Goal: Task Accomplishment & Management: Manage account settings

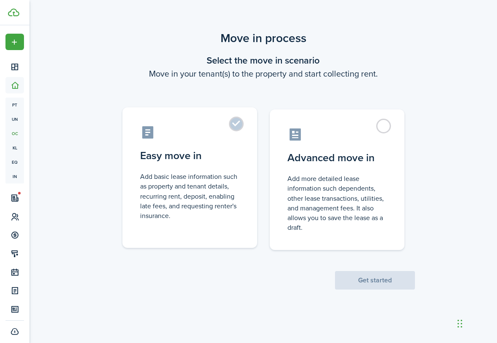
click at [241, 118] on label "Easy move in Add basic lease information such as property and tenant details, r…" at bounding box center [190, 177] width 135 height 141
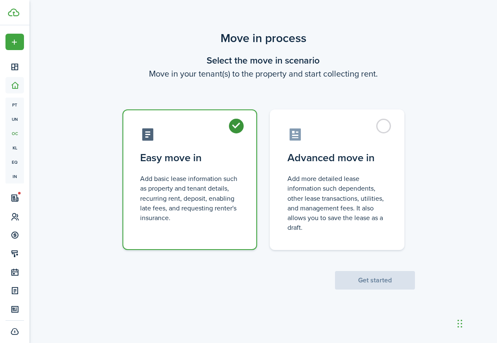
radio input "true"
click at [378, 281] on button "Get started" at bounding box center [375, 280] width 80 height 19
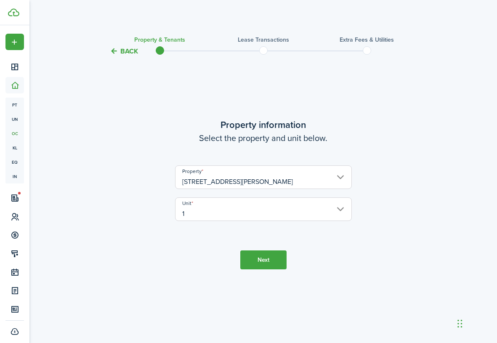
click at [269, 264] on button "Next" at bounding box center [263, 260] width 46 height 19
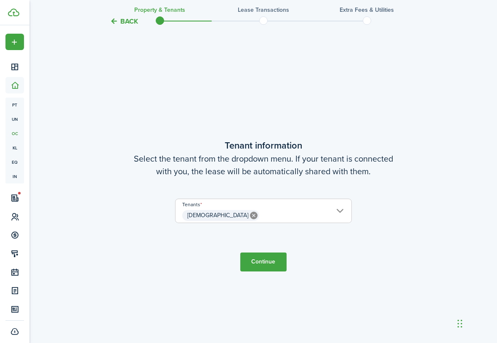
scroll to position [286, 0]
click at [308, 217] on span "[DEMOGRAPHIC_DATA]" at bounding box center [264, 216] width 176 height 14
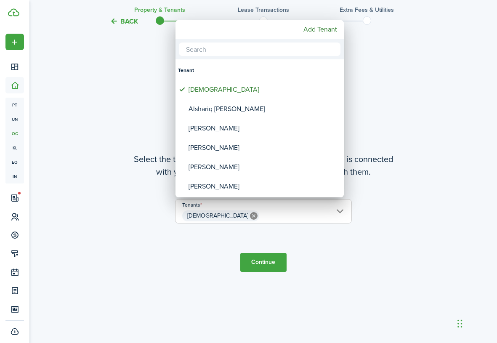
click at [307, 255] on div at bounding box center [249, 172] width 632 height 478
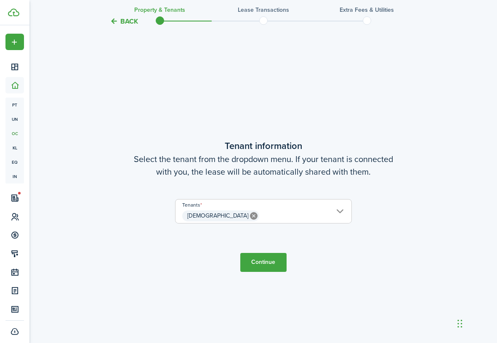
click at [268, 265] on button "Continue" at bounding box center [263, 262] width 46 height 19
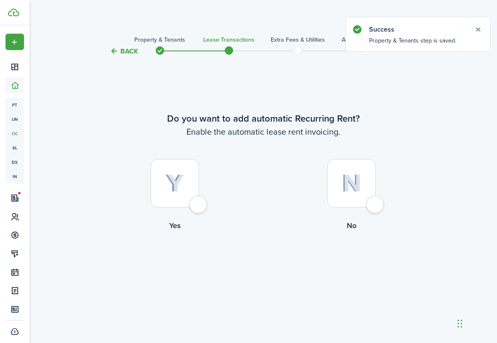
click at [199, 204] on div at bounding box center [175, 183] width 48 height 48
radio input "true"
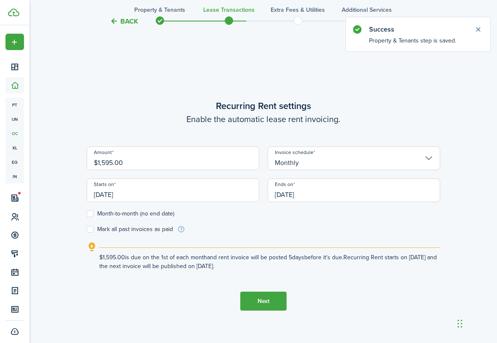
scroll to position [286, 0]
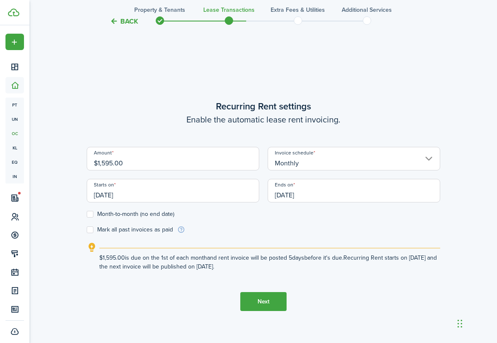
click at [233, 163] on input "$1,595.00" at bounding box center [173, 159] width 173 height 24
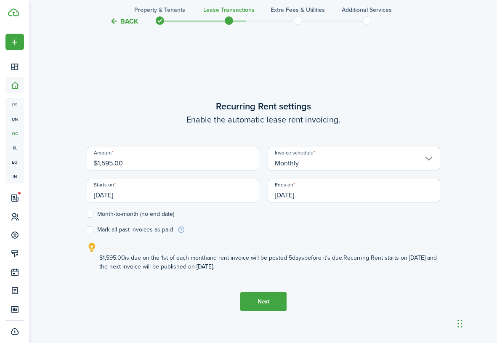
click at [233, 163] on input "$1,595.00" at bounding box center [173, 159] width 173 height 24
type input "$50.00"
click at [262, 173] on div "Amount $50.00" at bounding box center [173, 163] width 181 height 32
click at [182, 191] on input "[DATE]" at bounding box center [173, 191] width 173 height 24
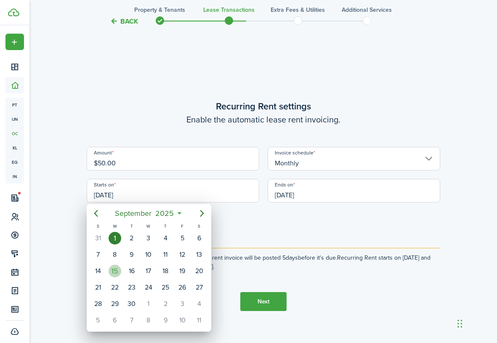
click at [113, 273] on div "15" at bounding box center [115, 271] width 13 height 13
type input "[DATE]"
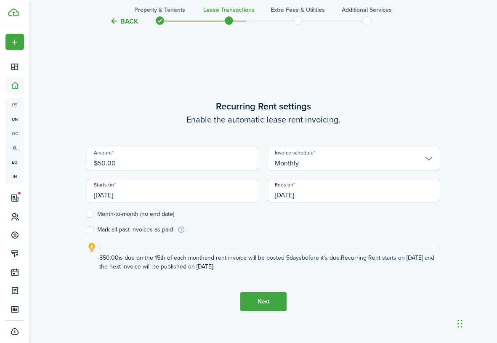
click at [312, 195] on input "[DATE]" at bounding box center [354, 191] width 173 height 24
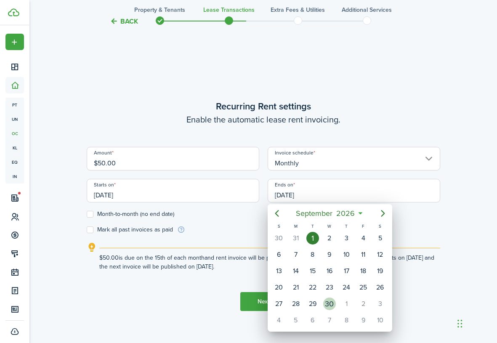
click at [329, 301] on div "30" at bounding box center [329, 304] width 13 height 13
type input "[DATE]"
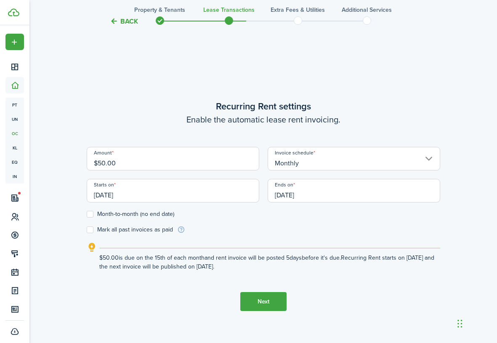
click at [254, 235] on lease-wizard-rent-recurring "Recurring Rent settings Enable the automatic lease rent invoicing. Amount $50.0…" at bounding box center [264, 185] width 354 height 172
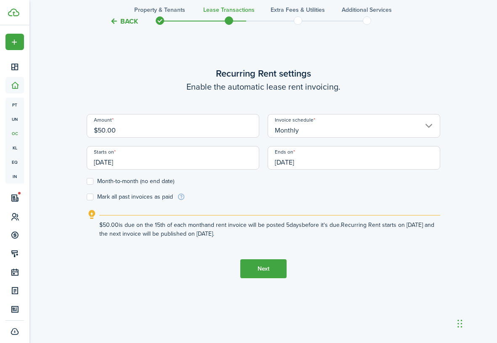
scroll to position [339, 0]
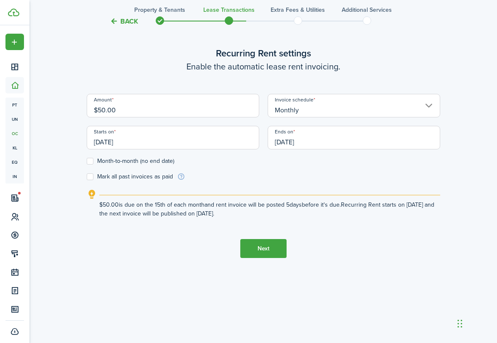
click at [265, 251] on button "Next" at bounding box center [263, 248] width 46 height 19
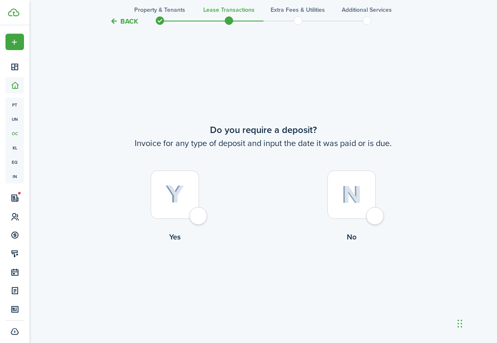
scroll to position [630, 0]
click at [197, 219] on div at bounding box center [175, 195] width 48 height 48
radio input "true"
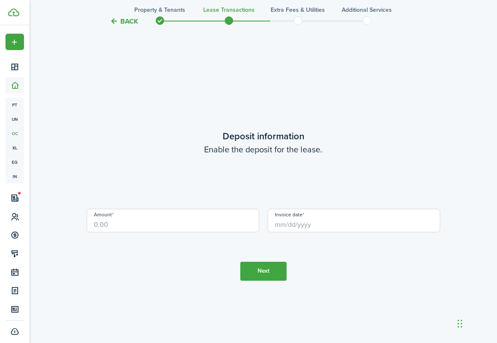
scroll to position [973, 0]
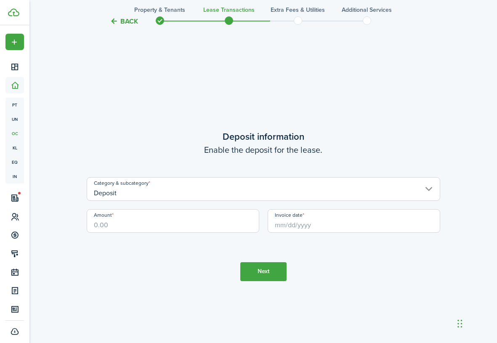
click at [199, 224] on input "Amount" at bounding box center [173, 221] width 173 height 24
click at [202, 192] on input "Deposit" at bounding box center [264, 189] width 354 height 24
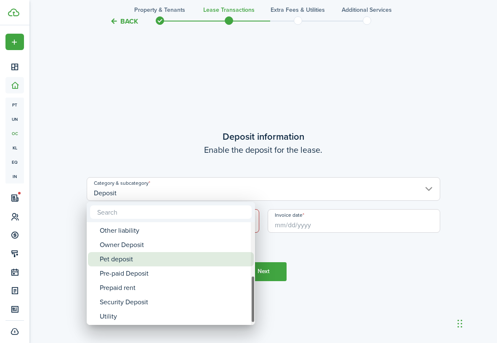
click at [187, 262] on div "Pet deposit" at bounding box center [174, 259] width 149 height 14
type input "Deposit / Pet deposit"
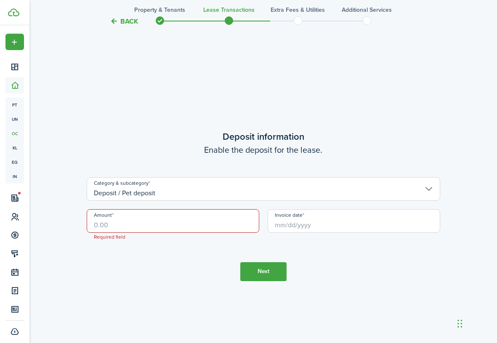
click at [199, 225] on input "Amount" at bounding box center [173, 221] width 173 height 24
click at [305, 228] on input "Invoice date" at bounding box center [354, 221] width 173 height 24
type input "$300.00"
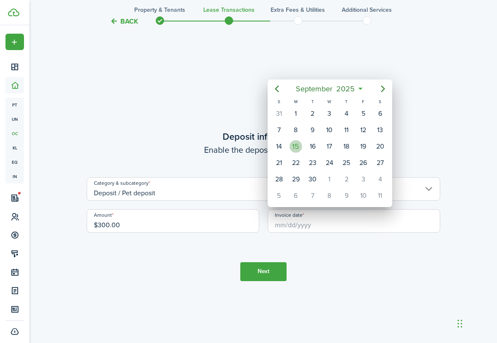
click at [295, 148] on div "15" at bounding box center [296, 146] width 13 height 13
type input "[DATE]"
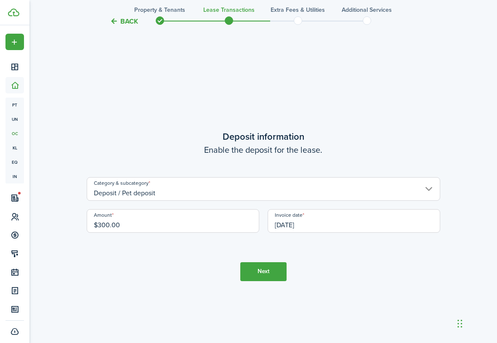
click at [266, 269] on button "Next" at bounding box center [263, 271] width 46 height 19
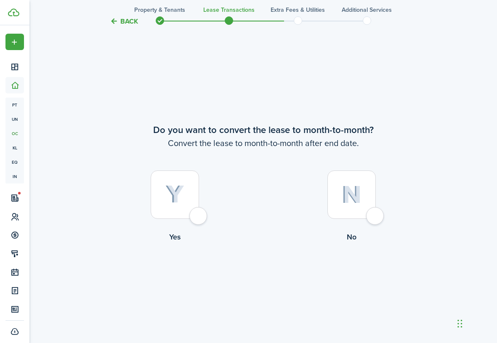
scroll to position [1316, 0]
click at [125, 24] on button "Back" at bounding box center [124, 21] width 28 height 9
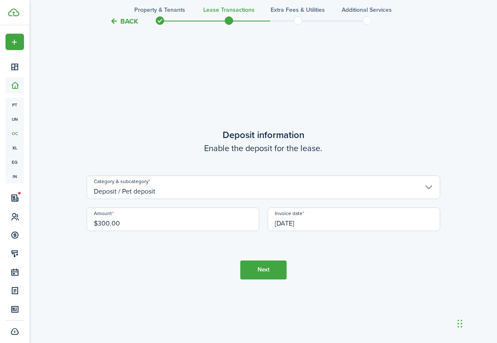
scroll to position [973, 0]
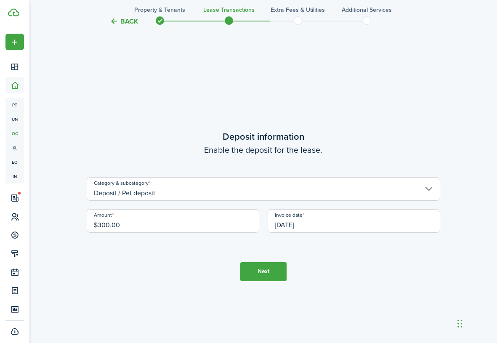
click at [171, 194] on input "Deposit / Pet deposit" at bounding box center [264, 189] width 354 height 24
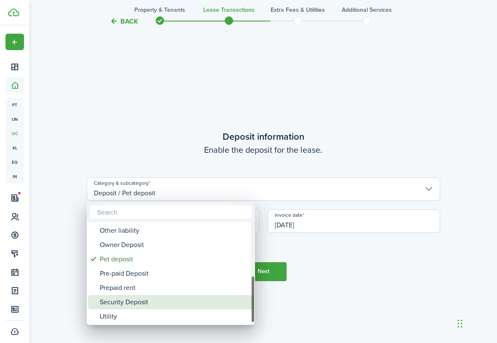
click at [160, 301] on div "Security Deposit" at bounding box center [174, 302] width 149 height 14
type input "Deposit / Security Deposit"
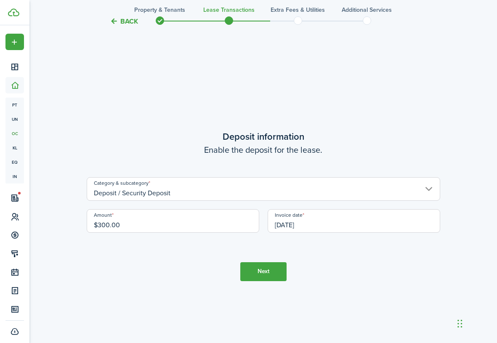
click at [97, 225] on input "$300.00" at bounding box center [173, 221] width 173 height 24
click at [218, 271] on tc-wizard-step "Deposit information Enable the deposit for the lease. Category & subcategory De…" at bounding box center [264, 205] width 354 height 343
click at [114, 225] on input "$2,395.00" at bounding box center [173, 221] width 173 height 24
type input "$2,095.00"
click at [136, 278] on tc-wizard-step "Deposit information Enable the deposit for the lease. Category & subcategory De…" at bounding box center [264, 205] width 354 height 343
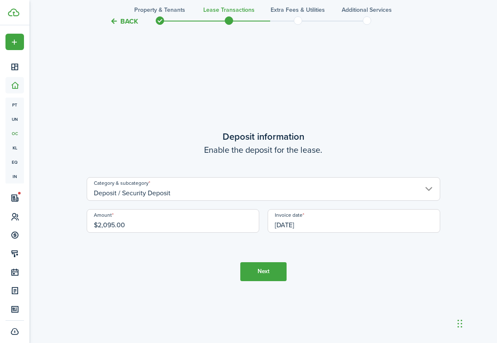
click at [268, 271] on button "Next" at bounding box center [263, 271] width 46 height 19
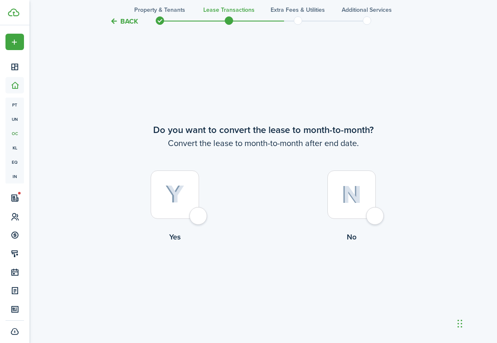
scroll to position [1316, 0]
click at [198, 218] on div at bounding box center [175, 195] width 48 height 48
radio input "true"
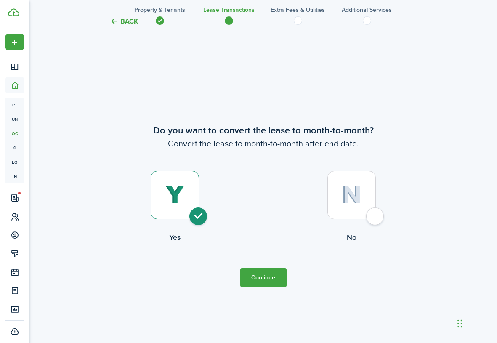
click at [270, 282] on button "Continue" at bounding box center [263, 277] width 46 height 19
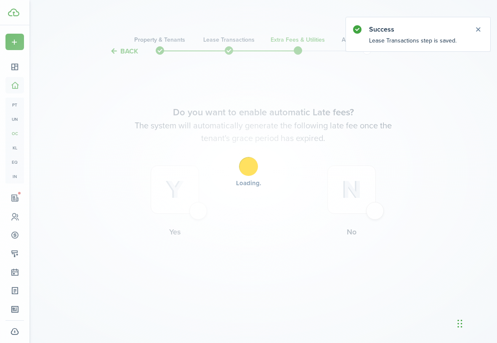
scroll to position [0, 0]
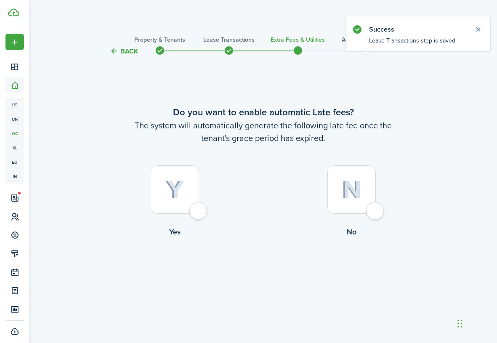
click at [198, 213] on div at bounding box center [175, 189] width 48 height 48
radio input "true"
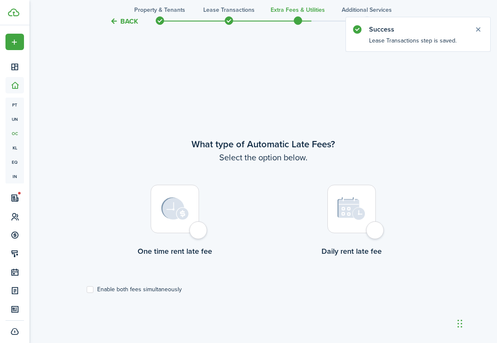
scroll to position [286, 0]
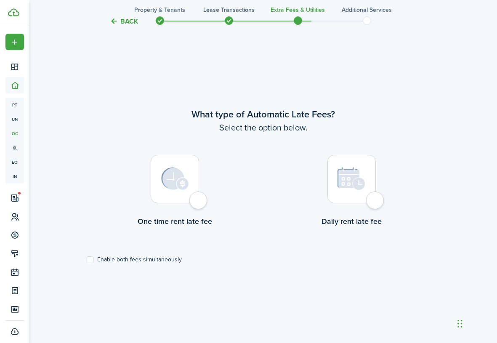
click at [199, 203] on div at bounding box center [175, 179] width 48 height 48
radio input "true"
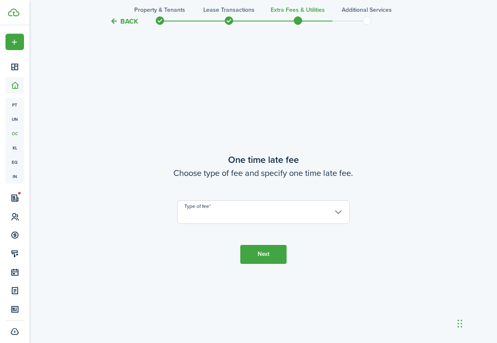
scroll to position [630, 0]
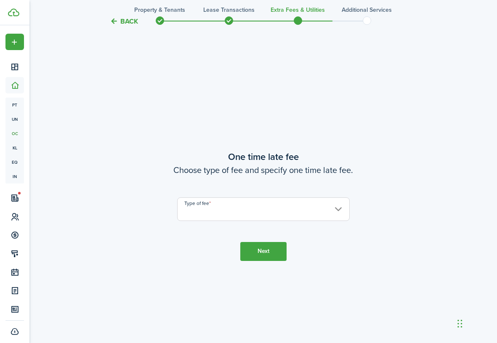
click at [227, 213] on input "Type of fee" at bounding box center [263, 210] width 173 height 24
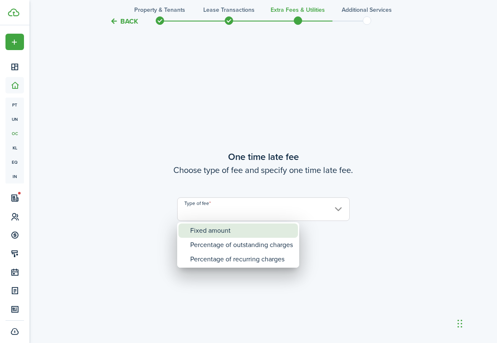
click at [234, 230] on div "Fixed amount" at bounding box center [241, 231] width 103 height 14
type input "Fixed amount"
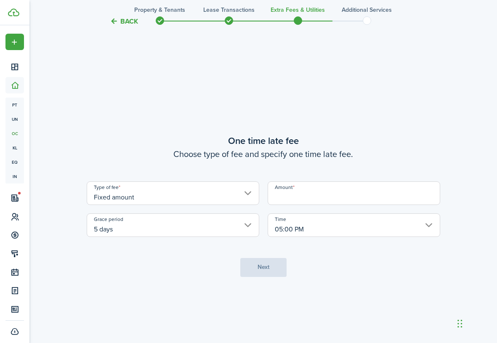
click at [315, 192] on input "Amount" at bounding box center [354, 194] width 173 height 24
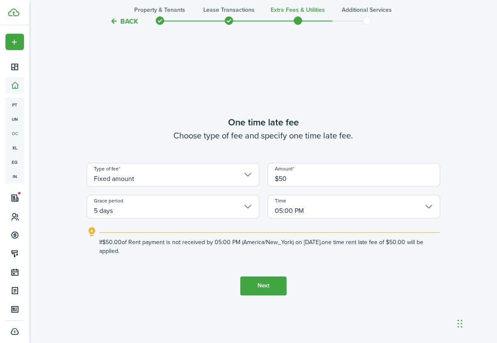
type input "$50.00"
click at [228, 267] on tc-wizard-step "One time late fee Choose type of fee and specify one time late fee. Type of fee…" at bounding box center [264, 205] width 354 height 343
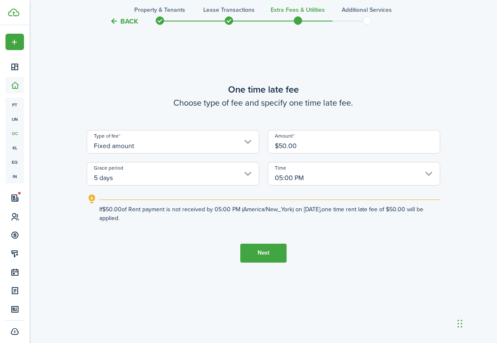
scroll to position [665, 0]
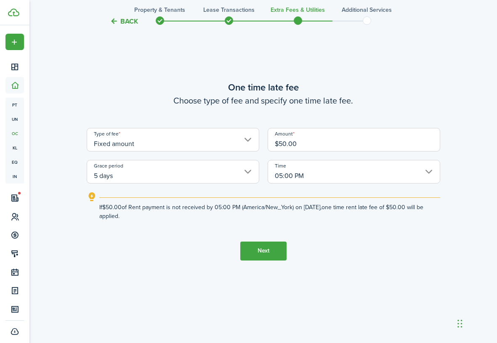
click at [265, 253] on button "Next" at bounding box center [263, 251] width 46 height 19
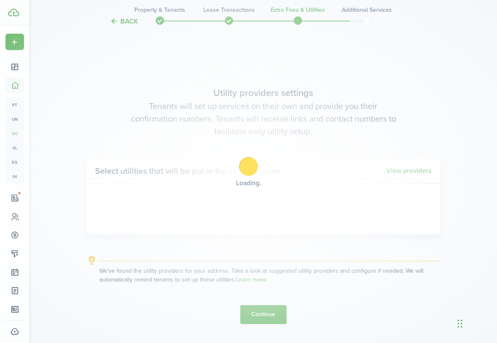
scroll to position [973, 0]
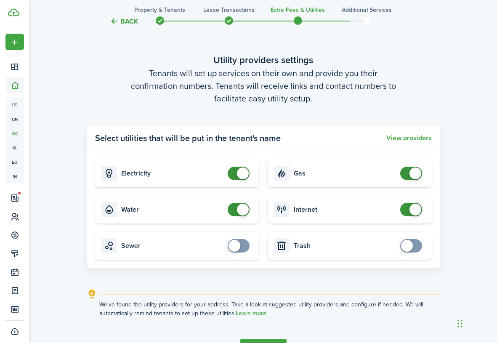
checkbox input "false"
click at [241, 210] on span at bounding box center [243, 210] width 12 height 12
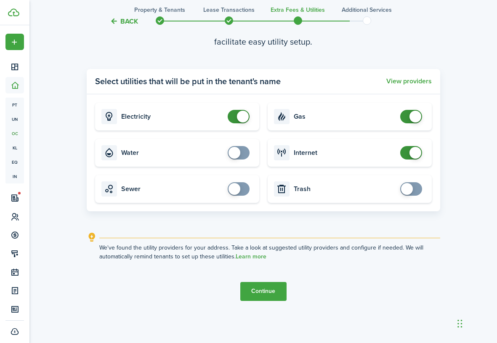
scroll to position [1030, 0]
click at [265, 293] on button "Continue" at bounding box center [263, 291] width 46 height 19
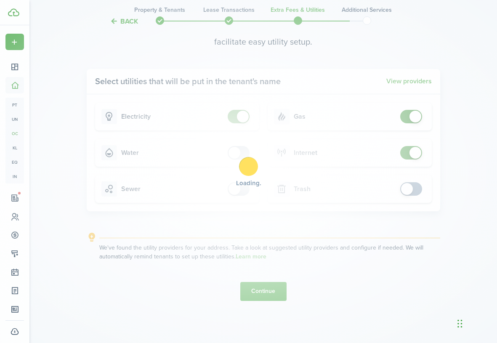
scroll to position [0, 0]
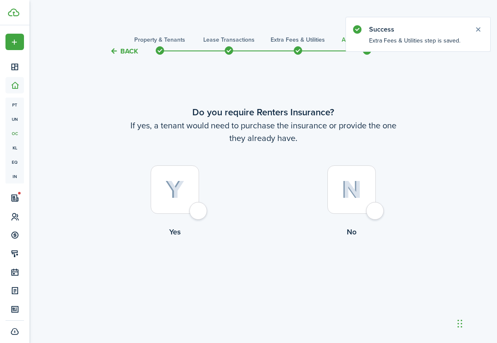
click at [198, 209] on div at bounding box center [175, 189] width 48 height 48
radio input "true"
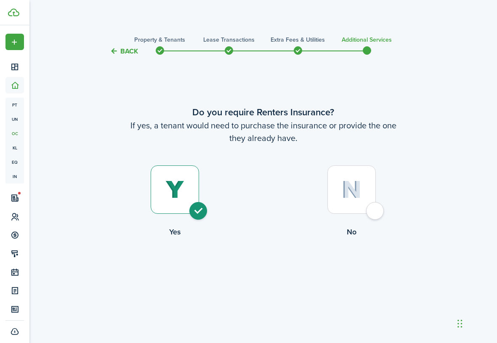
click at [126, 51] on button "Back" at bounding box center [124, 51] width 28 height 9
click at [126, 54] on button "Back" at bounding box center [124, 51] width 28 height 9
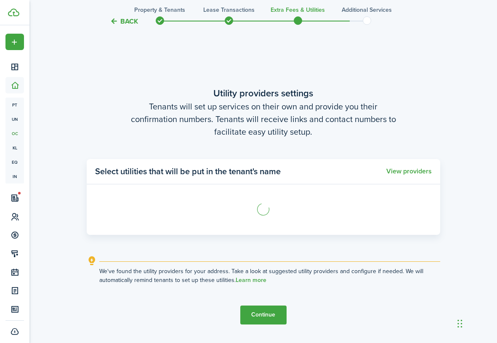
click at [125, 23] on button "Back" at bounding box center [124, 21] width 28 height 9
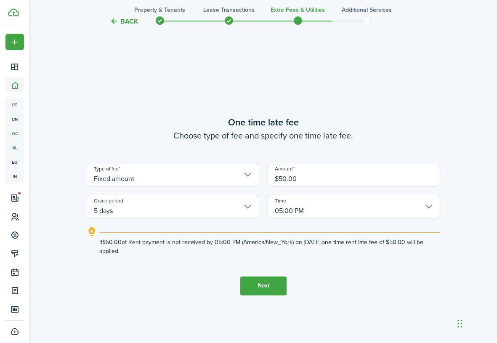
click at [125, 23] on button "Back" at bounding box center [124, 21] width 28 height 9
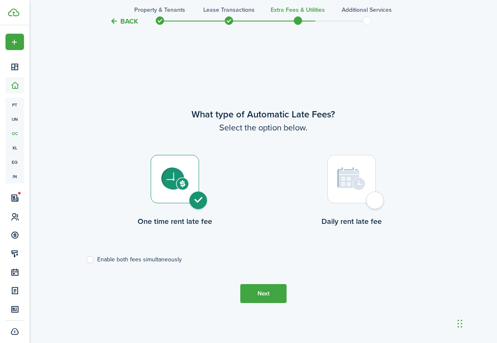
click at [125, 23] on button "Back" at bounding box center [124, 21] width 28 height 9
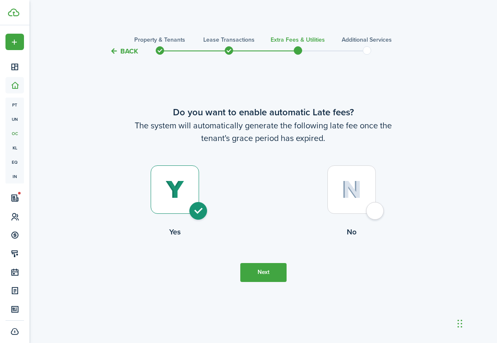
click at [125, 23] on dashboard-content "Back Property & Tenants Lease Transactions Extra fees & Utilities Additional Se…" at bounding box center [263, 343] width 468 height 686
click at [129, 52] on button "Back" at bounding box center [124, 51] width 28 height 9
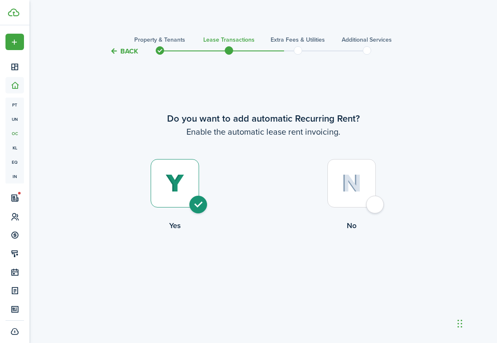
scroll to position [1316, 0]
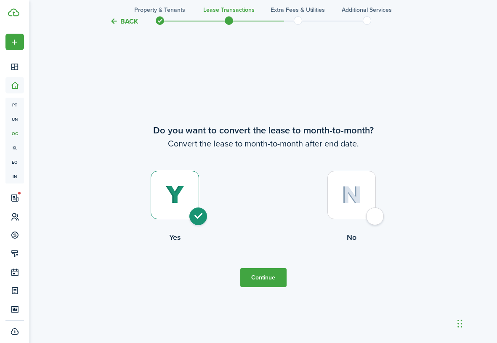
click at [127, 20] on button "Back" at bounding box center [124, 21] width 28 height 9
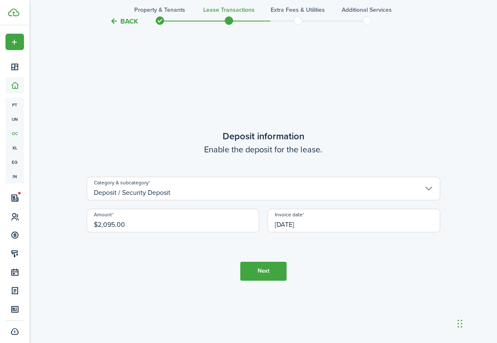
scroll to position [973, 0]
click at [127, 20] on button "Back" at bounding box center [124, 21] width 28 height 9
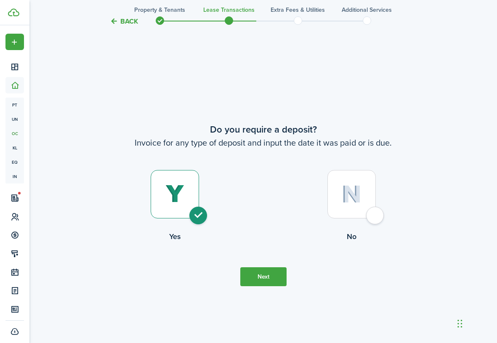
scroll to position [630, 0]
click at [127, 21] on button "Back" at bounding box center [124, 21] width 28 height 9
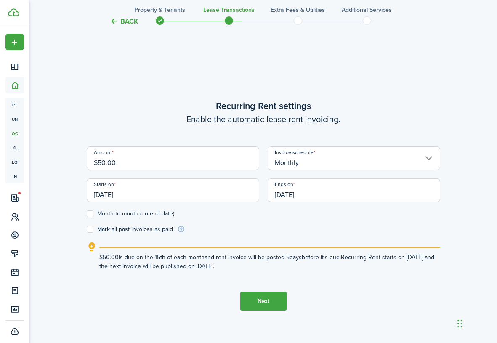
scroll to position [286, 0]
click at [197, 160] on input "$50.00" at bounding box center [173, 159] width 173 height 24
click at [132, 165] on input "$50.00" at bounding box center [173, 159] width 173 height 24
click at [133, 196] on input "[DATE]" at bounding box center [173, 191] width 173 height 24
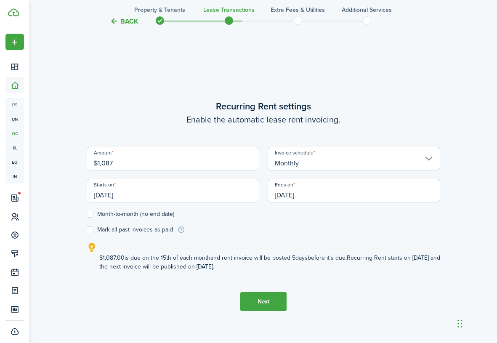
type input "$1,087.00"
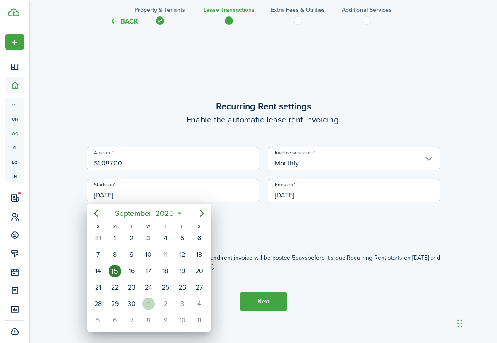
click at [148, 304] on div "1" at bounding box center [148, 304] width 13 height 13
type input "[DATE]"
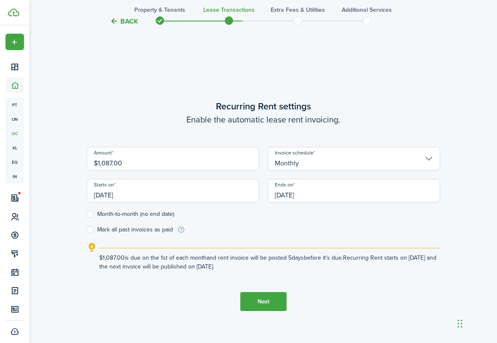
click at [307, 195] on input "[DATE]" at bounding box center [354, 191] width 173 height 24
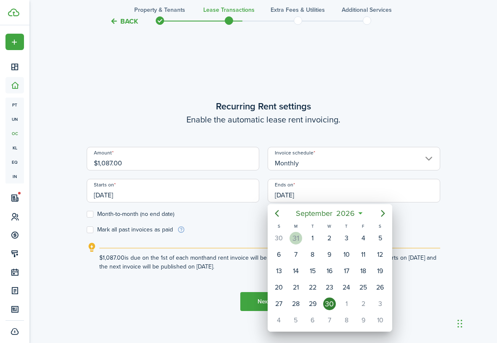
click at [298, 240] on div "31" at bounding box center [296, 238] width 13 height 13
type input "[DATE]"
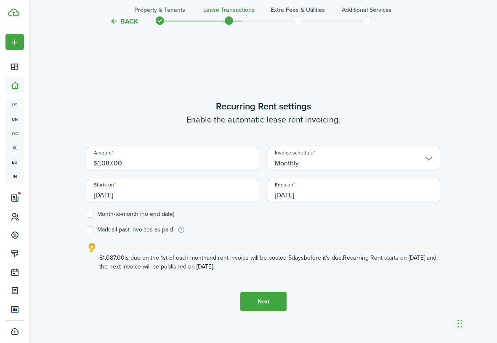
click at [263, 303] on button "Next" at bounding box center [263, 301] width 46 height 19
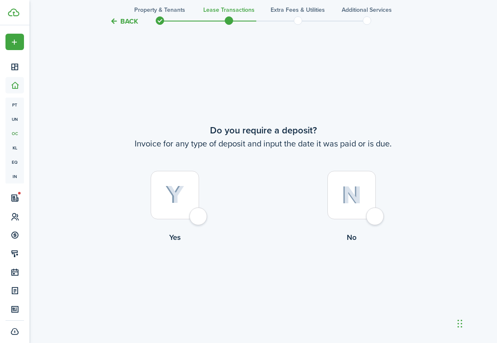
scroll to position [630, 0]
click at [199, 218] on div at bounding box center [175, 195] width 48 height 48
radio input "true"
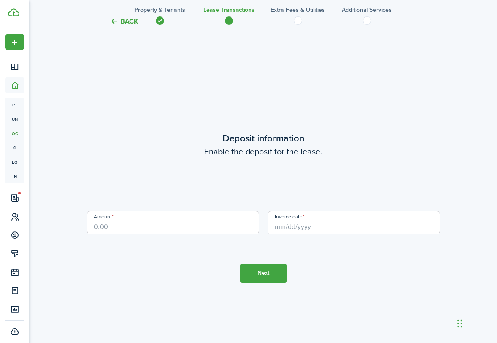
scroll to position [973, 0]
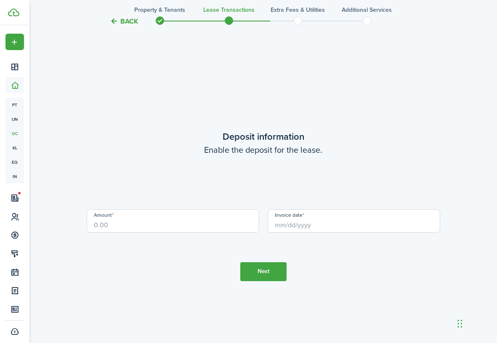
click at [194, 226] on input "Amount" at bounding box center [173, 221] width 173 height 24
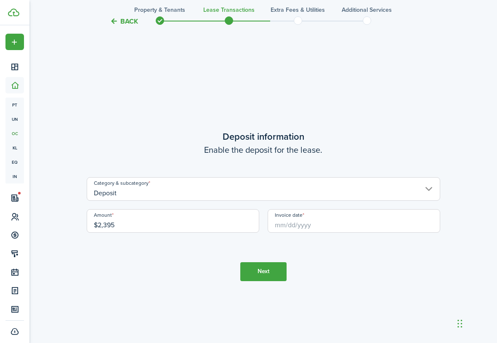
click at [295, 228] on input "Invoice date" at bounding box center [354, 221] width 173 height 24
type input "$2,395.00"
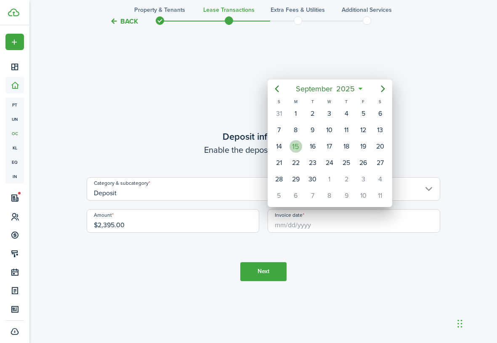
click at [295, 147] on div "15" at bounding box center [296, 146] width 13 height 13
type input "[DATE]"
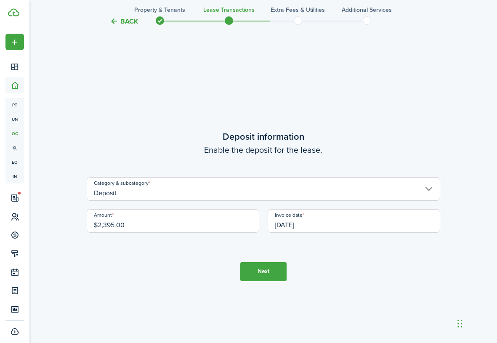
click at [264, 272] on button "Next" at bounding box center [263, 271] width 46 height 19
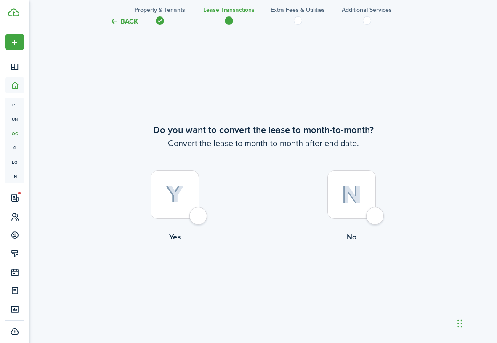
scroll to position [1316, 0]
click at [199, 217] on div at bounding box center [175, 195] width 48 height 48
radio input "true"
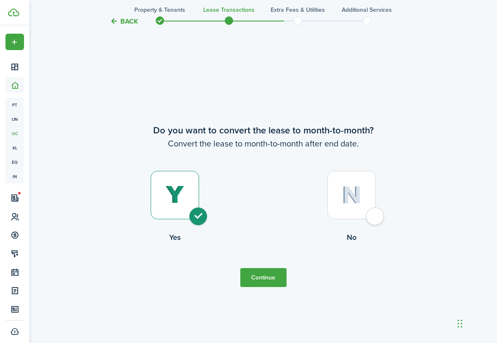
click at [272, 279] on button "Continue" at bounding box center [263, 277] width 46 height 19
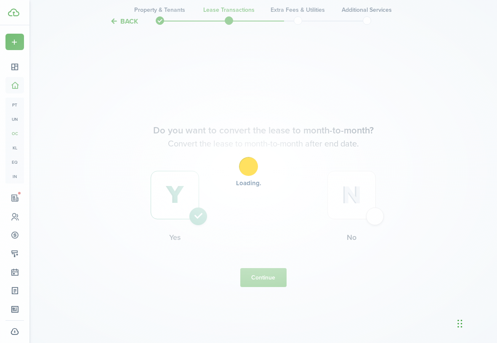
scroll to position [0, 0]
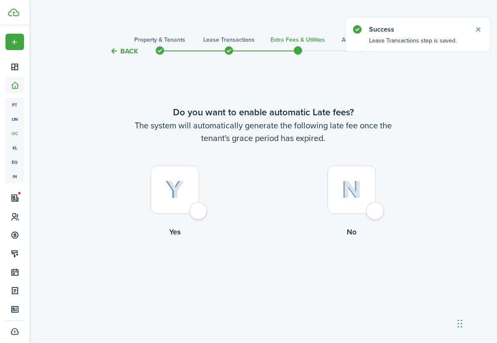
click at [196, 211] on div at bounding box center [175, 189] width 48 height 48
radio input "true"
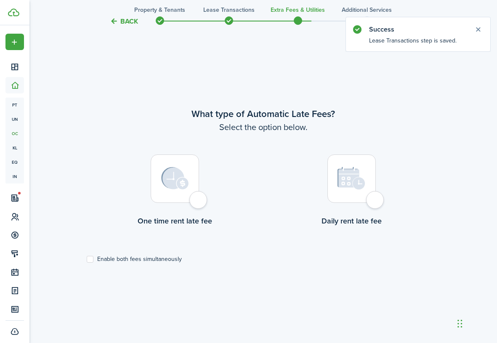
scroll to position [286, 0]
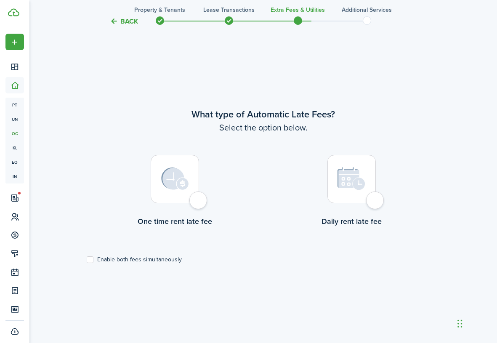
click at [195, 203] on div at bounding box center [175, 179] width 48 height 48
radio input "true"
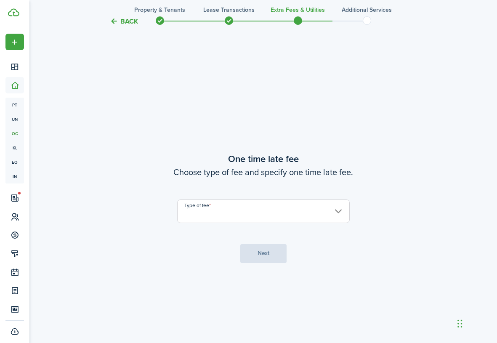
scroll to position [630, 0]
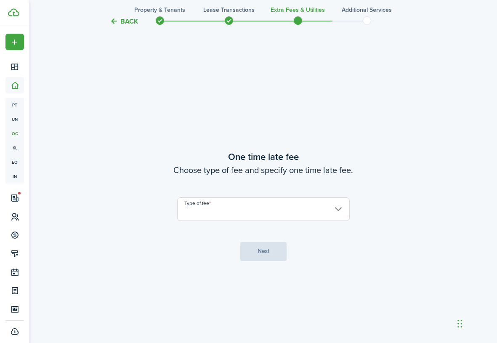
click at [225, 207] on input "Type of fee" at bounding box center [263, 210] width 173 height 24
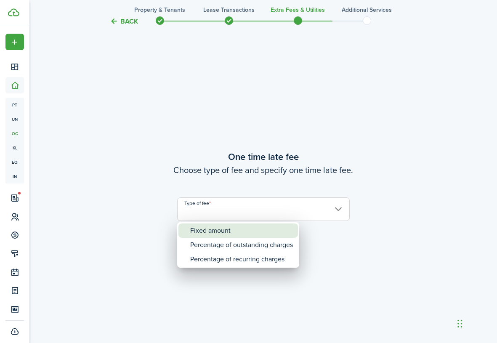
click at [226, 229] on div "Fixed amount" at bounding box center [241, 231] width 103 height 14
type input "Fixed amount"
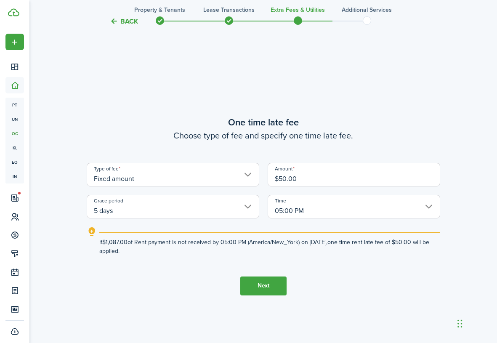
click at [268, 287] on button "Next" at bounding box center [263, 286] width 46 height 19
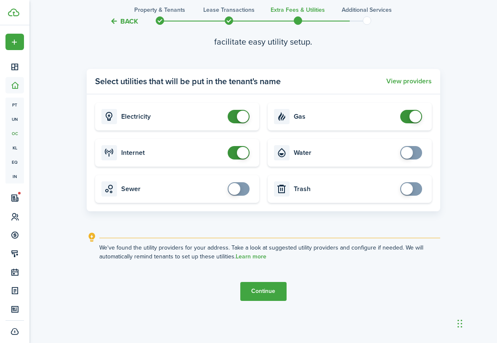
scroll to position [1030, 0]
click at [267, 292] on button "Continue" at bounding box center [263, 291] width 46 height 19
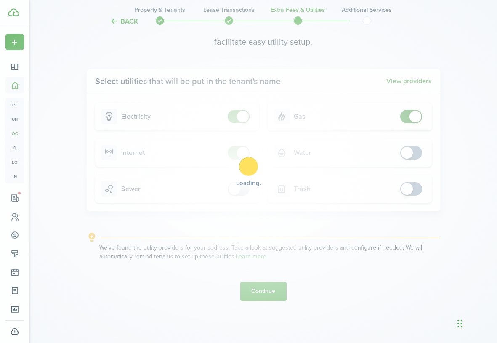
scroll to position [0, 0]
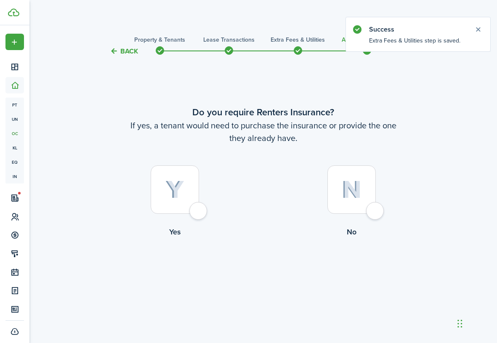
click at [198, 207] on div at bounding box center [175, 189] width 48 height 48
radio input "true"
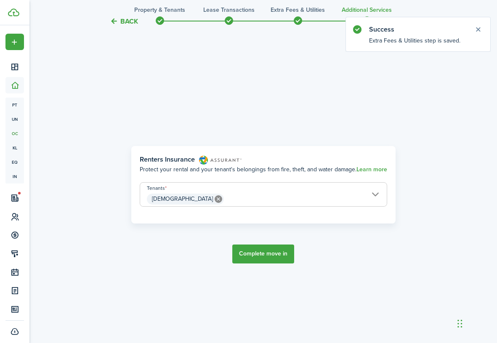
scroll to position [286, 0]
click at [263, 253] on button "Complete move in" at bounding box center [263, 254] width 62 height 19
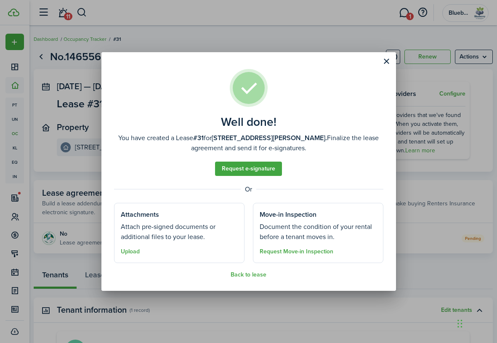
click at [168, 247] on well-done-section "Attachments Attach pre-signed documents or additional files to your lease. Uplo…" at bounding box center [179, 233] width 131 height 60
click at [174, 234] on well-done-section-description "Attach pre-signed documents or additional files to your lease." at bounding box center [179, 232] width 117 height 20
click at [246, 274] on button "Back to lease" at bounding box center [249, 275] width 36 height 7
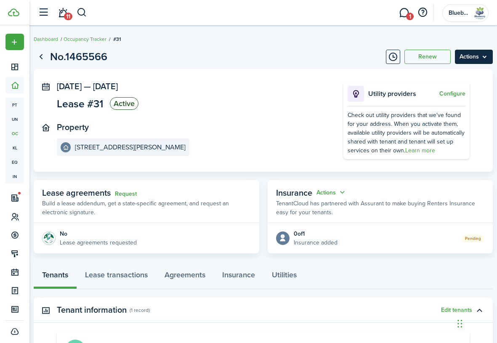
click at [485, 59] on menu-btn "Actions" at bounding box center [474, 57] width 38 height 14
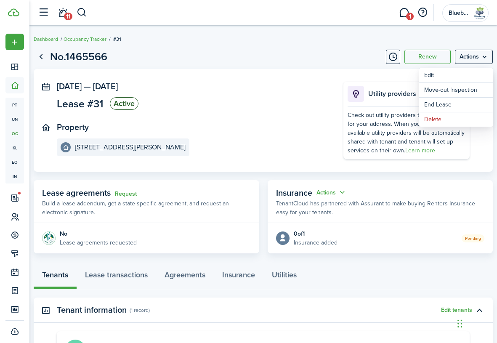
click at [304, 61] on page-view-header "No.1465566 Renew Actions" at bounding box center [263, 57] width 459 height 16
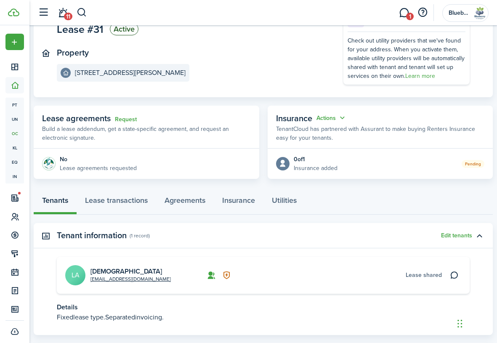
scroll to position [71, 0]
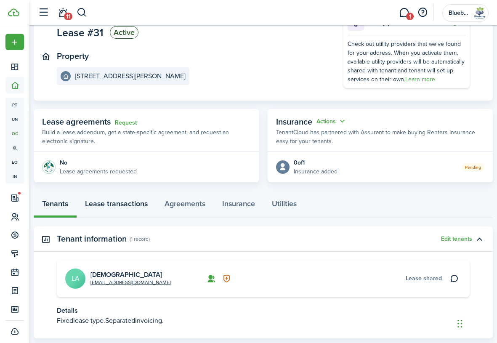
click at [117, 204] on link "Lease transactions" at bounding box center [117, 205] width 80 height 25
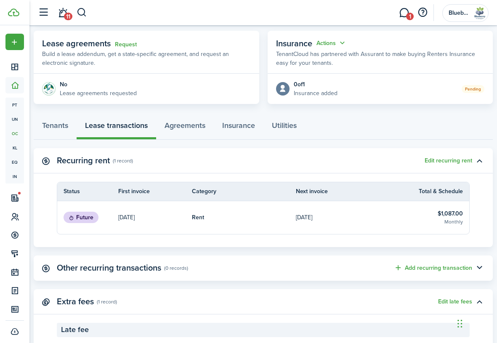
scroll to position [149, 0]
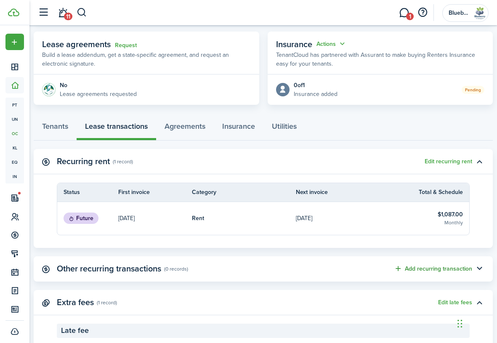
click at [422, 271] on button "Add recurring transaction" at bounding box center [433, 269] width 78 height 10
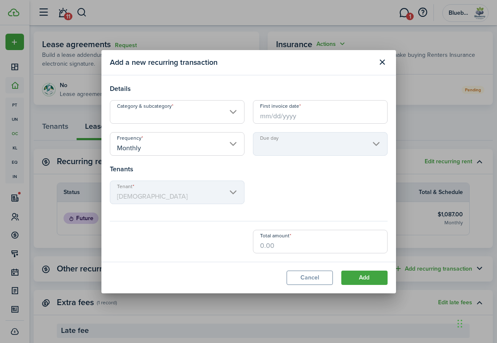
click at [222, 112] on input "Category & subcategory" at bounding box center [177, 112] width 135 height 24
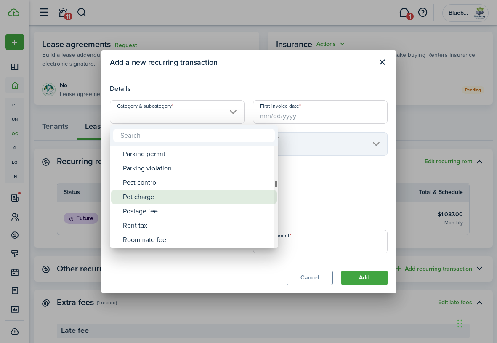
click at [196, 198] on div "Pet charge" at bounding box center [197, 197] width 149 height 14
type input "Tenant charges & fees / Pet charge"
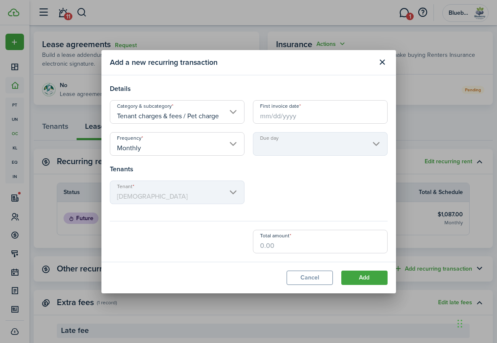
click at [285, 116] on input "First invoice date" at bounding box center [320, 112] width 135 height 24
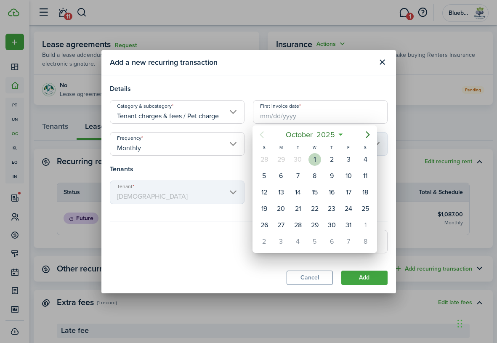
click at [316, 160] on div "1" at bounding box center [315, 159] width 13 height 13
type input "[DATE]"
type input "1st"
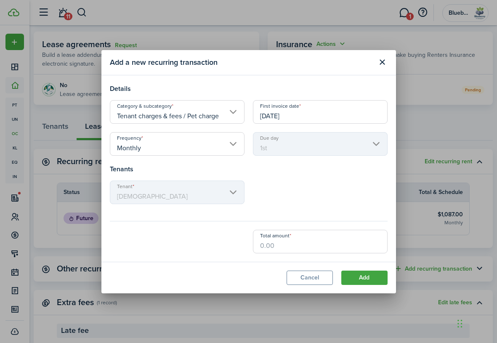
click at [280, 241] on input "Total amount" at bounding box center [320, 242] width 135 height 24
type input "$50.00"
click at [363, 276] on button "Add" at bounding box center [365, 278] width 46 height 14
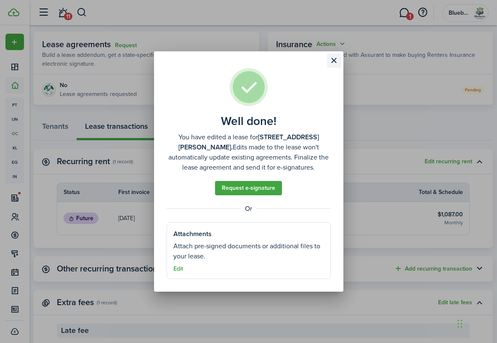
click at [333, 61] on button "Close modal" at bounding box center [334, 60] width 14 height 14
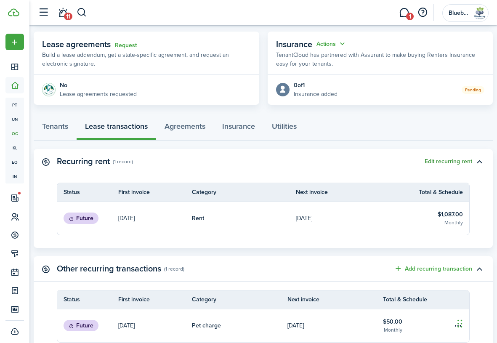
click at [447, 163] on button "Edit recurring rent" at bounding box center [449, 161] width 48 height 7
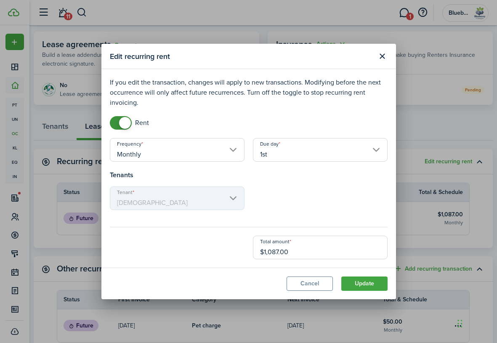
click at [275, 253] on input "$1,087.00" at bounding box center [320, 248] width 135 height 24
type input "$1,037.00"
click at [363, 280] on button "Update" at bounding box center [365, 284] width 46 height 14
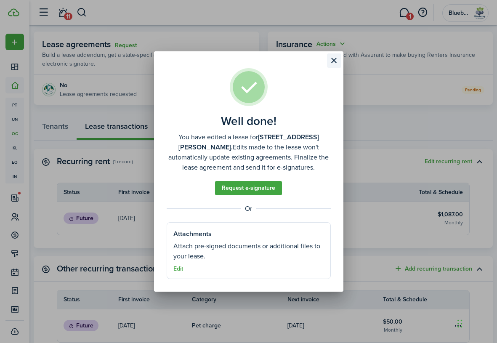
click at [334, 60] on button "Close modal" at bounding box center [334, 60] width 14 height 14
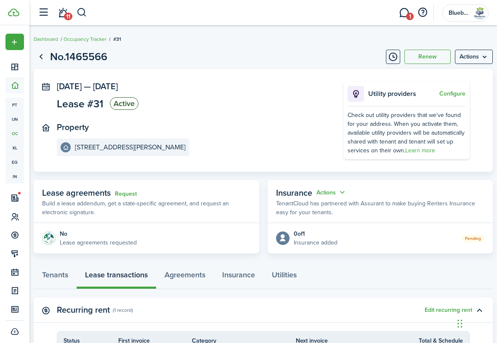
scroll to position [0, 0]
click at [477, 55] on menu-btn "Actions" at bounding box center [474, 57] width 38 height 14
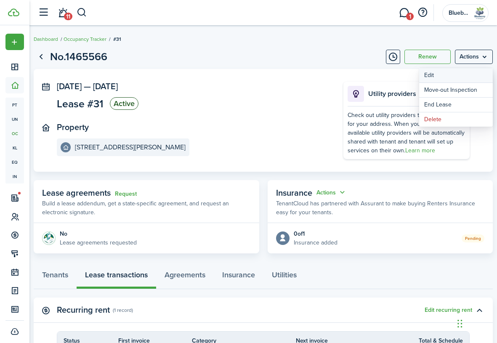
click at [437, 75] on button "Edit" at bounding box center [456, 75] width 74 height 14
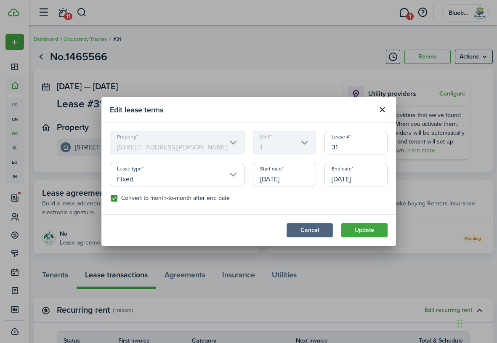
click at [313, 231] on button "Cancel" at bounding box center [310, 230] width 46 height 14
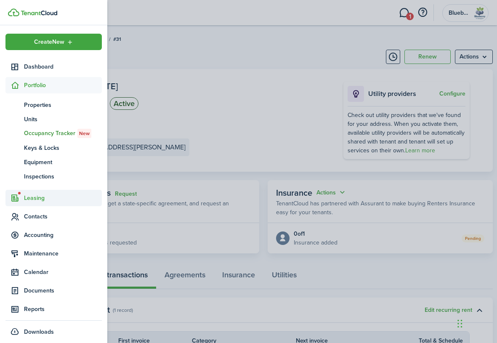
click at [38, 199] on span "Leasing" at bounding box center [63, 198] width 78 height 9
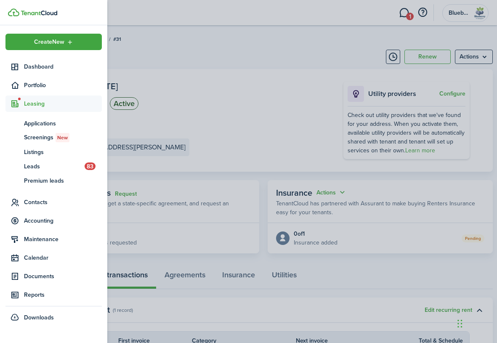
click at [35, 104] on span "Leasing" at bounding box center [63, 103] width 78 height 9
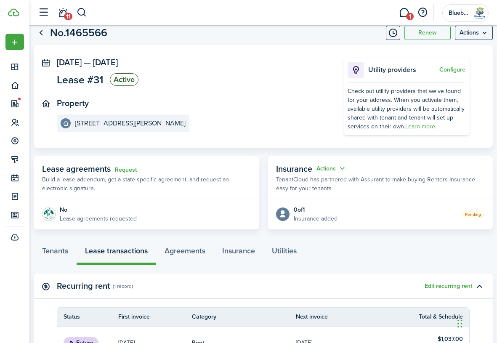
scroll to position [23, 0]
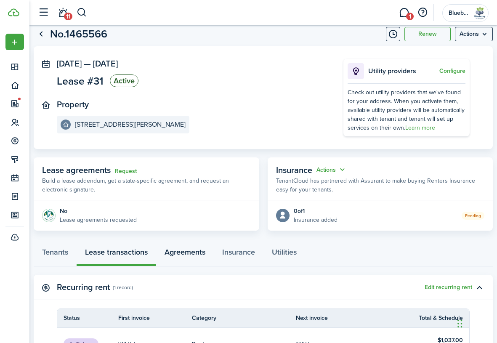
click at [188, 252] on link "Agreements" at bounding box center [185, 253] width 58 height 25
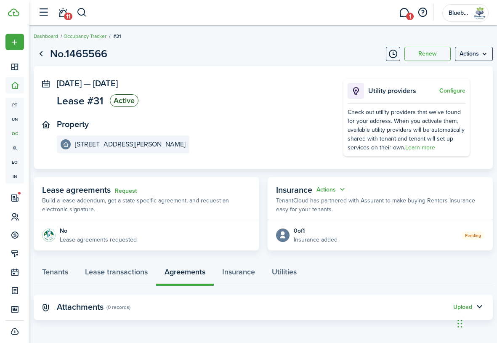
scroll to position [3, 0]
click at [114, 273] on link "Lease transactions" at bounding box center [117, 274] width 80 height 25
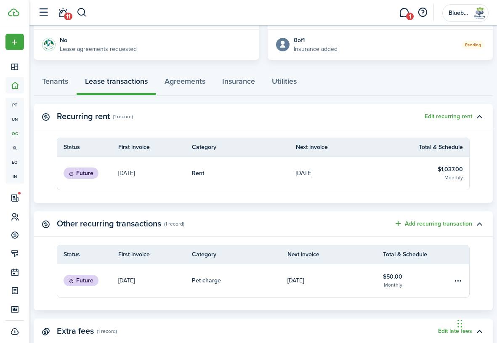
scroll to position [187, 0]
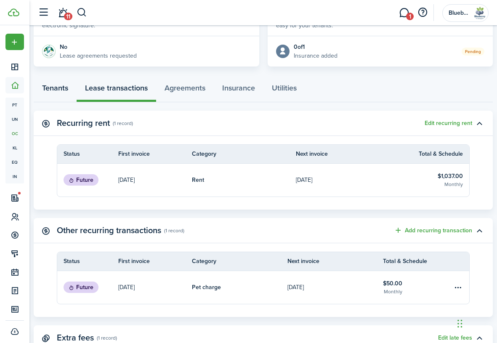
click at [57, 89] on link "Tenants" at bounding box center [55, 89] width 43 height 25
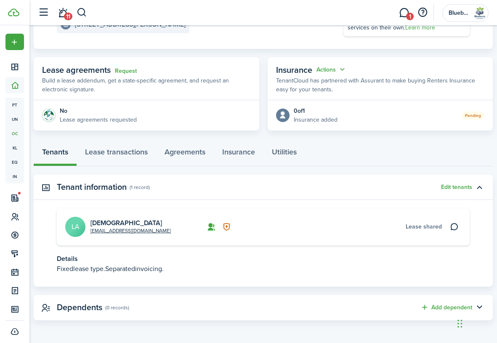
scroll to position [116, 0]
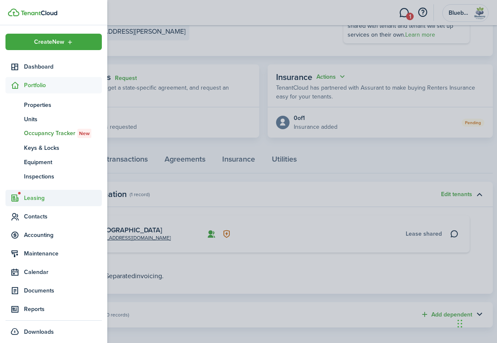
click at [39, 199] on span "Leasing" at bounding box center [63, 198] width 78 height 9
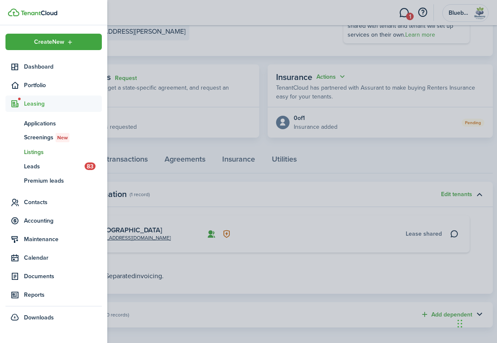
click at [38, 154] on span "Listings" at bounding box center [63, 152] width 78 height 9
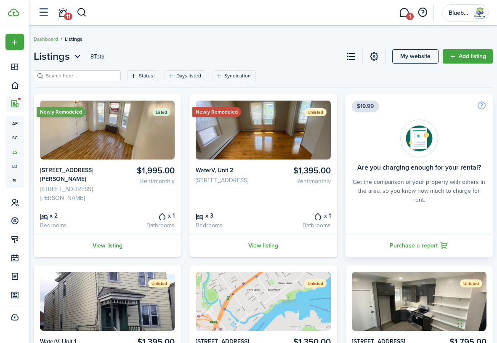
click at [108, 236] on link "View listing" at bounding box center [107, 245] width 147 height 23
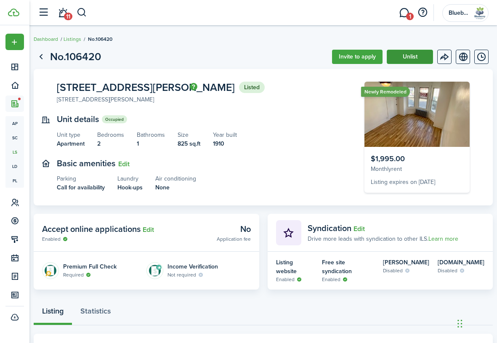
click at [413, 53] on button "Unlist" at bounding box center [410, 57] width 46 height 14
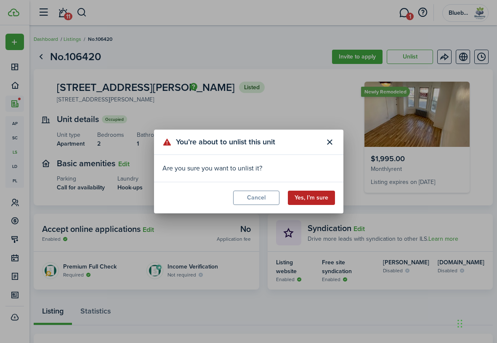
click at [311, 199] on button "Yes, I’m sure" at bounding box center [311, 198] width 47 height 14
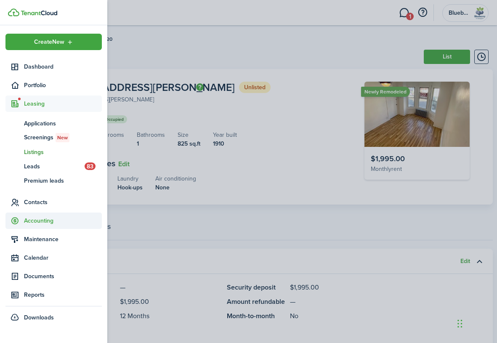
click at [39, 220] on span "Accounting" at bounding box center [63, 220] width 78 height 9
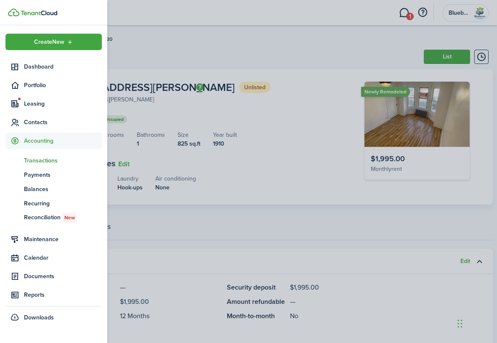
click at [47, 160] on span "Transactions" at bounding box center [63, 160] width 78 height 9
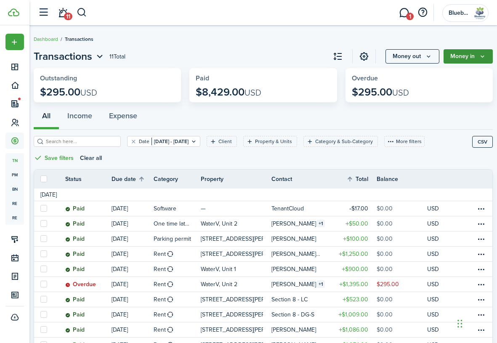
click at [454, 55] on button "Money in" at bounding box center [468, 56] width 49 height 14
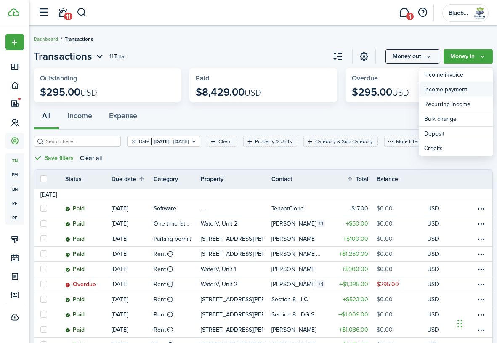
click at [454, 89] on link "Income payment" at bounding box center [456, 90] width 74 height 15
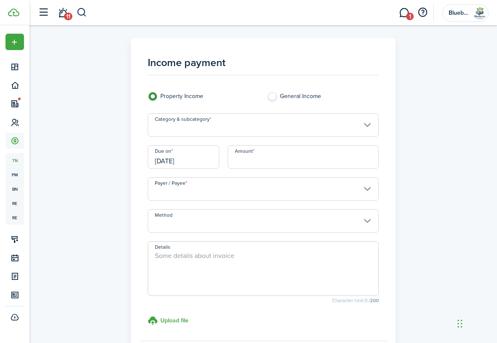
click at [275, 123] on input "Category & subcategory" at bounding box center [263, 125] width 231 height 24
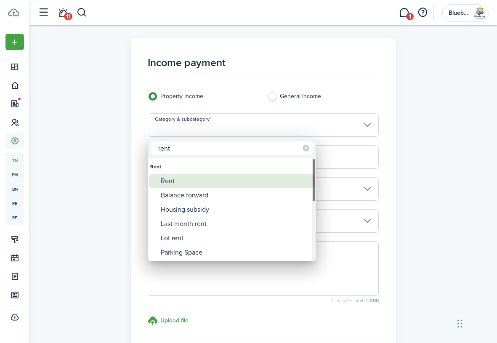
type input "rent"
click at [209, 181] on div "Rent" at bounding box center [235, 181] width 149 height 14
type input "Rent"
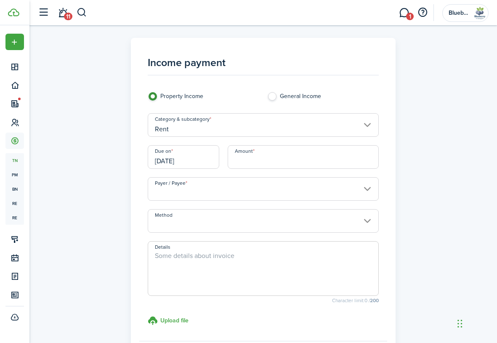
click at [253, 163] on input "Amount" at bounding box center [303, 157] width 151 height 24
click at [272, 163] on input "$1,047.50" at bounding box center [303, 157] width 151 height 24
click at [239, 193] on input "Payer / Payee" at bounding box center [263, 189] width 231 height 24
type input "$553.00"
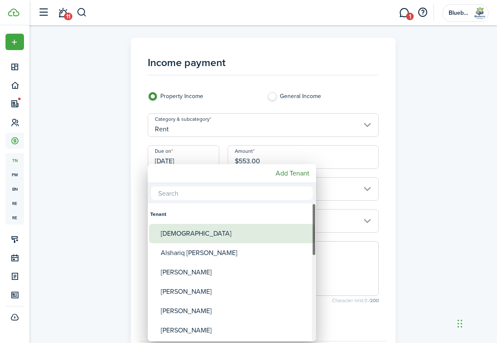
click at [230, 234] on div "[DEMOGRAPHIC_DATA]" at bounding box center [235, 233] width 149 height 19
type input "[DEMOGRAPHIC_DATA]"
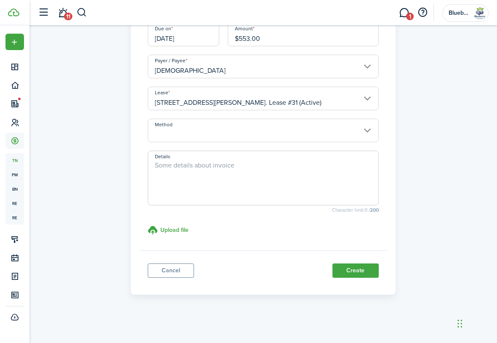
scroll to position [122, 0]
click at [246, 136] on input "Method" at bounding box center [263, 131] width 231 height 24
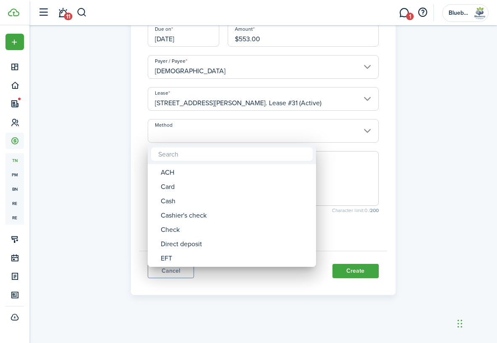
click at [246, 136] on div at bounding box center [249, 172] width 632 height 478
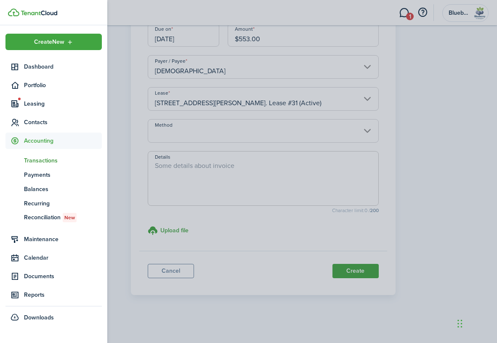
click at [48, 161] on span "Transactions" at bounding box center [63, 160] width 78 height 9
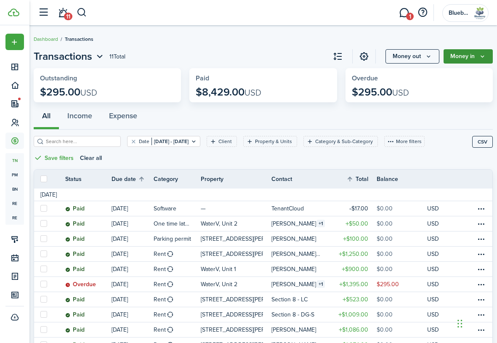
click at [461, 61] on button "Money in" at bounding box center [468, 56] width 49 height 14
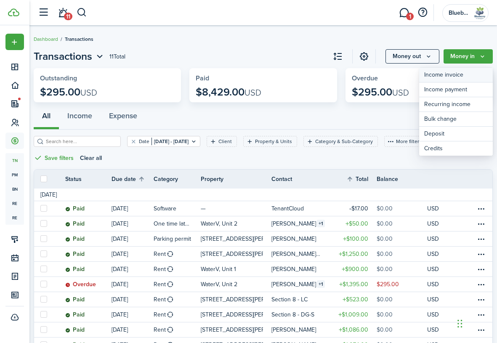
click at [449, 76] on link "Income invoice" at bounding box center [456, 75] width 74 height 15
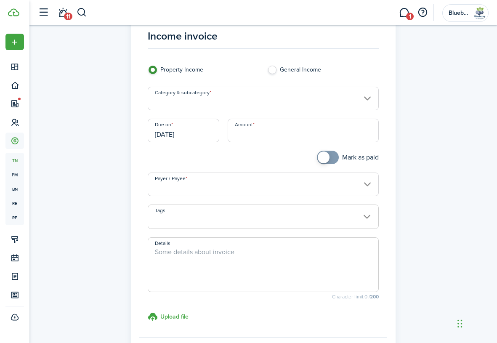
scroll to position [16, 0]
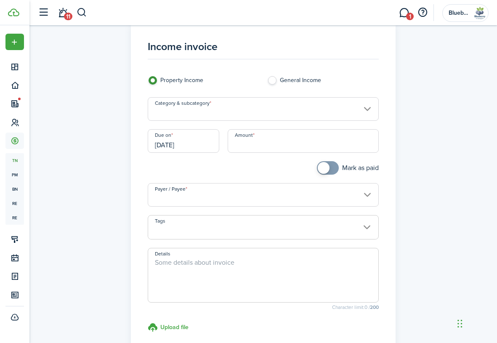
click at [262, 111] on input "Category & subcategory" at bounding box center [263, 109] width 231 height 24
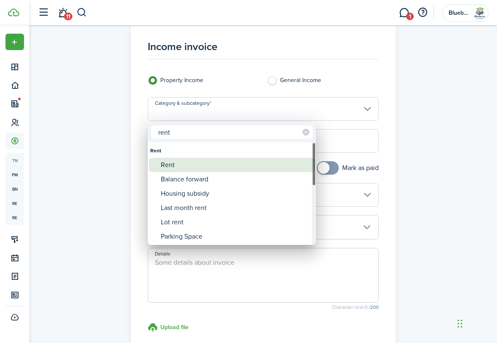
type input "rent"
click at [227, 164] on div "Rent" at bounding box center [235, 165] width 149 height 14
type input "Rent"
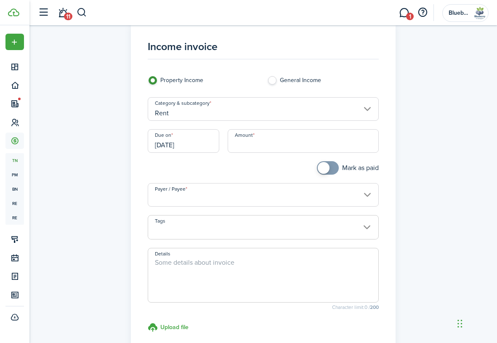
click at [254, 146] on input "Amount" at bounding box center [303, 141] width 151 height 24
type input "$553.00"
click at [281, 194] on input "Payer / Payee" at bounding box center [263, 195] width 231 height 24
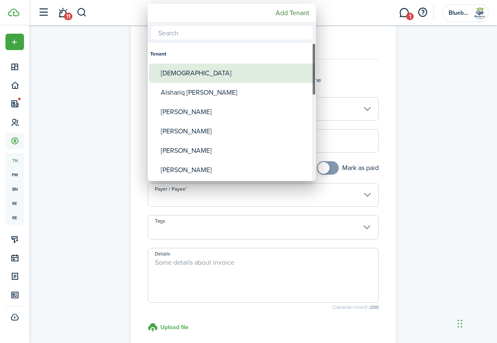
click at [232, 76] on div "[DEMOGRAPHIC_DATA]" at bounding box center [235, 73] width 149 height 19
type input "[DEMOGRAPHIC_DATA]"
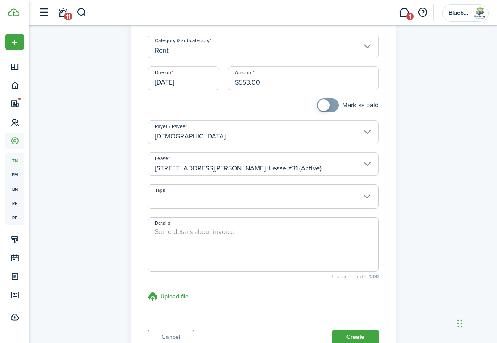
scroll to position [90, 0]
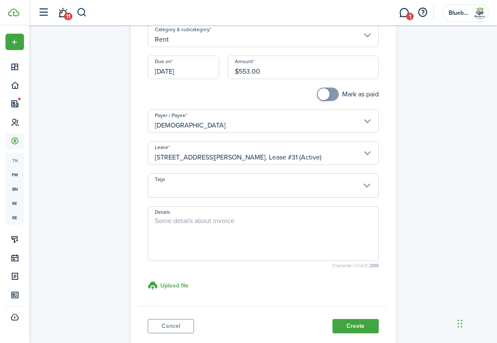
click at [256, 189] on span at bounding box center [263, 190] width 230 height 14
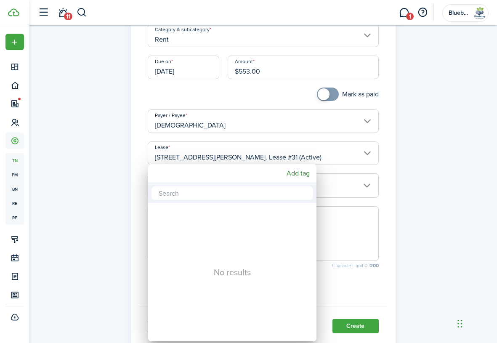
click at [436, 198] on div at bounding box center [249, 172] width 632 height 478
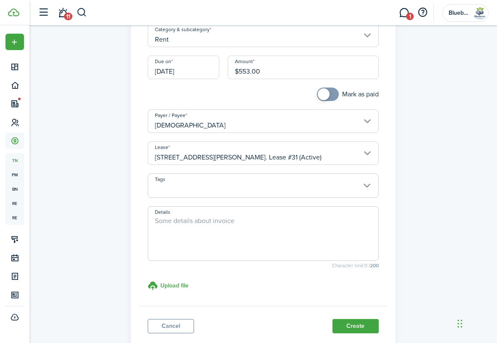
click at [243, 238] on textarea "Details" at bounding box center [263, 236] width 230 height 40
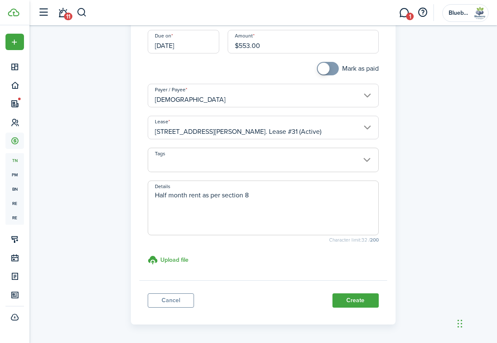
scroll to position [122, 0]
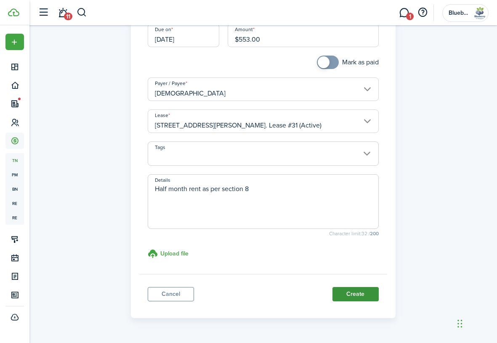
type textarea "Half month rent as per section 8"
click at [354, 292] on button "Create" at bounding box center [356, 294] width 46 height 14
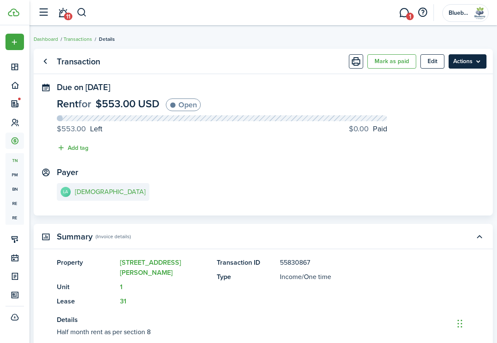
click at [478, 65] on menu-btn "Actions" at bounding box center [468, 61] width 38 height 14
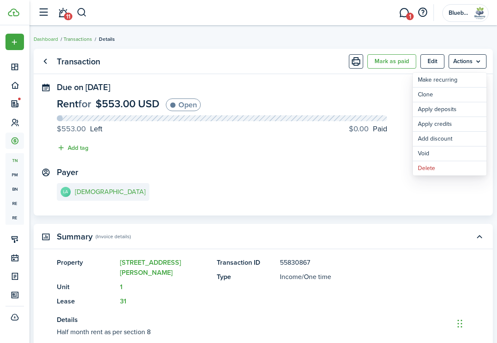
click at [77, 38] on link "Transactions" at bounding box center [78, 39] width 29 height 8
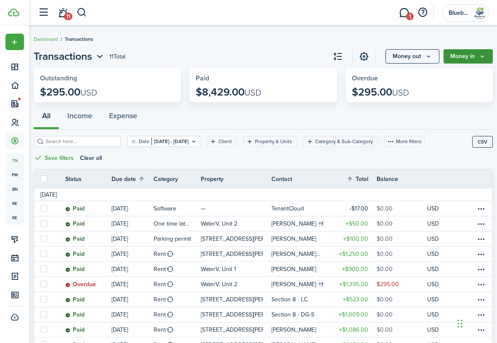
click at [481, 59] on icon "Money in" at bounding box center [482, 56] width 7 height 7
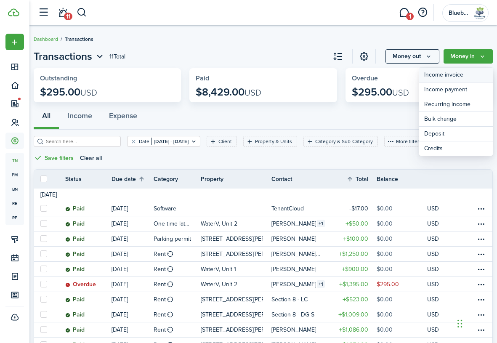
click at [471, 75] on link "Income invoice" at bounding box center [456, 75] width 74 height 15
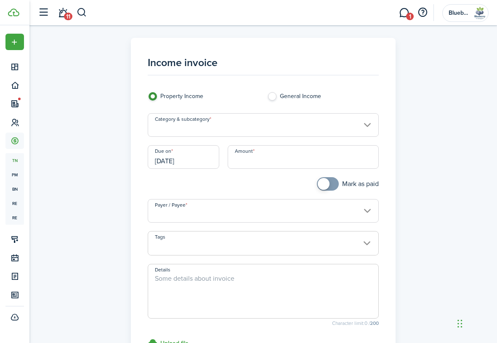
click at [297, 123] on input "Category & subcategory" at bounding box center [263, 125] width 231 height 24
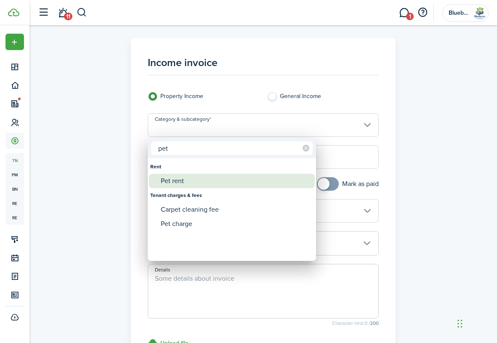
type input "pet"
click at [205, 183] on div "Pet rent" at bounding box center [235, 181] width 149 height 14
type input "Rent / Pet rent"
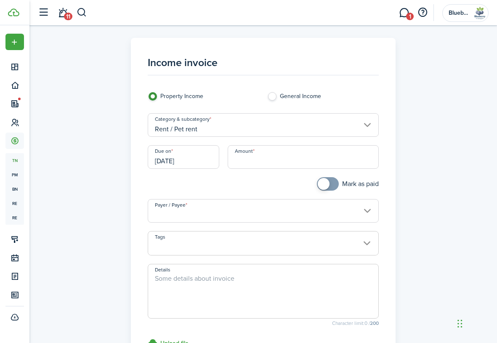
click at [259, 160] on input "Amount" at bounding box center [303, 157] width 151 height 24
type input "$25.00"
click at [248, 184] on div at bounding box center [204, 188] width 120 height 22
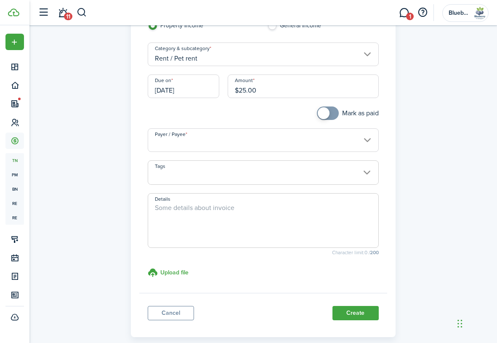
scroll to position [77, 0]
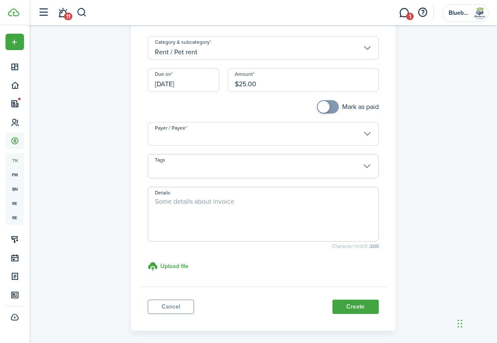
click at [279, 138] on input "Payer / Payee" at bounding box center [263, 134] width 231 height 24
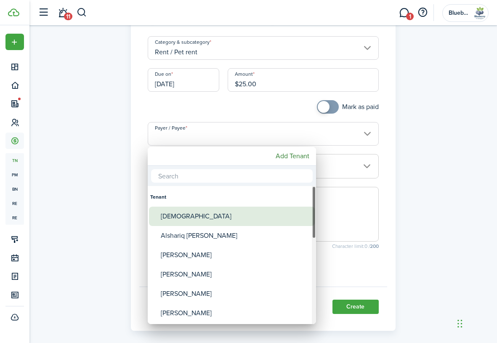
click at [260, 213] on div "[DEMOGRAPHIC_DATA]" at bounding box center [235, 216] width 149 height 19
type input "[DEMOGRAPHIC_DATA]"
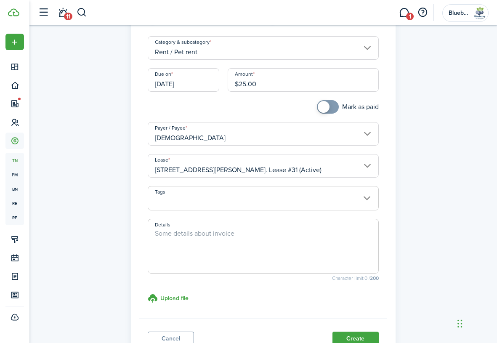
click at [261, 198] on span at bounding box center [263, 203] width 230 height 14
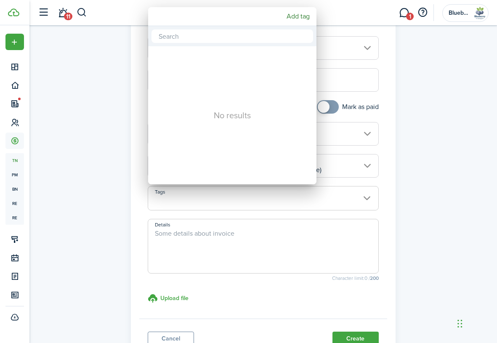
click at [261, 198] on div at bounding box center [249, 172] width 632 height 478
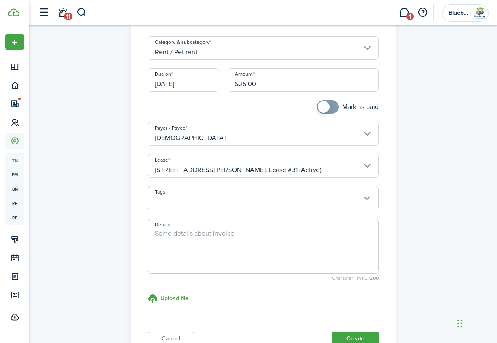
click at [315, 242] on textarea "Details" at bounding box center [263, 249] width 230 height 40
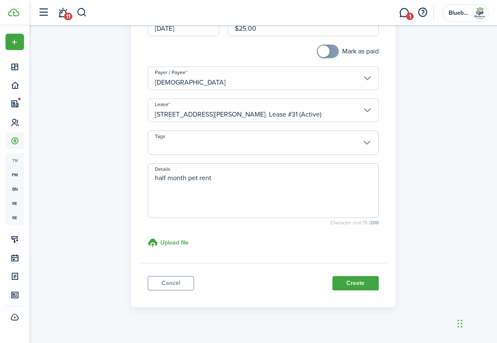
scroll to position [145, 0]
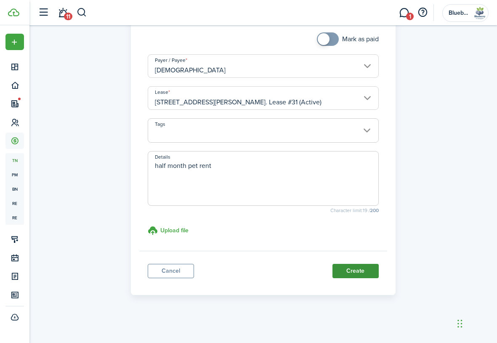
type textarea "half month pet rent"
click at [353, 271] on button "Create" at bounding box center [356, 271] width 46 height 14
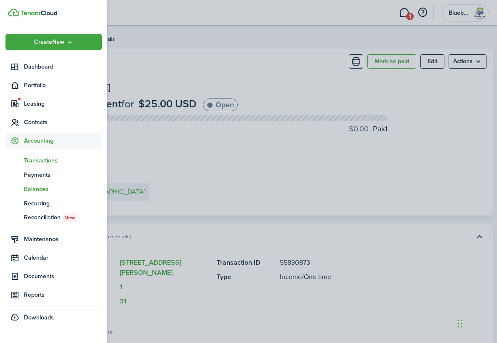
click at [43, 190] on span "Balances" at bounding box center [63, 189] width 78 height 9
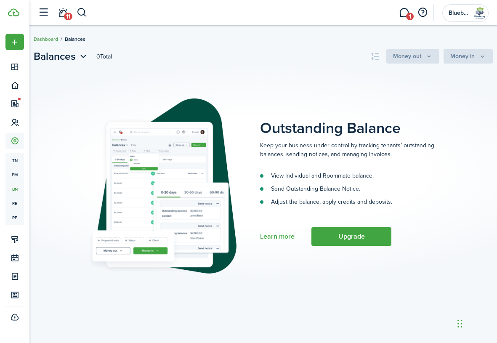
click at [46, 38] on link "Dashboard" at bounding box center [46, 39] width 24 height 8
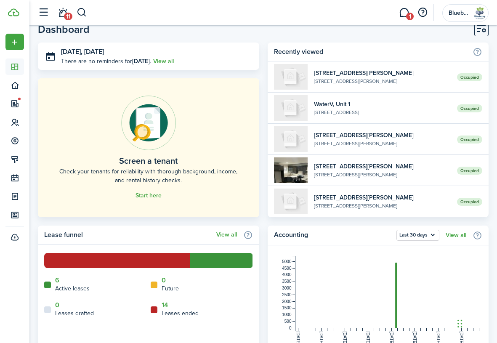
scroll to position [16, 0]
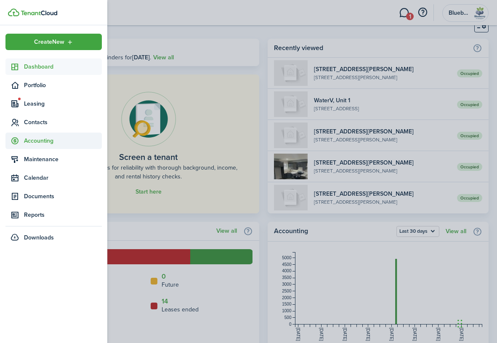
click at [38, 141] on span "Accounting" at bounding box center [63, 140] width 78 height 9
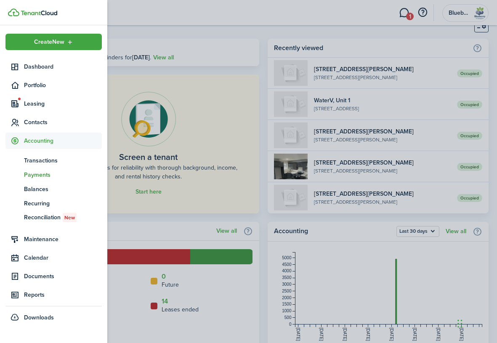
click at [43, 174] on span "Payments" at bounding box center [63, 175] width 78 height 9
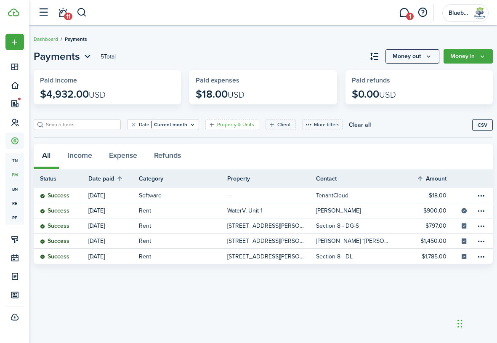
click at [238, 124] on filter-tag-label "Property & Units" at bounding box center [235, 125] width 37 height 8
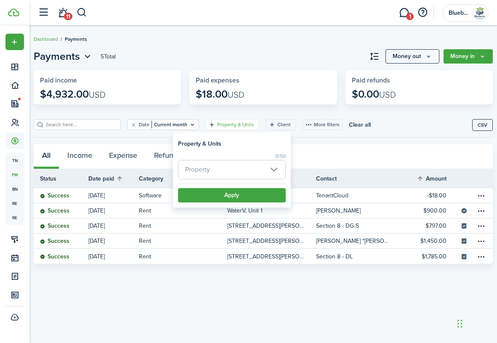
click at [239, 174] on span "Property" at bounding box center [232, 169] width 107 height 19
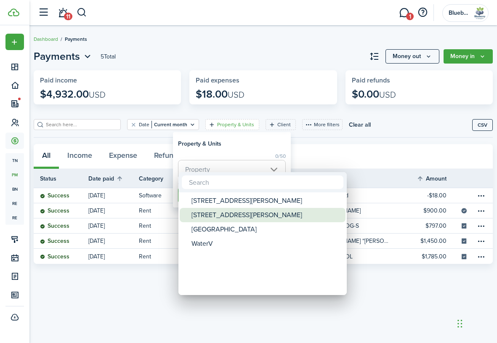
click at [241, 215] on div "[STREET_ADDRESS][PERSON_NAME]" at bounding box center [266, 215] width 149 height 14
type input "[STREET_ADDRESS][PERSON_NAME]"
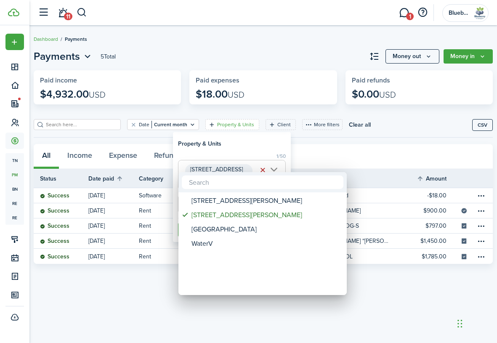
click at [176, 187] on div at bounding box center [249, 172] width 632 height 478
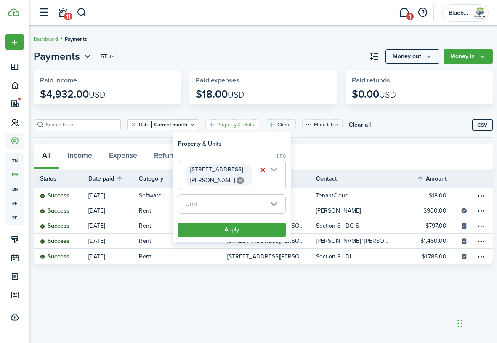
click at [224, 198] on span "Unit" at bounding box center [232, 204] width 107 height 19
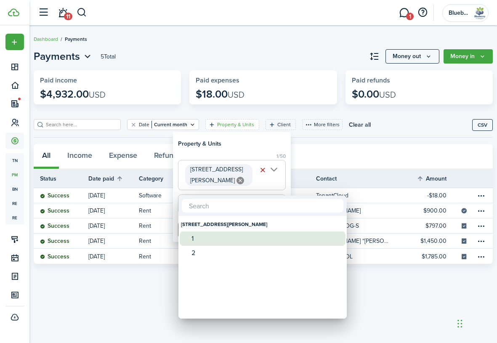
click at [223, 237] on div "1" at bounding box center [266, 239] width 149 height 14
type input "1"
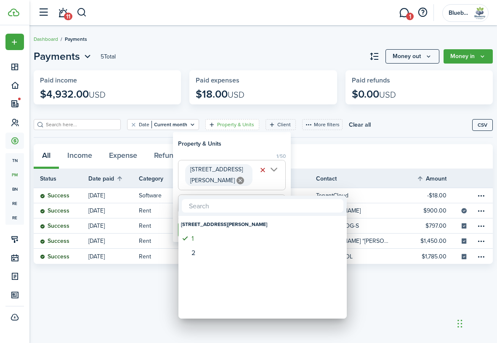
click at [177, 182] on div at bounding box center [249, 172] width 632 height 478
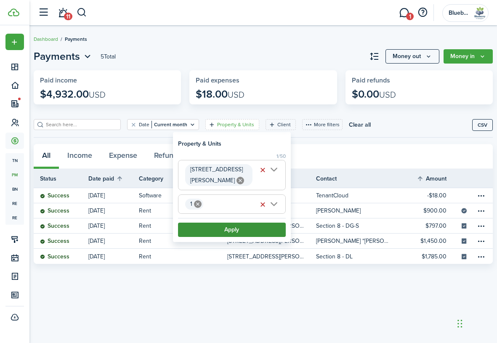
click at [242, 223] on button "Apply" at bounding box center [232, 230] width 108 height 14
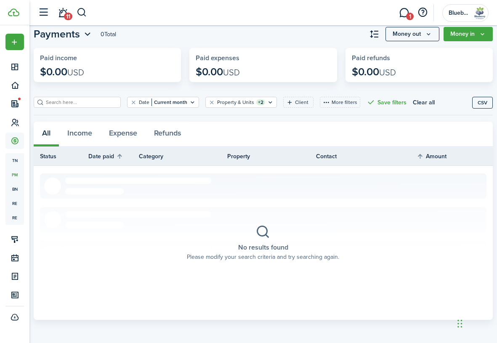
scroll to position [22, 0]
click at [134, 101] on button "Clear filter" at bounding box center [133, 102] width 7 height 7
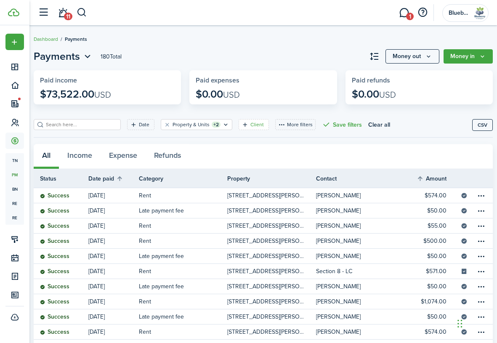
click at [257, 124] on filter-tag-label "Client" at bounding box center [257, 125] width 13 height 8
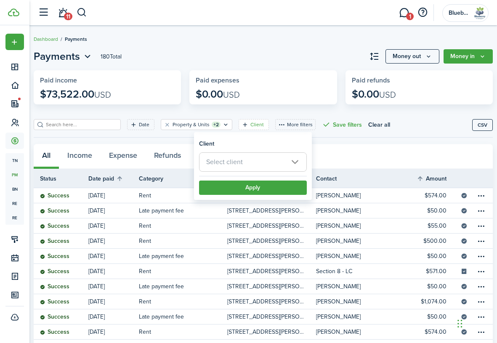
click at [258, 162] on span "Select client" at bounding box center [253, 162] width 107 height 19
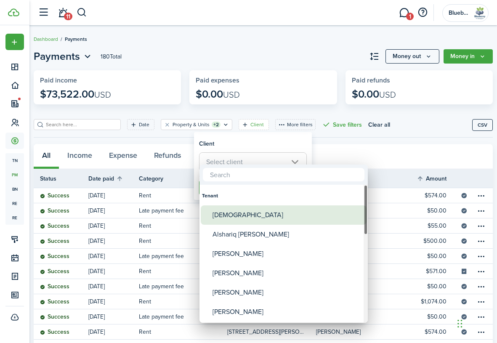
click at [252, 214] on div "[DEMOGRAPHIC_DATA]" at bounding box center [287, 215] width 149 height 19
type input "[DEMOGRAPHIC_DATA]"
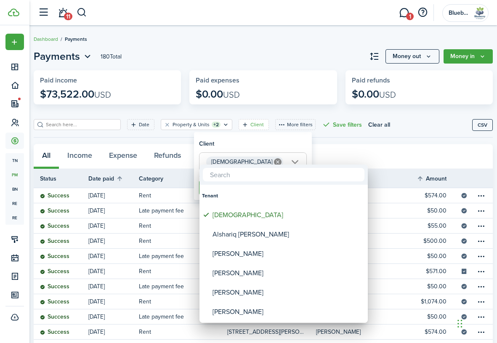
click at [281, 143] on div at bounding box center [249, 172] width 632 height 478
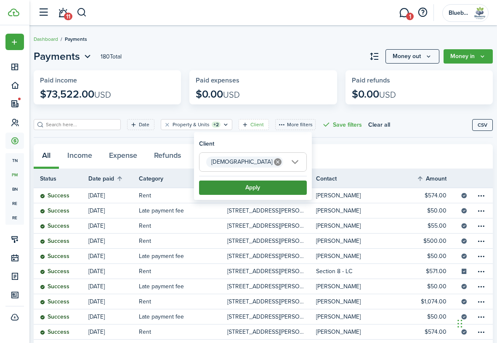
click at [267, 188] on button "Apply" at bounding box center [253, 188] width 108 height 14
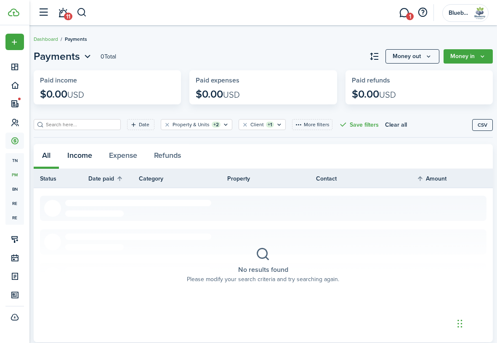
click at [83, 156] on button "Income" at bounding box center [80, 156] width 42 height 25
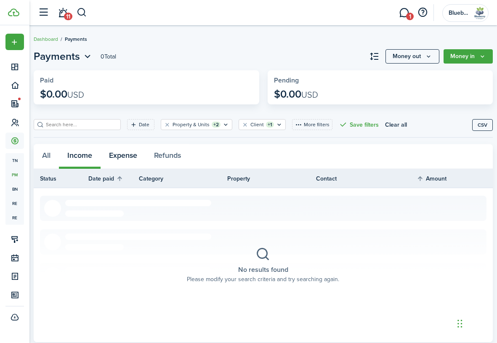
click at [122, 157] on button "Expense" at bounding box center [123, 156] width 45 height 25
click at [167, 158] on button "Refunds" at bounding box center [168, 156] width 44 height 25
click at [44, 155] on button "All" at bounding box center [46, 156] width 25 height 25
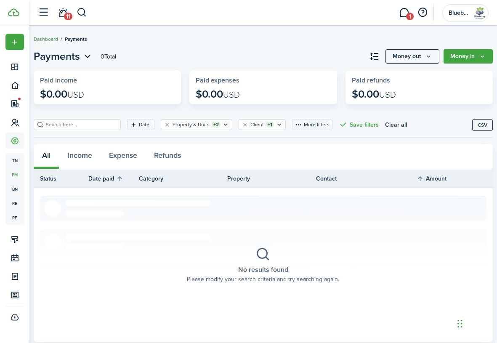
click at [50, 39] on link "Dashboard" at bounding box center [46, 39] width 24 height 8
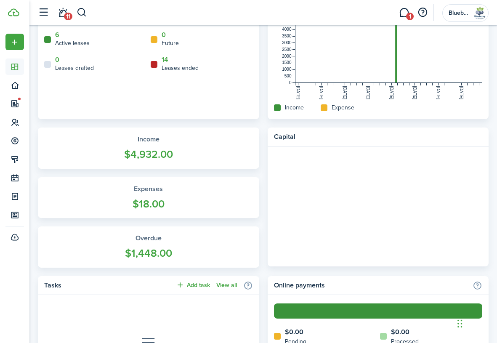
scroll to position [254, 0]
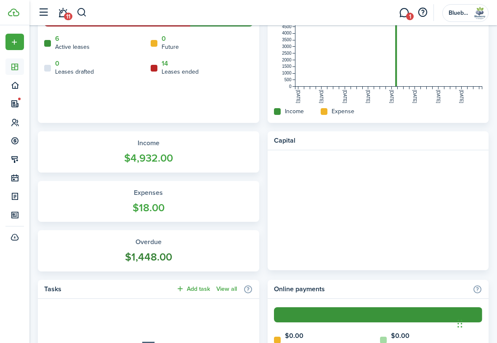
click at [174, 246] on widget-stats-title "Overdue" at bounding box center [148, 242] width 205 height 10
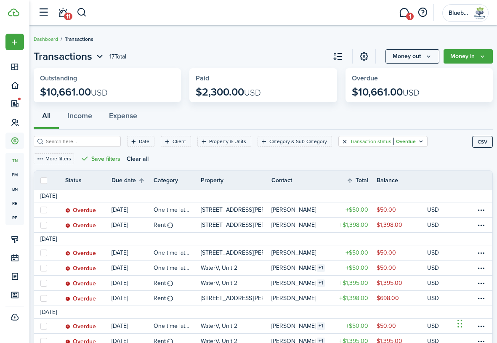
click at [342, 140] on button "Clear filter" at bounding box center [345, 141] width 7 height 7
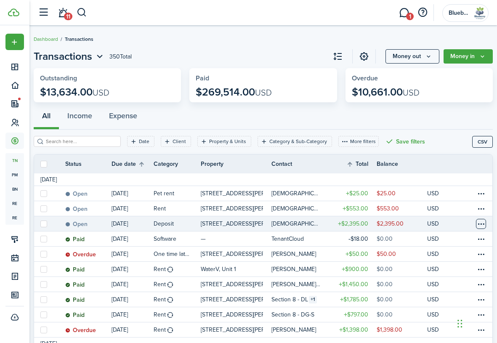
click at [481, 224] on table-menu-btn-icon at bounding box center [481, 224] width 10 height 10
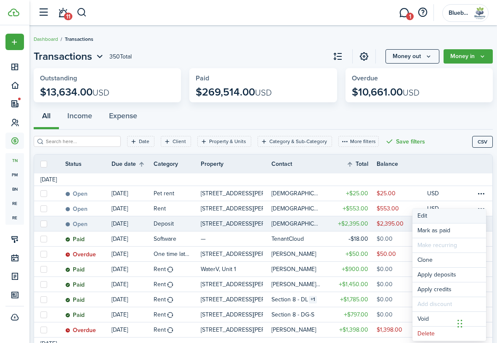
click at [448, 216] on button "Edit" at bounding box center [450, 216] width 74 height 14
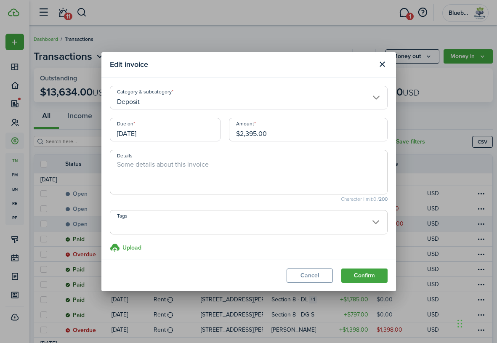
click at [249, 131] on input "$2,395.00" at bounding box center [308, 130] width 159 height 24
type input "$2,095.00"
click at [269, 177] on textarea "Details" at bounding box center [248, 175] width 277 height 30
type textarea "Security Deposit"
click at [362, 275] on button "Confirm" at bounding box center [365, 276] width 46 height 14
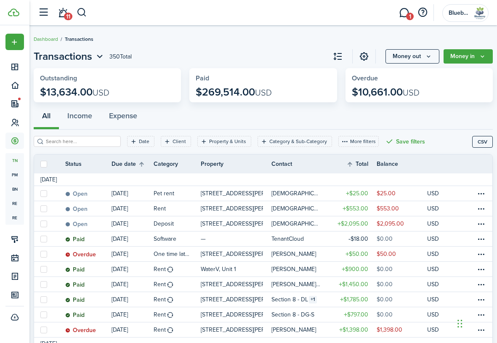
click at [478, 29] on breadcrumb "Dashboard Transactions" at bounding box center [263, 34] width 459 height 19
click at [484, 58] on icon "Money in" at bounding box center [482, 56] width 7 height 7
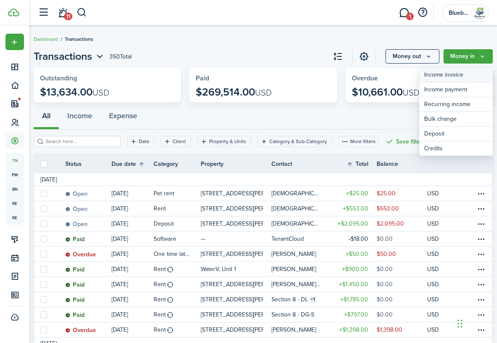
click at [464, 75] on link "Income invoice" at bounding box center [456, 75] width 74 height 15
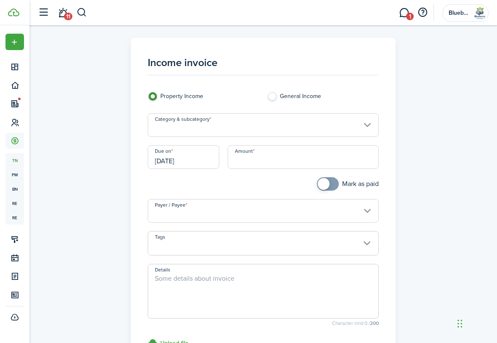
click at [249, 125] on input "Category & subcategory" at bounding box center [263, 125] width 231 height 24
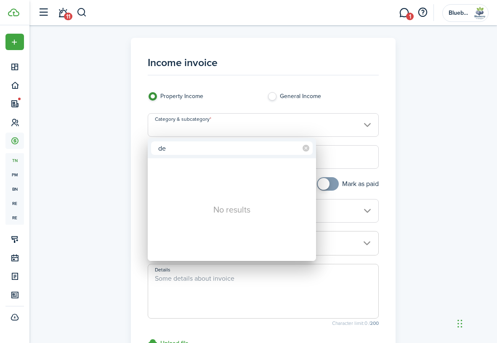
type input "d"
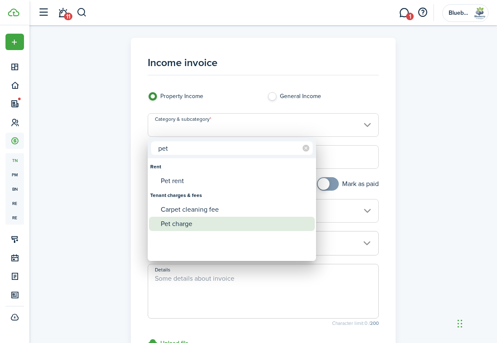
type input "pet"
click at [212, 227] on div "Pet charge" at bounding box center [235, 224] width 149 height 14
type input "Tenant charges & fees / Pet charge"
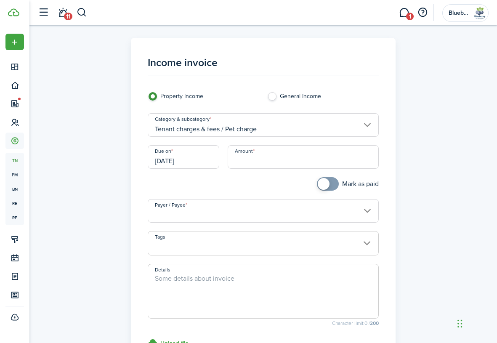
click at [262, 158] on input "Amount" at bounding box center [303, 157] width 151 height 24
click at [244, 208] on input "Payer / Payee" at bounding box center [263, 211] width 231 height 24
type input "$300.00"
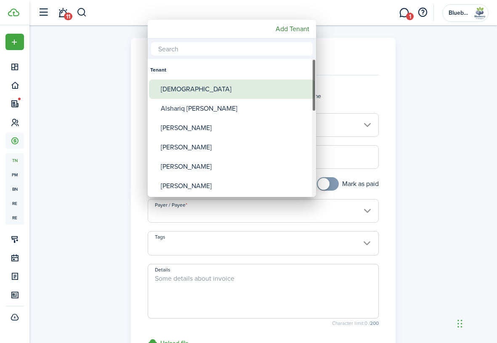
click at [210, 92] on div "[DEMOGRAPHIC_DATA]" at bounding box center [235, 89] width 149 height 19
type input "[DEMOGRAPHIC_DATA]"
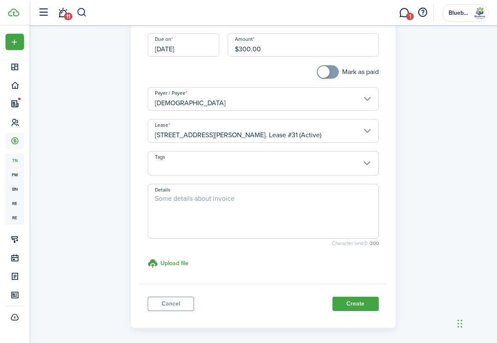
scroll to position [116, 0]
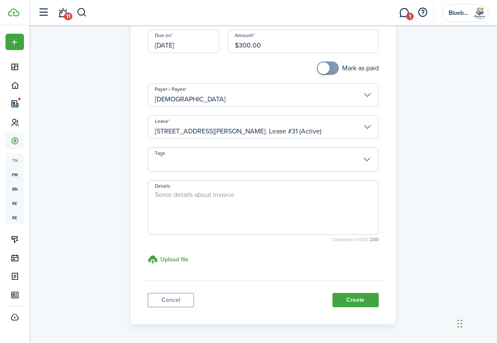
click at [235, 222] on textarea "Details" at bounding box center [263, 210] width 230 height 40
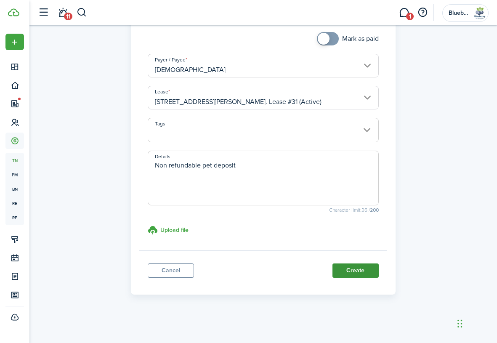
scroll to position [145, 0]
type textarea "Non refundable pet deposit"
click at [359, 272] on button "Create" at bounding box center [356, 271] width 46 height 14
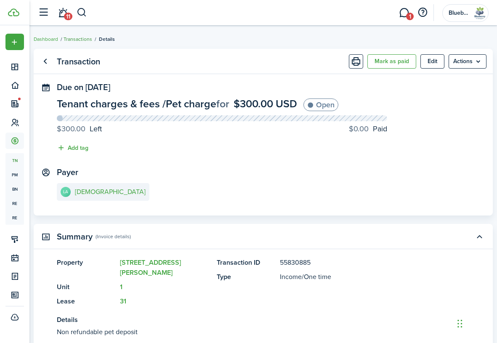
click at [84, 39] on link "Transactions" at bounding box center [78, 39] width 29 height 8
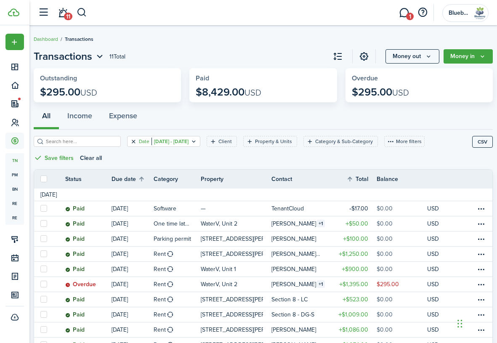
click at [134, 141] on button "Clear filter" at bounding box center [133, 141] width 7 height 7
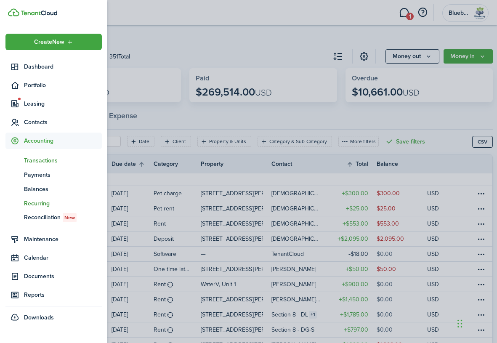
click at [40, 204] on span "Recurring" at bounding box center [63, 203] width 78 height 9
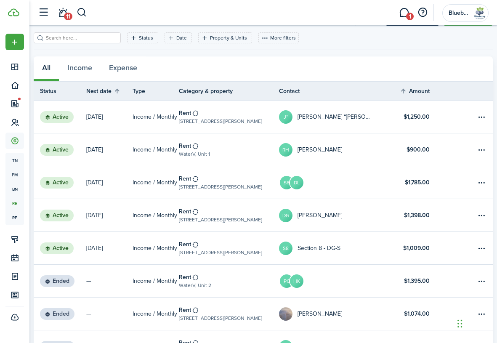
scroll to position [38, 0]
click at [480, 118] on table-menu-btn-icon "Open menu" at bounding box center [482, 117] width 10 height 10
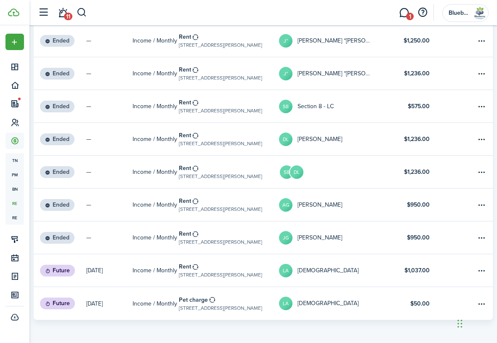
scroll to position [377, 0]
click at [482, 301] on table-menu-btn-icon "Open menu" at bounding box center [482, 304] width 10 height 10
click at [166, 298] on link "Income / Monthly" at bounding box center [156, 303] width 46 height 33
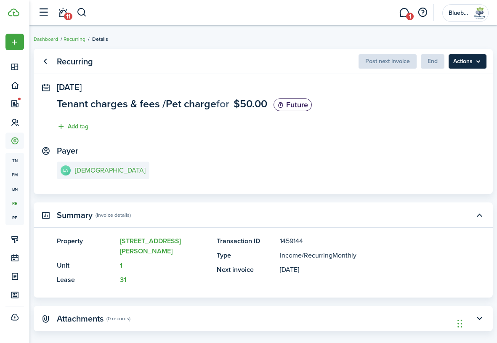
click at [463, 60] on menu-btn "Actions" at bounding box center [468, 61] width 38 height 14
click at [463, 59] on menu-btn "Actions" at bounding box center [468, 61] width 38 height 14
click at [349, 120] on panel-main-section "[DATE] Tenant charges & fees / Pet charge for $50.00 Future Add tag" at bounding box center [263, 109] width 413 height 53
click at [475, 61] on menu-btn "Actions" at bounding box center [468, 61] width 38 height 14
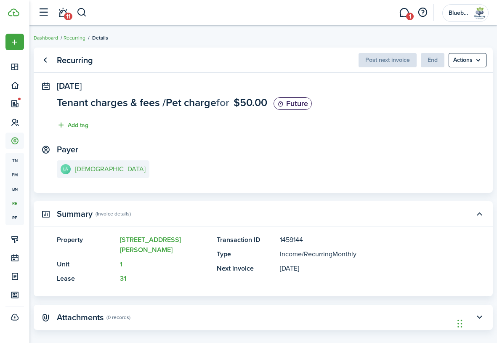
scroll to position [1, 0]
click at [208, 175] on panel-main-section "Payer LA [DEMOGRAPHIC_DATA]" at bounding box center [263, 163] width 413 height 36
click at [76, 38] on link "Recurring" at bounding box center [75, 39] width 22 height 8
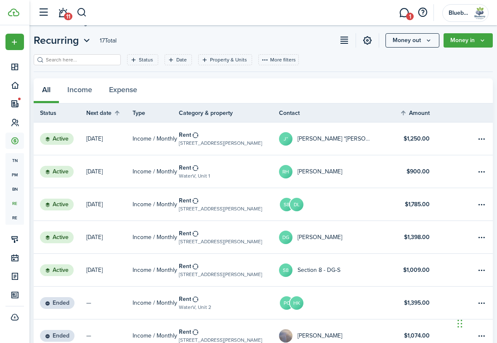
scroll to position [19, 0]
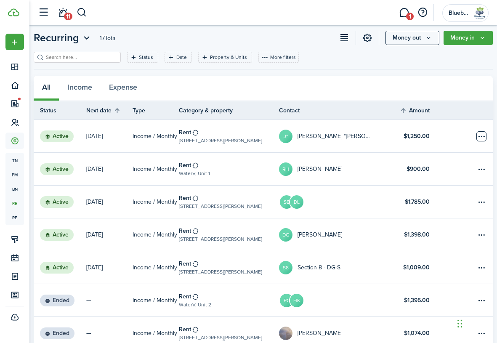
click at [480, 133] on table-menu-btn-icon "Open menu" at bounding box center [482, 136] width 10 height 10
click at [419, 137] on table-info-title "$1,250.00" at bounding box center [417, 136] width 26 height 9
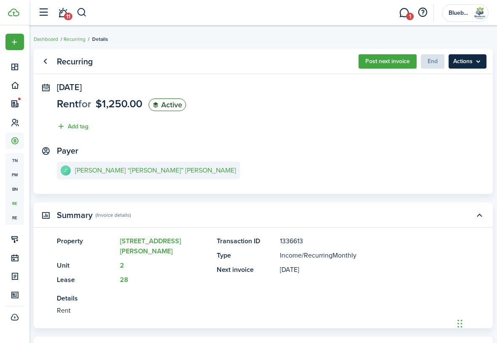
click at [475, 65] on menu-btn "Actions" at bounding box center [468, 61] width 38 height 14
click at [349, 96] on panel-main-section "[DATE] Rent for $1,250.00 Active Add tag" at bounding box center [263, 109] width 413 height 53
click at [45, 40] on link "Dashboard" at bounding box center [46, 39] width 24 height 8
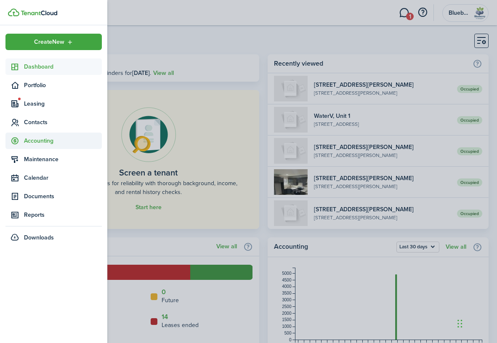
click at [43, 140] on span "Accounting" at bounding box center [63, 140] width 78 height 9
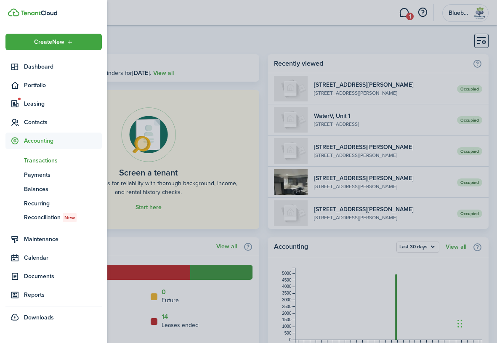
click at [51, 161] on span "Transactions" at bounding box center [63, 160] width 78 height 9
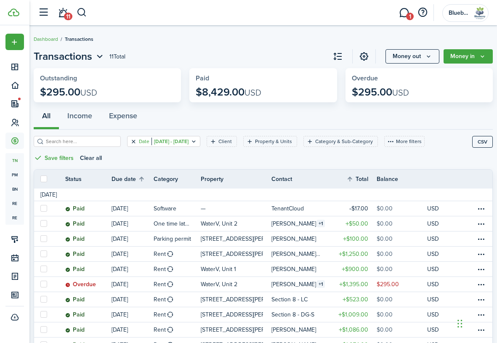
click at [133, 141] on button "Clear filter" at bounding box center [133, 141] width 7 height 7
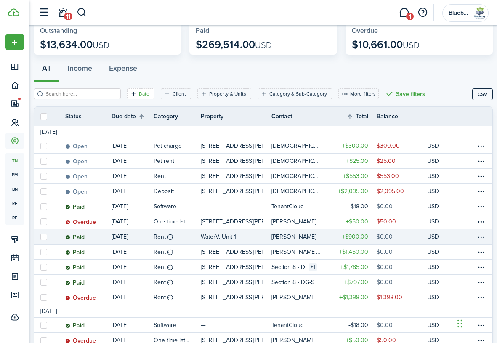
scroll to position [49, 0]
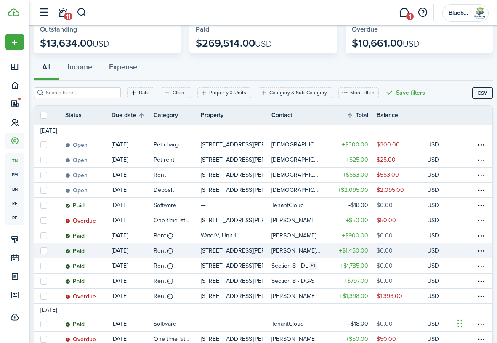
click at [359, 249] on table-amount-title "$1,450.00" at bounding box center [353, 250] width 29 height 9
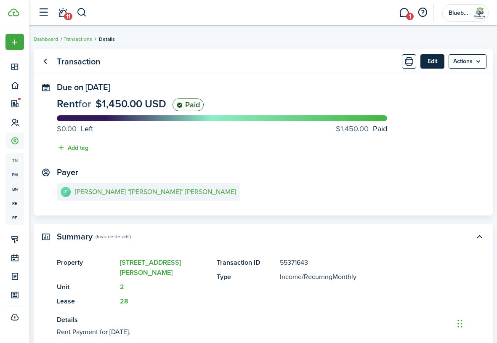
click at [432, 61] on button "Edit" at bounding box center [433, 61] width 24 height 14
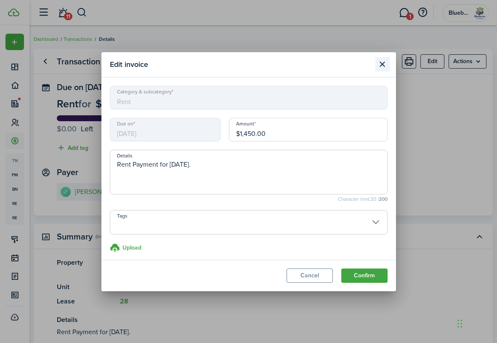
click at [383, 62] on button "Close modal" at bounding box center [383, 64] width 14 height 14
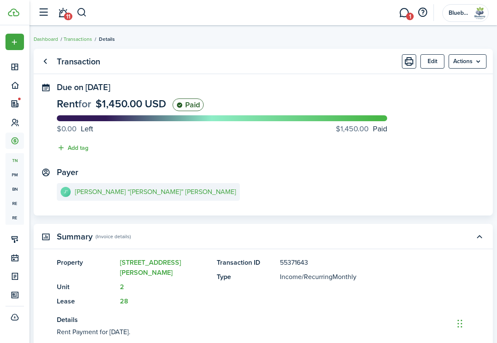
click at [120, 282] on panel-main-item "Unit 2" at bounding box center [133, 287] width 152 height 10
click at [123, 296] on link "28" at bounding box center [124, 301] width 8 height 10
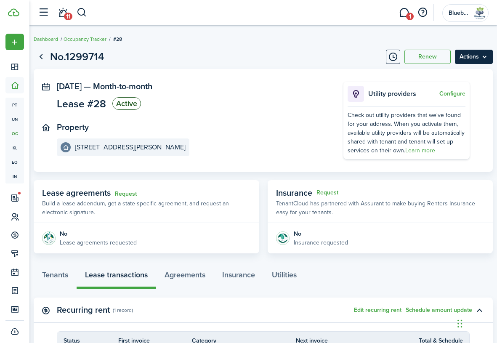
click at [476, 56] on menu-btn "Actions" at bounding box center [474, 57] width 38 height 14
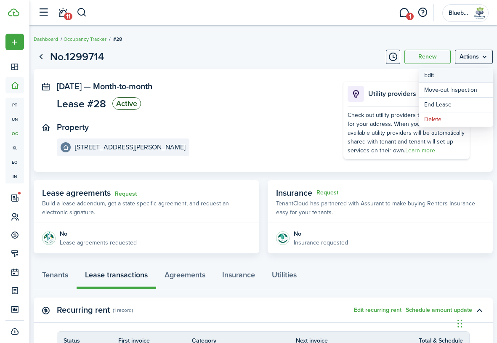
click at [456, 74] on button "Edit" at bounding box center [456, 75] width 74 height 14
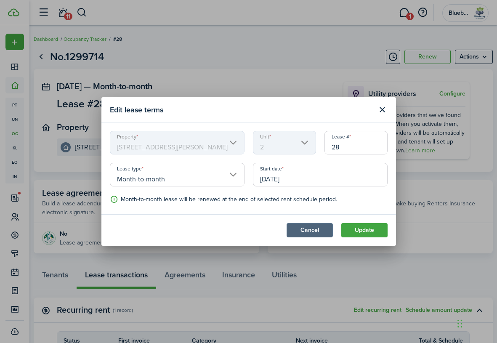
click at [309, 232] on button "Cancel" at bounding box center [310, 230] width 46 height 14
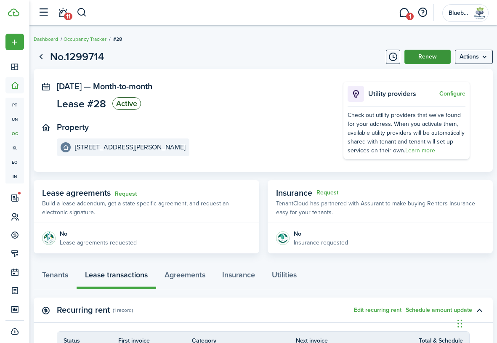
click at [423, 56] on button "Renew" at bounding box center [428, 57] width 46 height 14
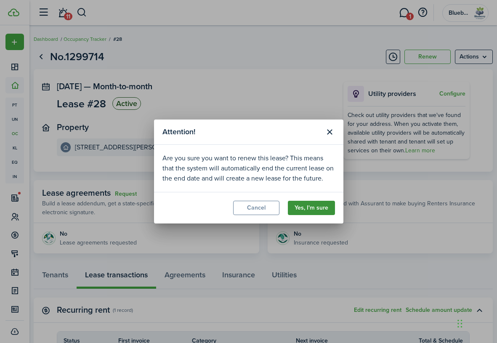
click at [311, 208] on button "Yes, I'm sure" at bounding box center [311, 208] width 47 height 14
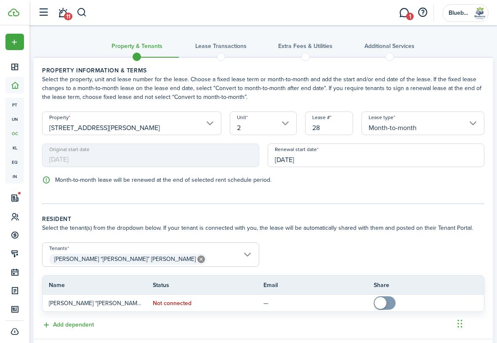
click at [318, 159] on input "[DATE]" at bounding box center [376, 156] width 217 height 24
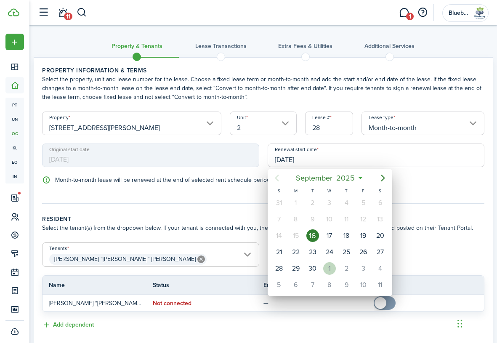
click at [331, 270] on div "1" at bounding box center [329, 268] width 13 height 13
type input "[DATE]"
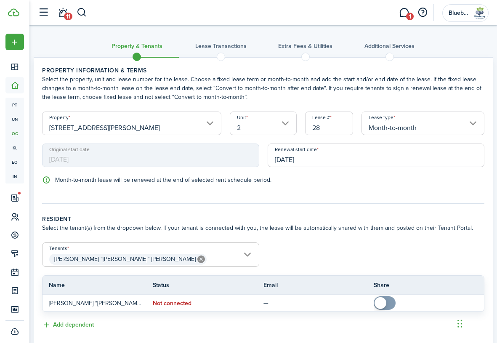
click at [403, 129] on input "Month-to-month" at bounding box center [423, 124] width 123 height 24
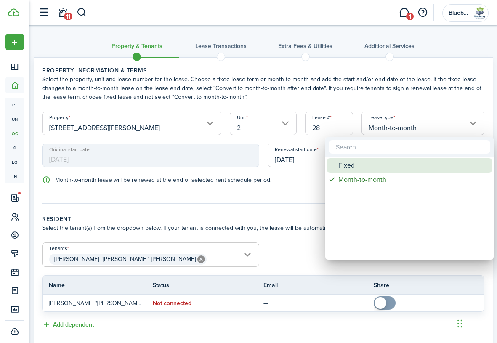
click at [392, 168] on div "Fixed" at bounding box center [413, 165] width 149 height 14
type input "Fixed"
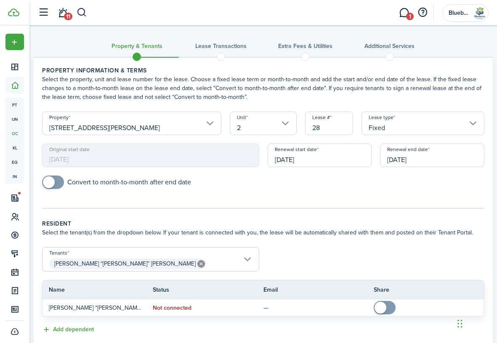
click at [408, 161] on input "[DATE]" at bounding box center [432, 156] width 104 height 24
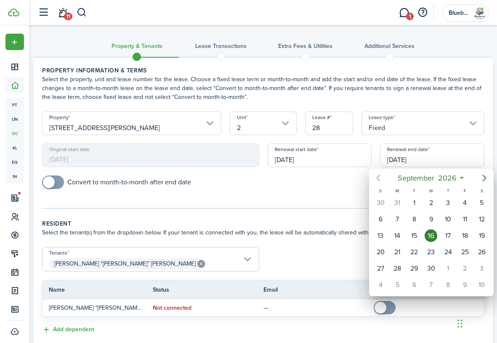
click at [380, 178] on icon "Previous page" at bounding box center [379, 178] width 10 height 10
click at [467, 202] on div "31" at bounding box center [465, 203] width 13 height 13
type input "[DATE]"
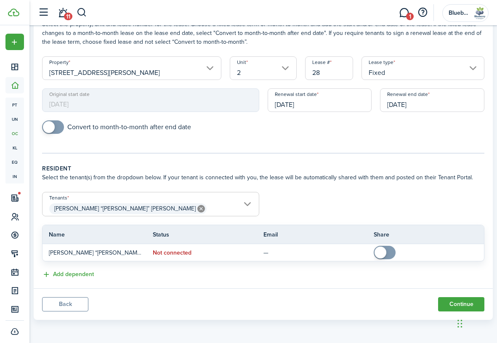
scroll to position [55, 0]
click at [457, 302] on button "Continue" at bounding box center [461, 304] width 46 height 14
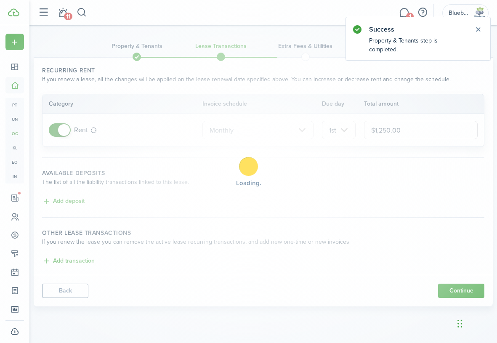
scroll to position [0, 0]
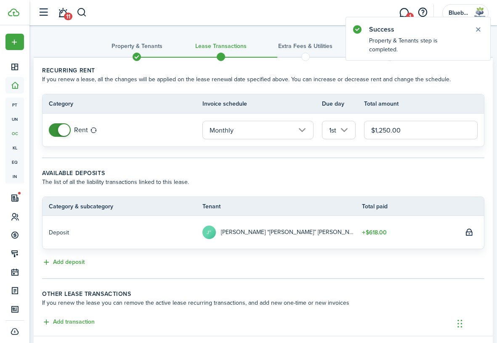
click at [401, 132] on input "$1,250.00" at bounding box center [421, 130] width 114 height 19
click at [385, 130] on input "$1,250.00" at bounding box center [421, 130] width 114 height 19
type input "$1,450.00"
click at [347, 179] on wizard-step-header-description "The list of all the liability transactions linked to this lease." at bounding box center [263, 182] width 443 height 9
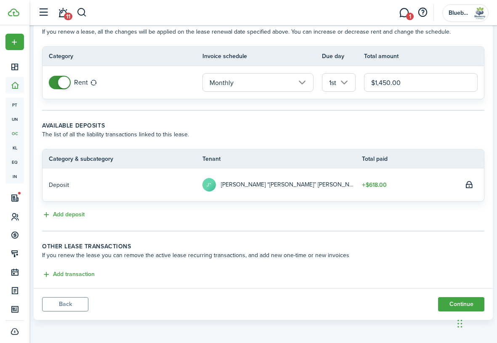
scroll to position [48, 0]
click at [455, 302] on button "Continue" at bounding box center [461, 304] width 46 height 14
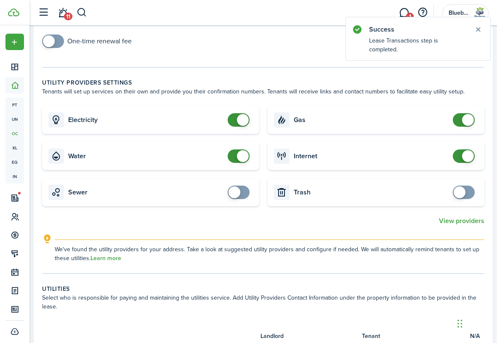
scroll to position [172, 0]
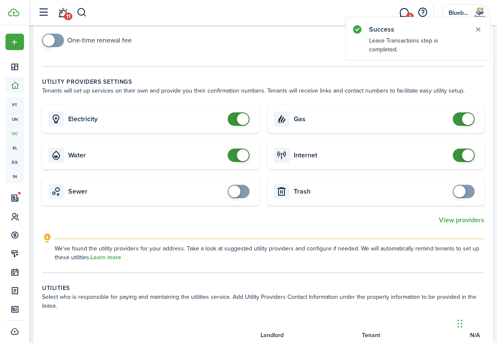
checkbox input "false"
click at [237, 153] on span at bounding box center [243, 155] width 12 height 12
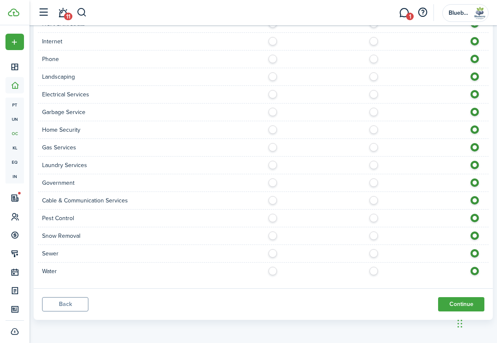
scroll to position [536, 0]
click at [453, 301] on button "Continue" at bounding box center [461, 304] width 46 height 14
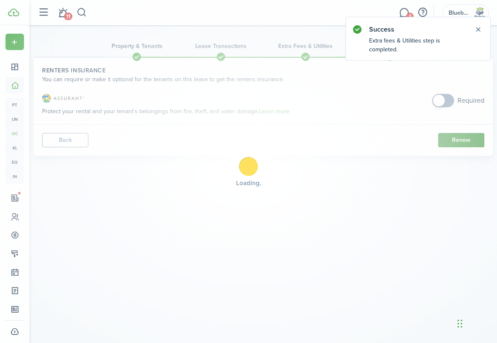
scroll to position [0, 0]
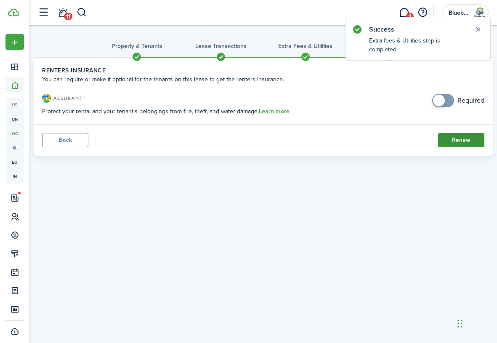
click at [462, 141] on button "Renew" at bounding box center [461, 140] width 46 height 14
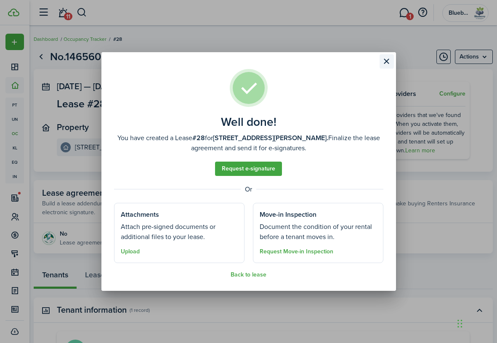
click at [387, 61] on button "Close modal" at bounding box center [387, 61] width 14 height 14
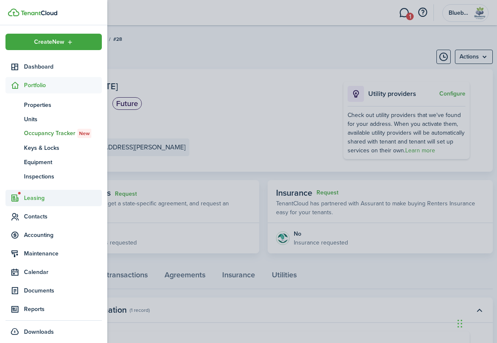
click at [39, 199] on span "Leasing" at bounding box center [63, 198] width 78 height 9
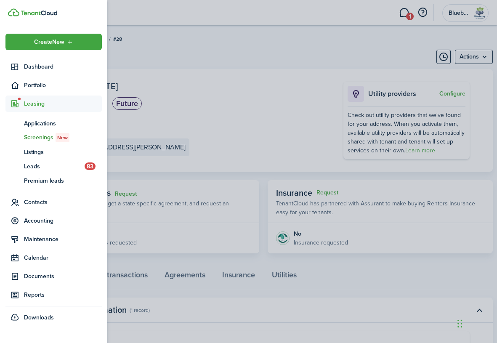
click at [39, 138] on span "Screenings New" at bounding box center [63, 137] width 78 height 9
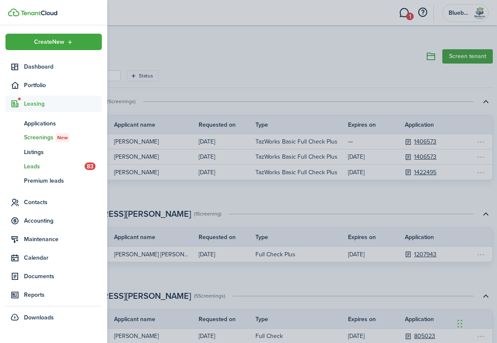
click at [34, 166] on span "Leads" at bounding box center [54, 166] width 61 height 9
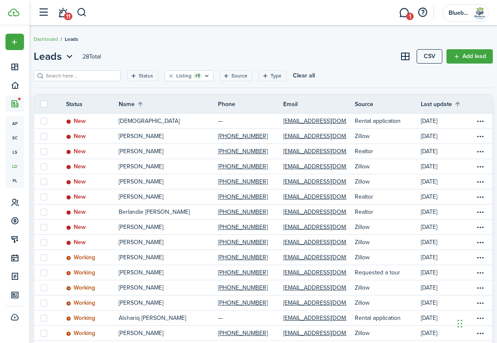
click at [42, 103] on label at bounding box center [43, 104] width 7 height 7
click at [40, 104] on input "checkbox" at bounding box center [40, 104] width 0 height 0
checkbox input "true"
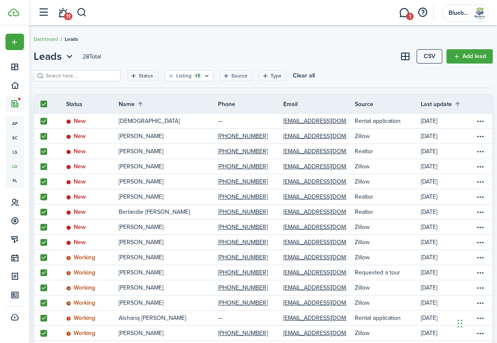
checkbox input "true"
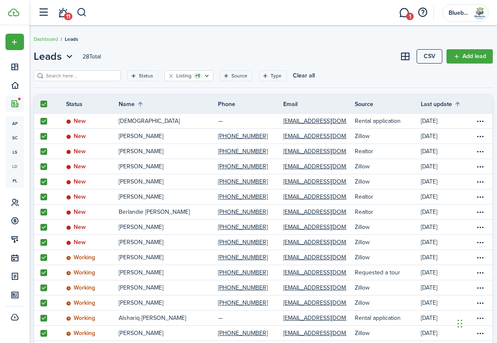
checkbox input "true"
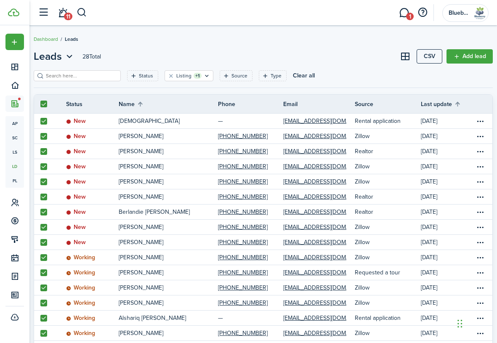
checkbox input "true"
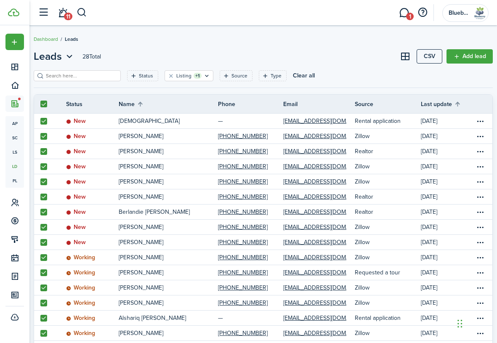
checkbox input "true"
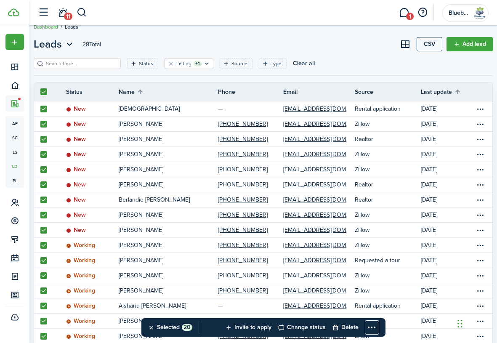
scroll to position [15, 0]
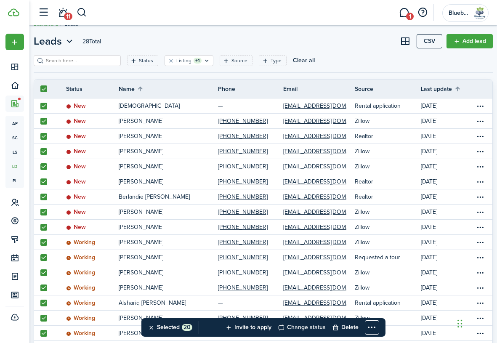
click at [311, 324] on button "Change status" at bounding box center [302, 327] width 48 height 19
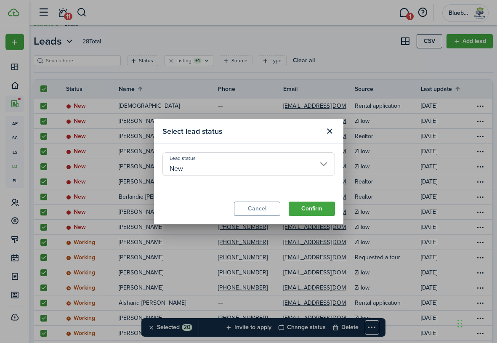
click at [236, 168] on input "New" at bounding box center [249, 164] width 173 height 24
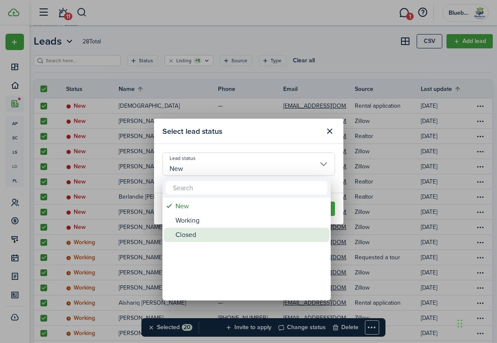
click at [233, 233] on div "Closed" at bounding box center [250, 235] width 149 height 14
type input "Closed"
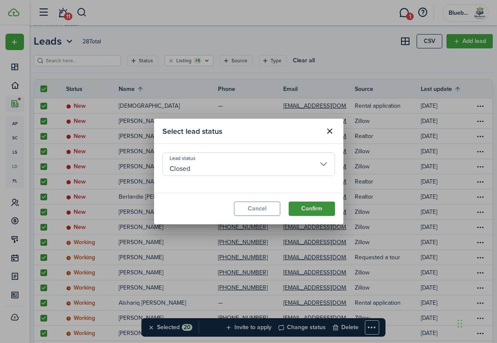
click at [312, 208] on button "Confirm" at bounding box center [312, 209] width 46 height 14
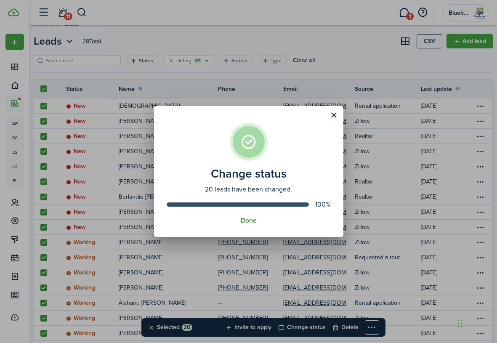
click at [249, 219] on button "Done" at bounding box center [249, 221] width 16 height 8
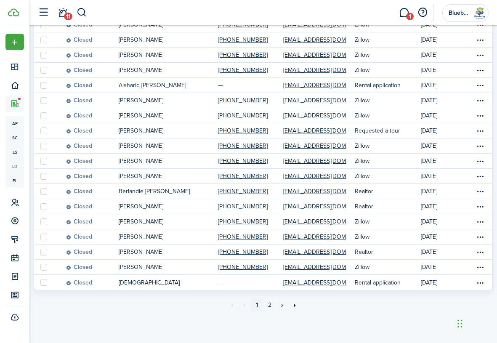
scroll to position [127, 0]
click at [283, 305] on link "»" at bounding box center [282, 305] width 13 height 13
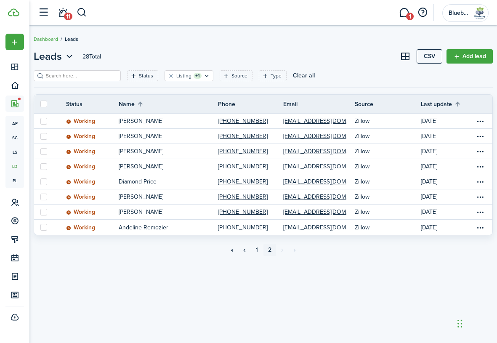
click at [42, 101] on label at bounding box center [43, 104] width 7 height 7
click at [40, 104] on input "checkbox" at bounding box center [40, 104] width 0 height 0
checkbox input "true"
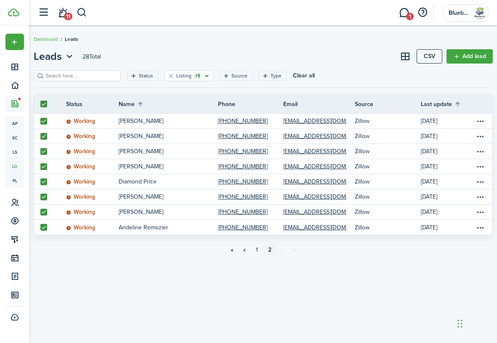
checkbox input "true"
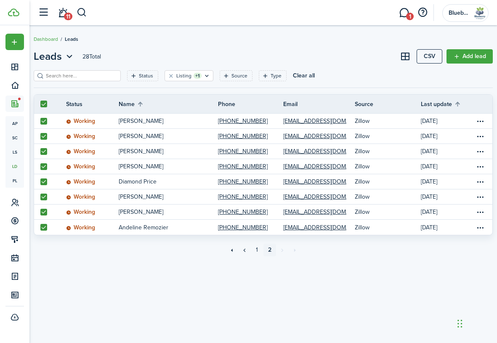
checkbox input "true"
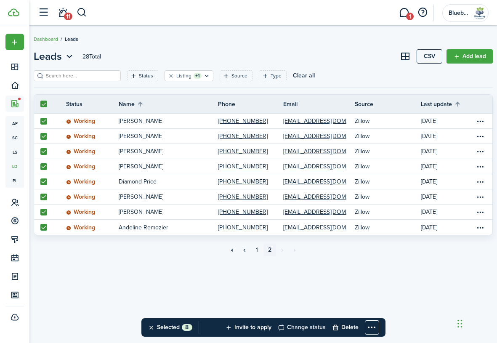
click at [310, 326] on button "Change status" at bounding box center [302, 327] width 48 height 19
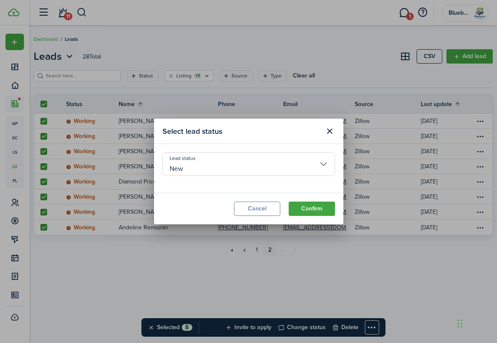
click at [234, 168] on input "New" at bounding box center [249, 164] width 173 height 24
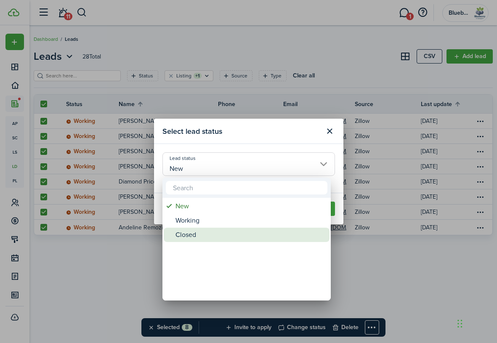
click at [237, 232] on div "Closed" at bounding box center [250, 235] width 149 height 14
type input "Closed"
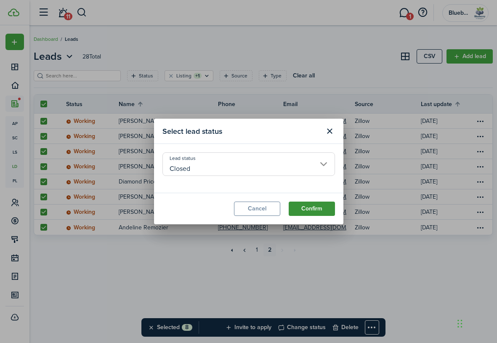
click at [315, 208] on button "Confirm" at bounding box center [312, 209] width 46 height 14
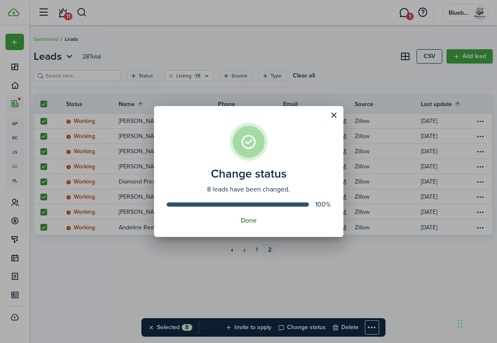
click at [251, 220] on button "Done" at bounding box center [249, 221] width 16 height 8
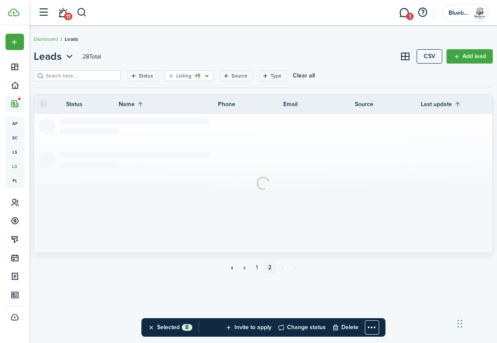
checkbox input "false"
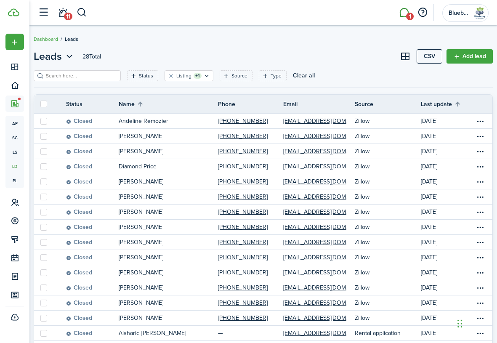
click at [404, 13] on link "1" at bounding box center [404, 12] width 16 height 21
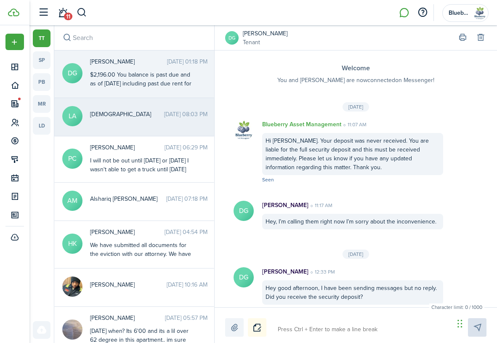
scroll to position [1210, 0]
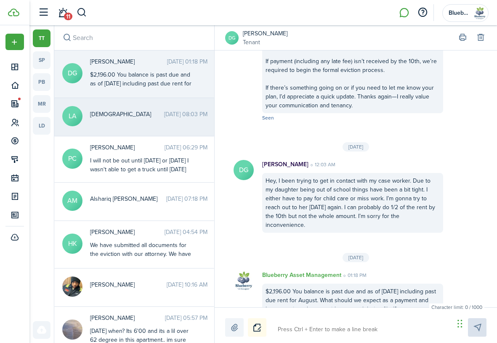
click at [112, 117] on span "[DEMOGRAPHIC_DATA]" at bounding box center [127, 114] width 74 height 9
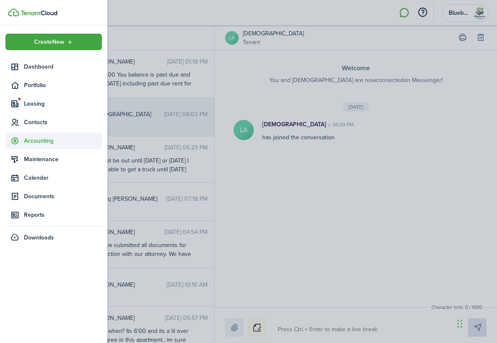
click at [43, 142] on span "Accounting" at bounding box center [63, 140] width 78 height 9
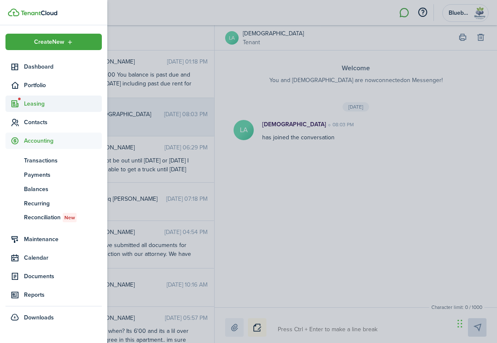
click at [34, 103] on span "Leasing" at bounding box center [63, 103] width 78 height 9
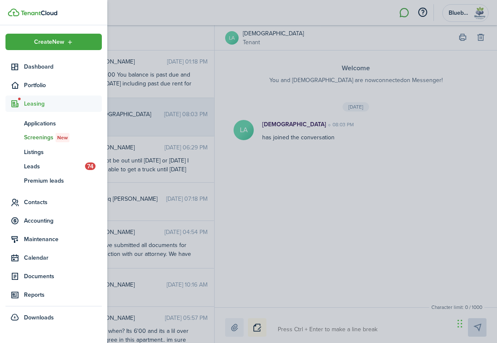
click at [42, 137] on span "Screenings New" at bounding box center [63, 137] width 78 height 9
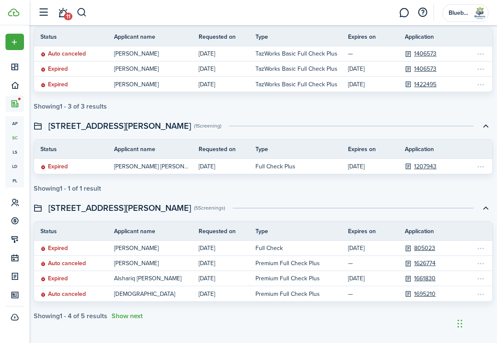
scroll to position [88, 0]
click at [125, 316] on button "Show next" at bounding box center [127, 316] width 31 height 8
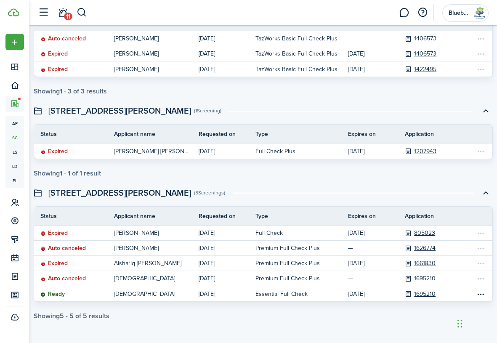
scroll to position [103, 0]
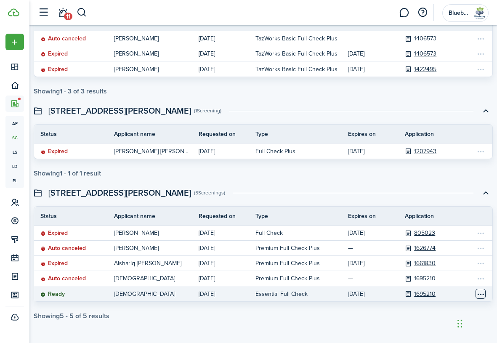
click at [480, 295] on table-menu-btn-icon "Open menu" at bounding box center [481, 294] width 10 height 10
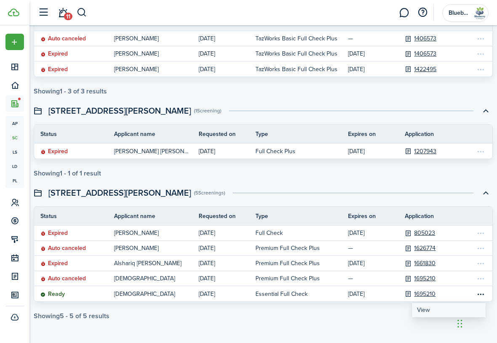
click at [424, 312] on link "View" at bounding box center [449, 310] width 74 height 14
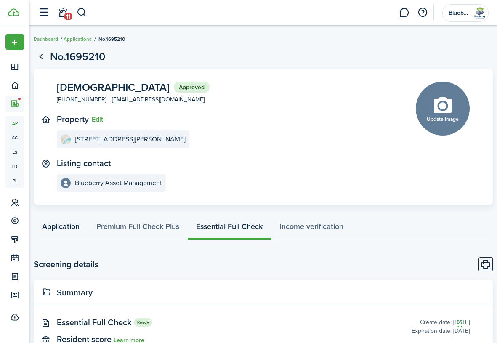
click at [58, 227] on link "Application" at bounding box center [61, 227] width 54 height 25
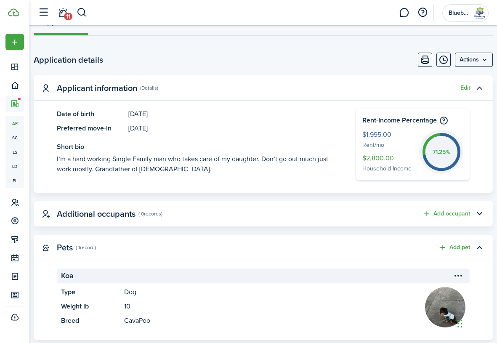
scroll to position [211, 0]
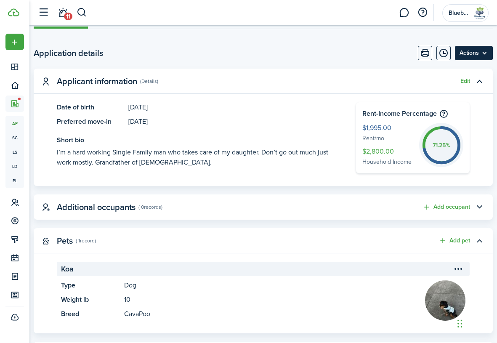
click at [473, 50] on menu-btn "Actions" at bounding box center [474, 53] width 38 height 14
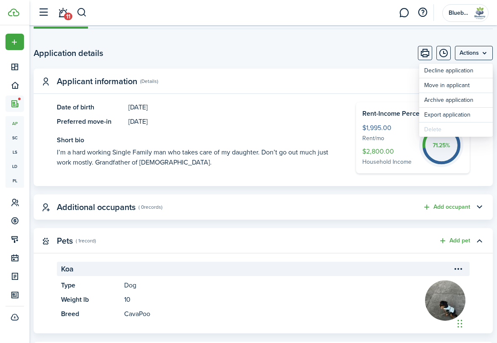
click at [348, 81] on panel-main-header "Applicant information (Details) Edit" at bounding box center [263, 81] width 459 height 25
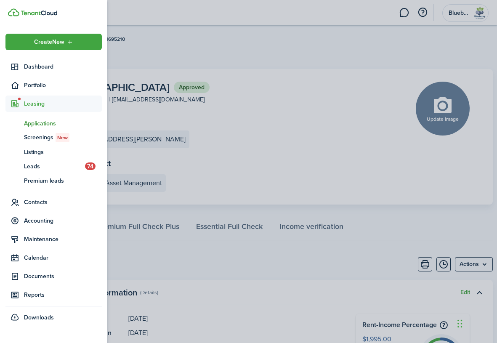
scroll to position [0, 0]
click at [38, 104] on span "Leasing" at bounding box center [63, 103] width 78 height 9
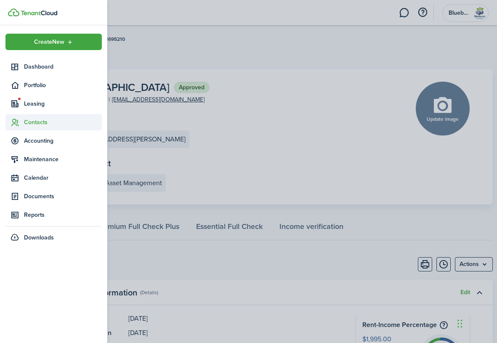
click at [38, 121] on span "Contacts" at bounding box center [63, 122] width 78 height 9
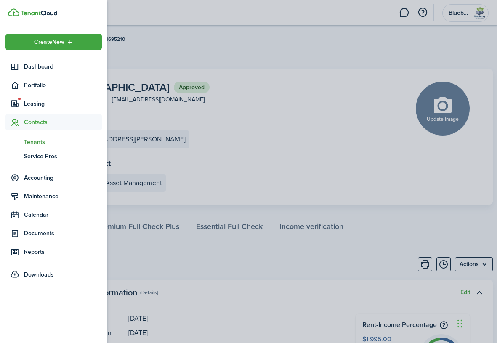
click at [39, 140] on span "Tenants" at bounding box center [63, 142] width 78 height 9
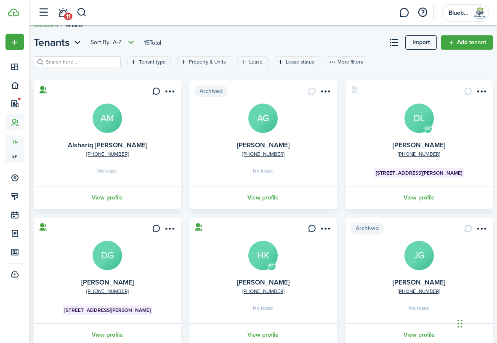
scroll to position [15, 0]
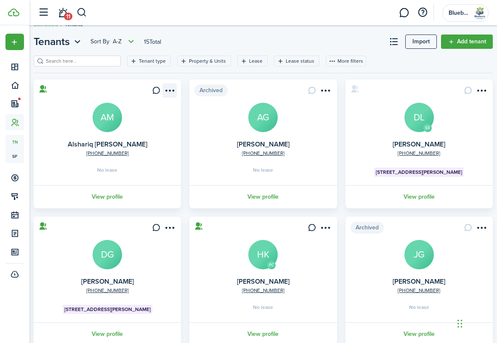
click at [170, 92] on menu-btn-icon "Open menu" at bounding box center [170, 90] width 14 height 14
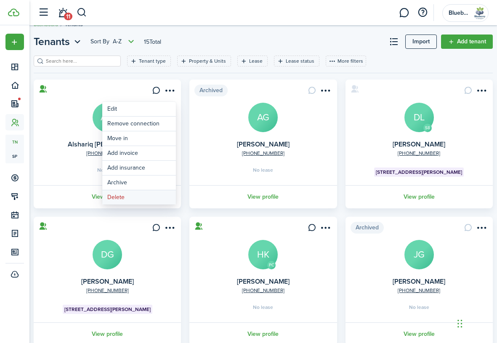
click at [147, 198] on button "Delete" at bounding box center [139, 197] width 74 height 14
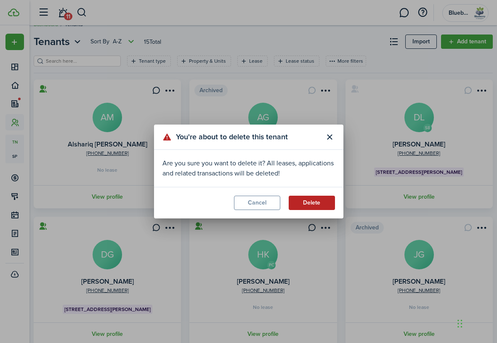
click at [309, 203] on button "Delete" at bounding box center [312, 203] width 46 height 14
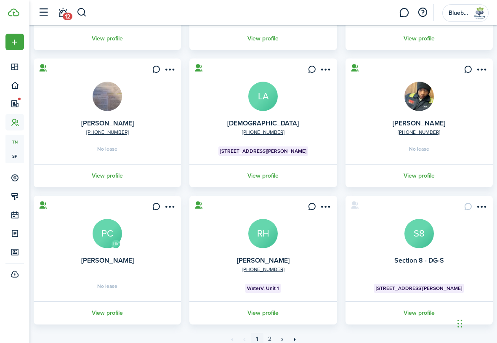
scroll to position [311, 0]
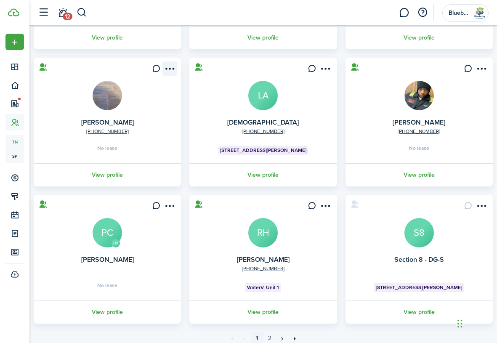
click at [173, 68] on menu-btn-icon "Open menu" at bounding box center [170, 68] width 14 height 14
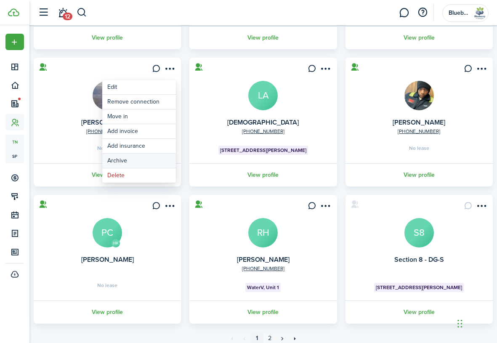
click at [152, 161] on button "Archive" at bounding box center [139, 161] width 74 height 14
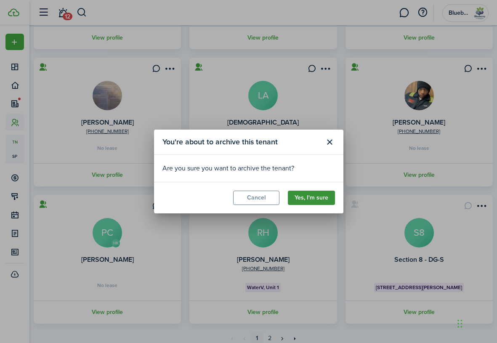
click at [315, 198] on button "Yes, I'm sure" at bounding box center [311, 198] width 47 height 14
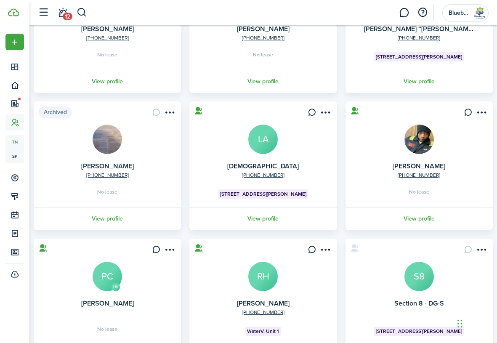
scroll to position [283, 0]
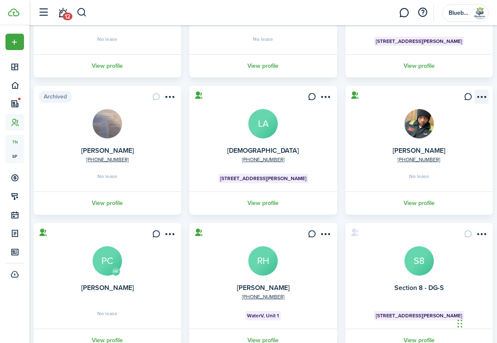
click at [484, 99] on menu-btn-icon "Open menu" at bounding box center [482, 97] width 14 height 14
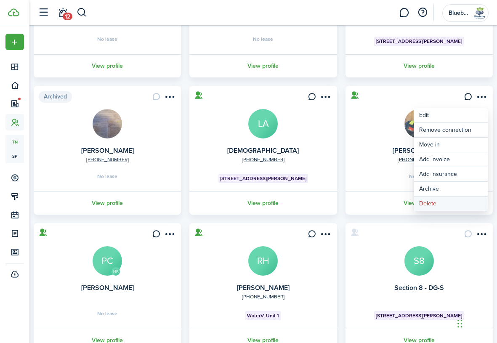
click at [443, 204] on button "Delete" at bounding box center [451, 204] width 74 height 14
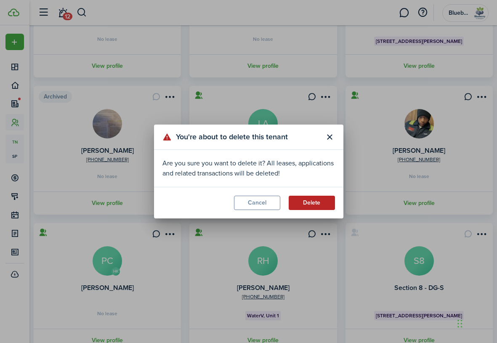
click at [319, 204] on button "Delete" at bounding box center [312, 203] width 46 height 14
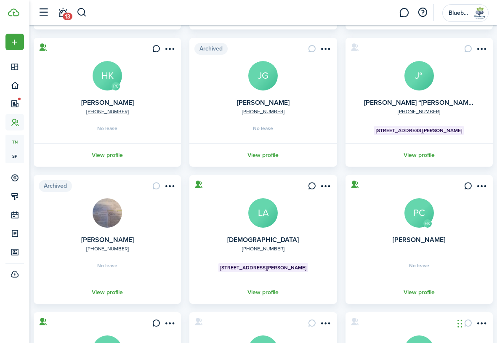
scroll to position [252, 0]
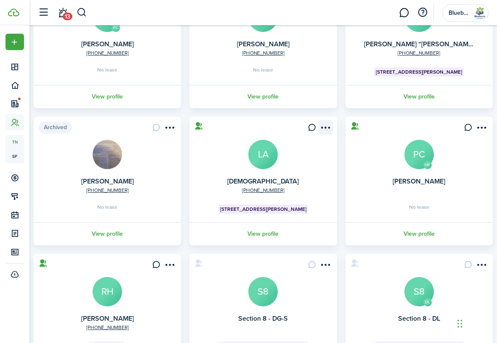
click at [327, 126] on menu-btn-icon "Open menu" at bounding box center [326, 127] width 14 height 14
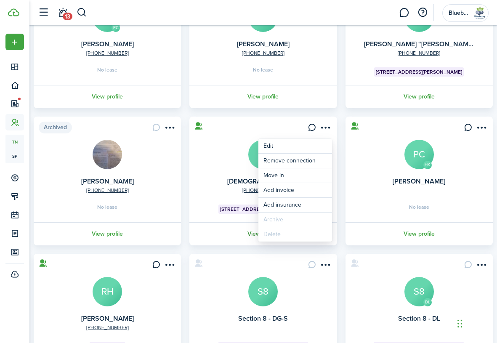
click at [251, 233] on link "View profile" at bounding box center [263, 233] width 150 height 23
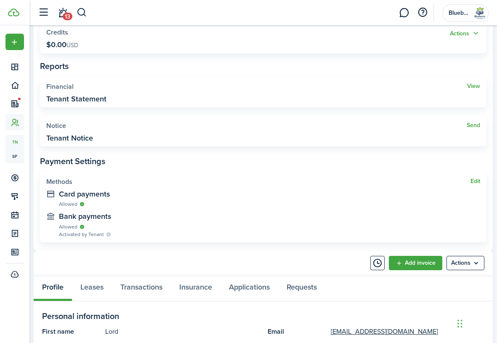
scroll to position [267, 0]
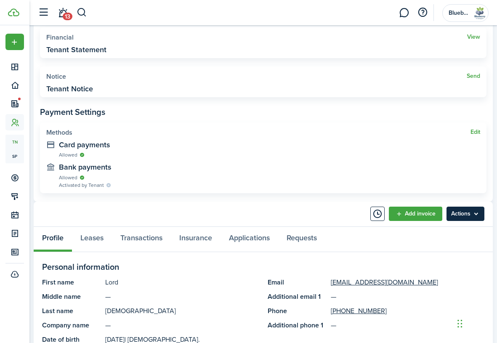
click at [473, 214] on menu-btn "Actions" at bounding box center [466, 214] width 38 height 14
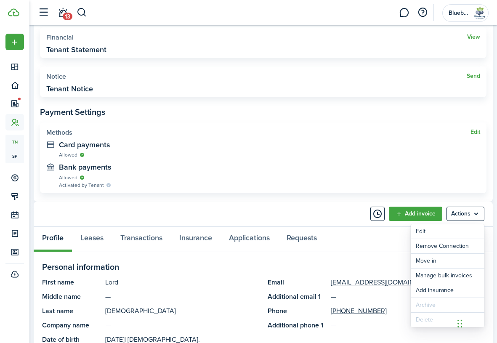
click at [299, 211] on panel-main-header "Add invoice Actions" at bounding box center [263, 214] width 459 height 25
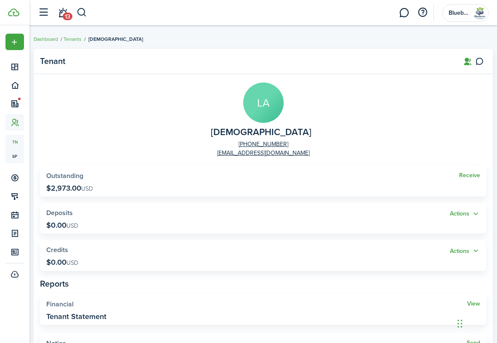
scroll to position [0, 0]
click at [49, 38] on link "Dashboard" at bounding box center [46, 39] width 24 height 8
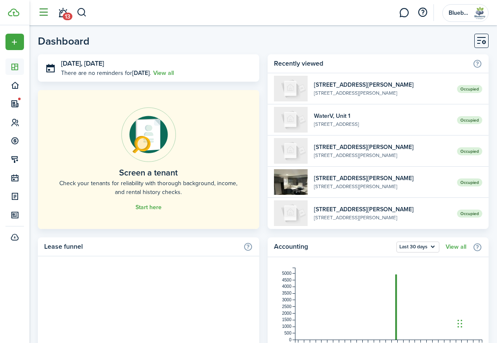
click at [45, 15] on button "button" at bounding box center [43, 13] width 16 height 16
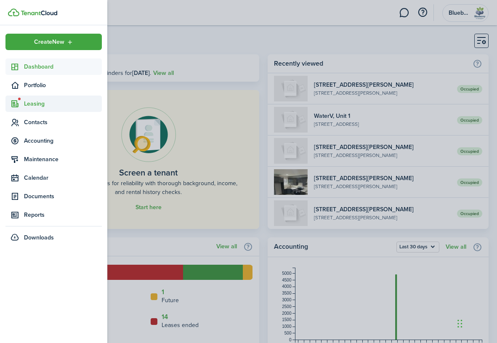
click at [33, 103] on span "Leasing" at bounding box center [63, 103] width 78 height 9
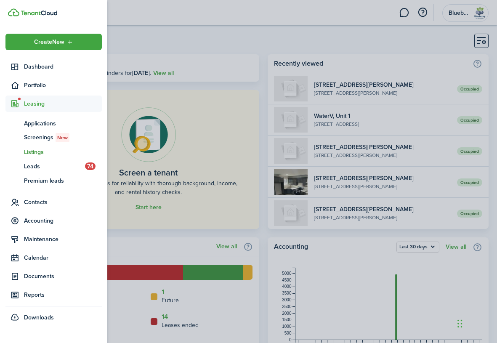
click at [36, 152] on span "Listings" at bounding box center [63, 152] width 78 height 9
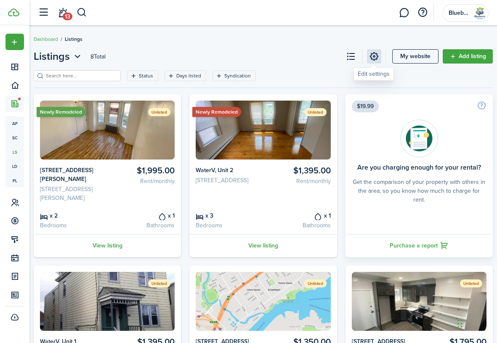
click at [373, 57] on link at bounding box center [374, 56] width 14 height 14
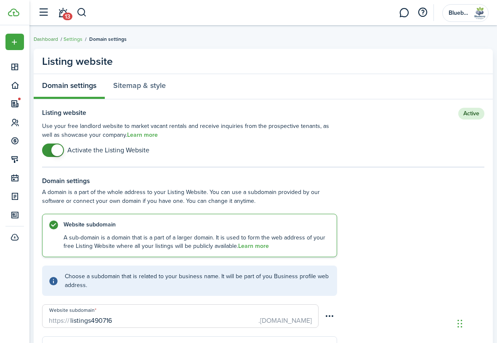
click at [47, 39] on link "Dashboard" at bounding box center [46, 39] width 24 height 8
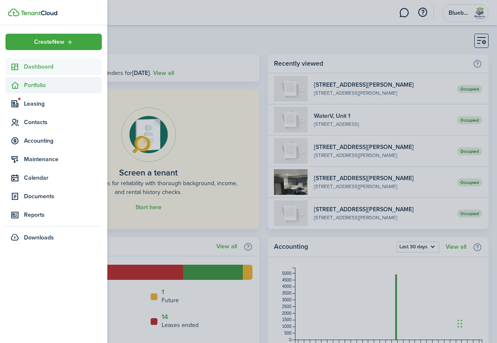
click at [33, 87] on span "Portfolio" at bounding box center [63, 85] width 78 height 9
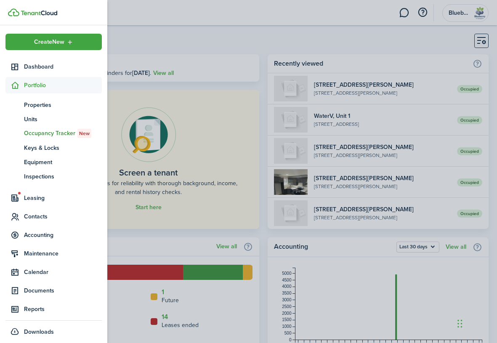
click at [43, 132] on span "Occupancy Tracker New" at bounding box center [63, 133] width 78 height 9
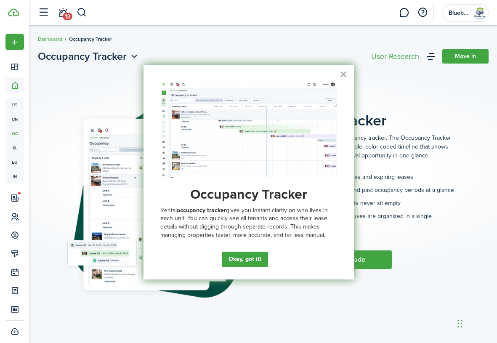
click at [344, 74] on button "×" at bounding box center [344, 73] width 8 height 13
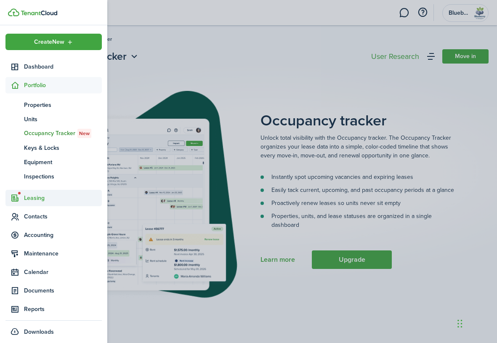
click at [40, 198] on span "Leasing" at bounding box center [63, 198] width 78 height 9
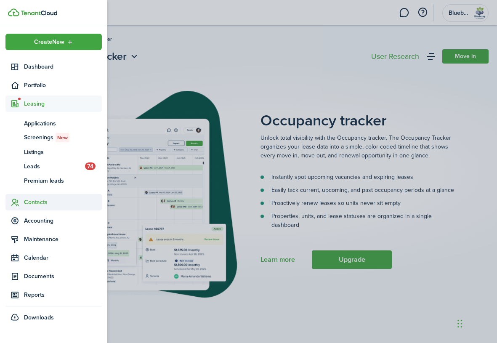
click at [39, 203] on span "Contacts" at bounding box center [63, 202] width 78 height 9
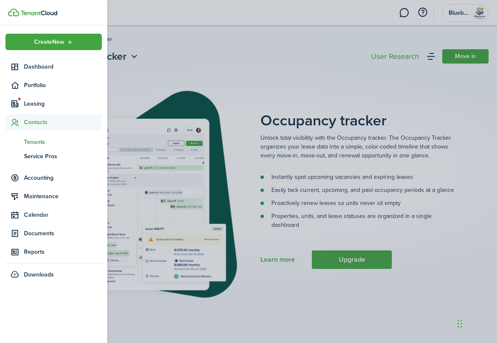
click at [40, 141] on span "Tenants" at bounding box center [63, 142] width 78 height 9
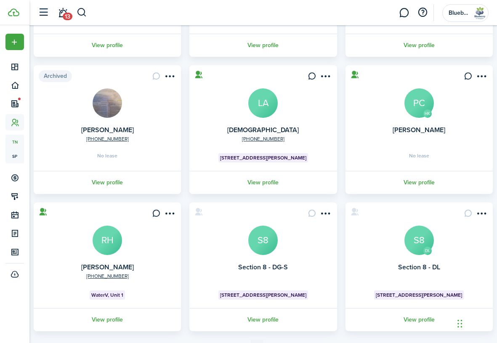
scroll to position [304, 0]
click at [327, 75] on menu-btn-icon "Open menu" at bounding box center [326, 76] width 14 height 14
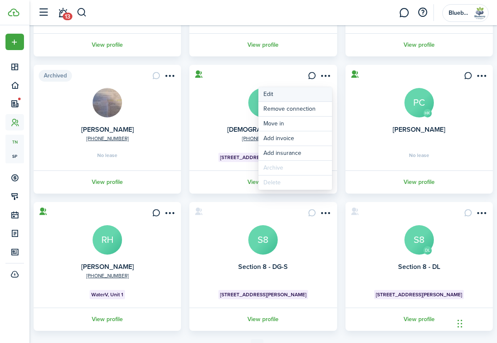
click at [308, 95] on link "Edit" at bounding box center [296, 94] width 74 height 14
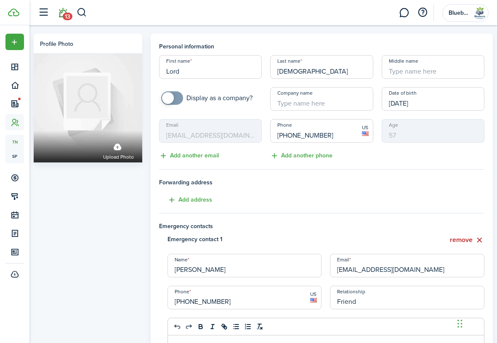
click at [65, 13] on span "13" at bounding box center [68, 17] width 10 height 8
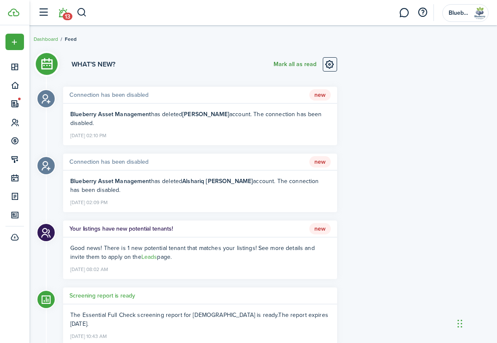
click at [310, 65] on button "Mark all as read" at bounding box center [295, 64] width 43 height 14
click at [470, 13] on account-user-avatar "Blueberry Asset Management" at bounding box center [466, 13] width 46 height 18
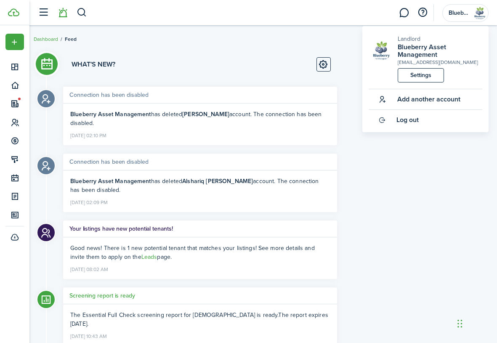
click at [126, 60] on div "What's new?" at bounding box center [200, 65] width 274 height 16
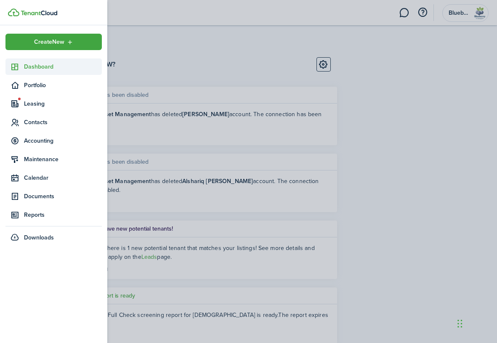
click at [41, 67] on span "Dashboard" at bounding box center [63, 66] width 78 height 9
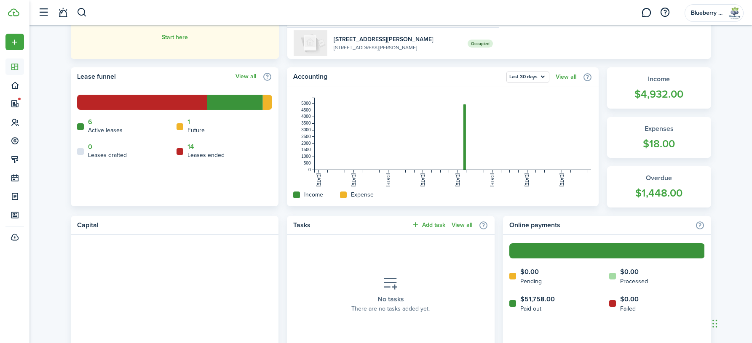
scroll to position [157, 0]
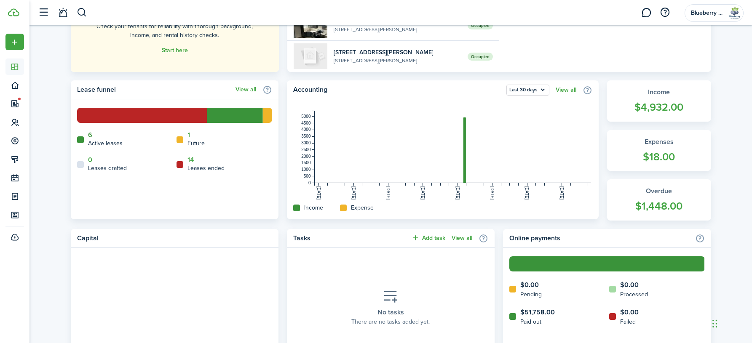
click at [88, 134] on link "6" at bounding box center [90, 135] width 4 height 8
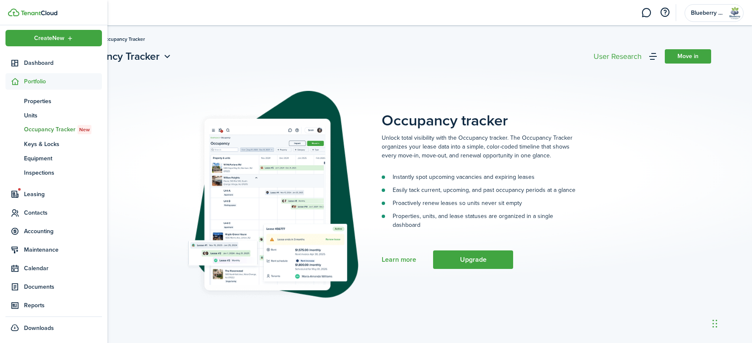
scroll to position [4, 0]
click at [38, 64] on span "Dashboard" at bounding box center [63, 63] width 78 height 9
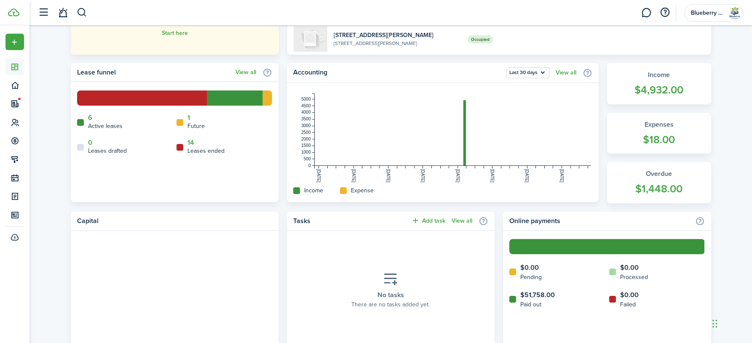
scroll to position [176, 0]
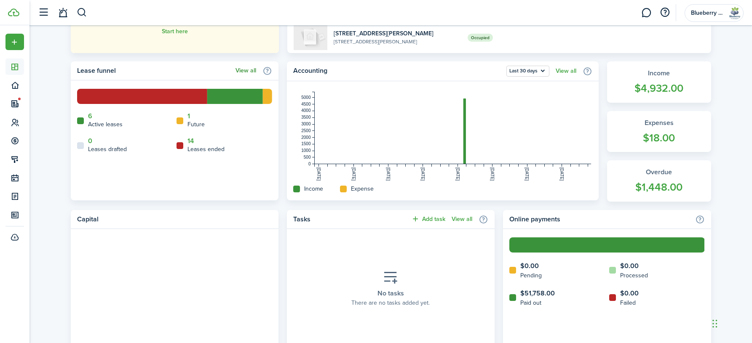
click at [248, 70] on link "View all" at bounding box center [245, 70] width 21 height 7
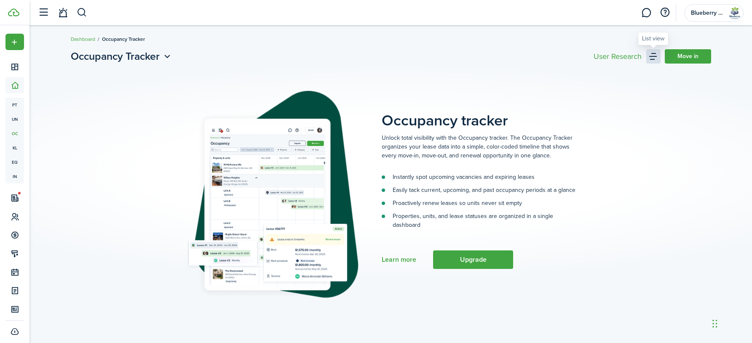
click at [497, 56] on link at bounding box center [653, 56] width 14 height 14
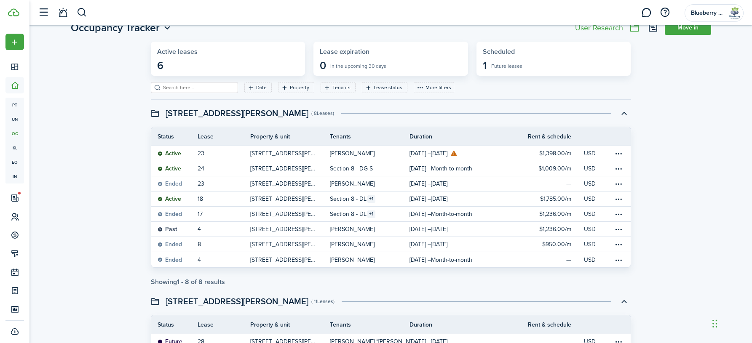
scroll to position [29, 0]
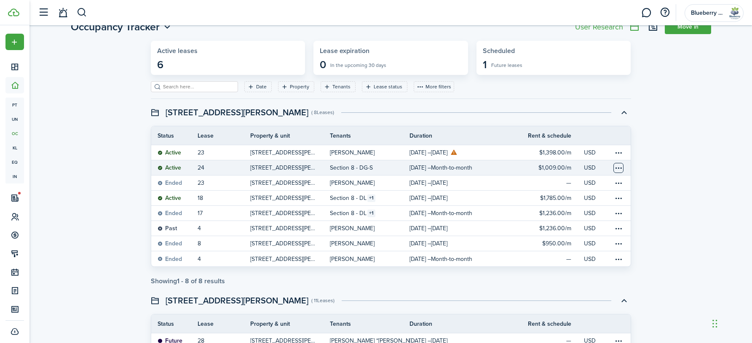
click at [497, 168] on table-menu-btn-icon at bounding box center [618, 168] width 10 height 10
click at [497, 200] on button "Edit" at bounding box center [587, 199] width 74 height 14
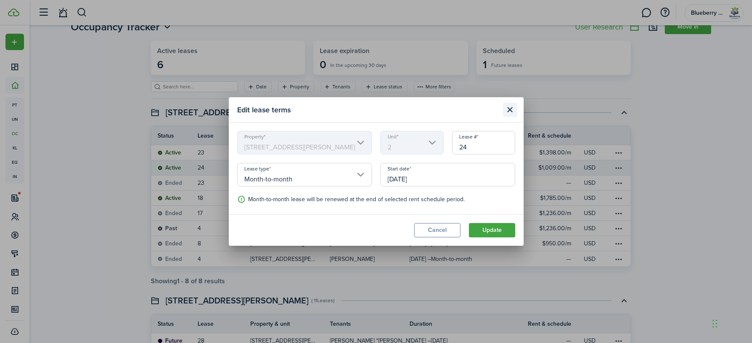
click at [497, 110] on button "Close modal" at bounding box center [510, 110] width 14 height 14
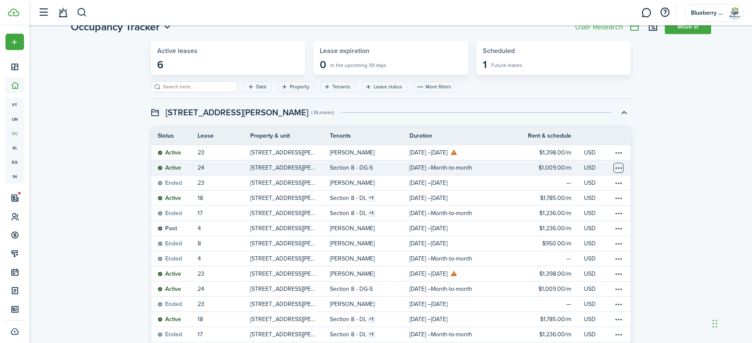
click at [497, 167] on table-menu-btn-icon "Open menu" at bounding box center [618, 168] width 10 height 10
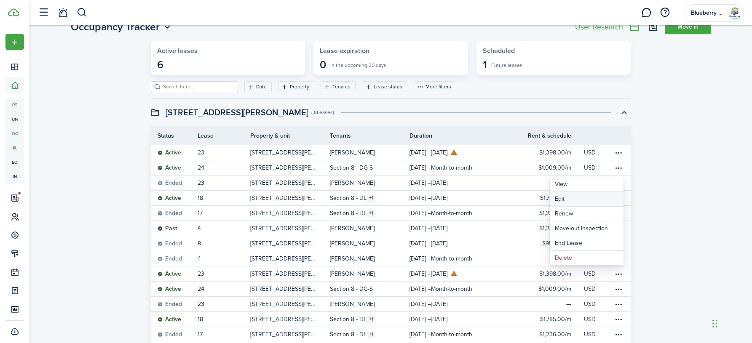
click at [497, 198] on button "Edit" at bounding box center [587, 199] width 74 height 14
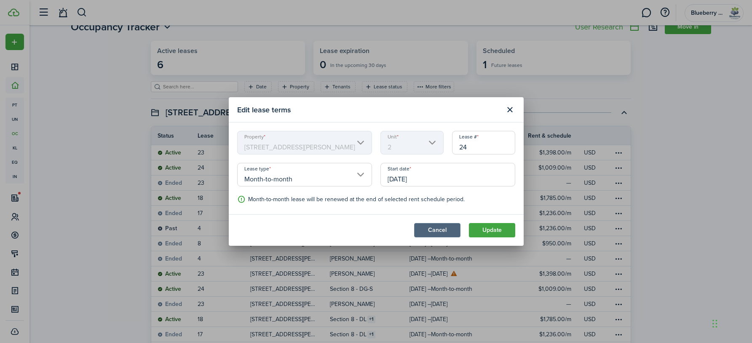
click at [439, 230] on button "Cancel" at bounding box center [437, 230] width 46 height 14
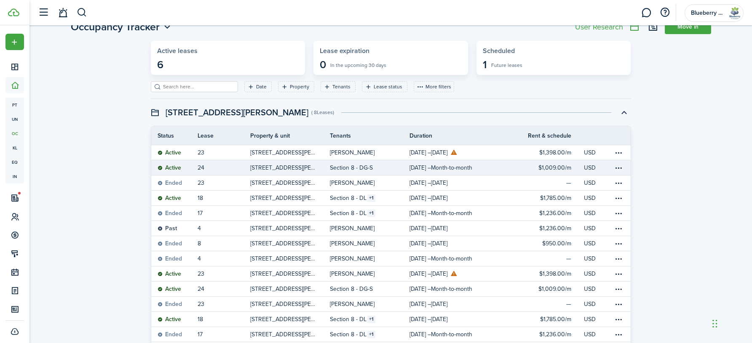
click at [170, 166] on status "Active" at bounding box center [169, 168] width 24 height 7
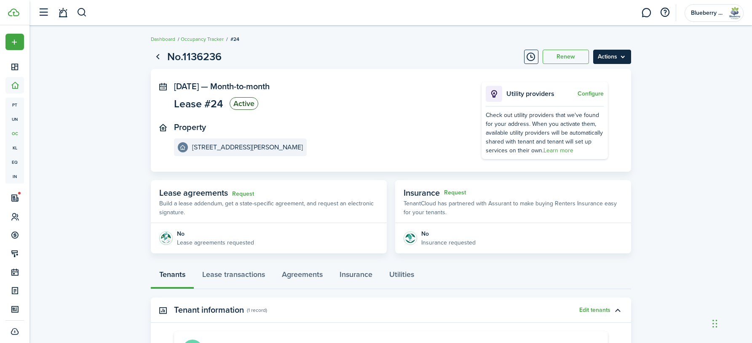
click at [497, 55] on menu-btn "Actions" at bounding box center [612, 57] width 38 height 14
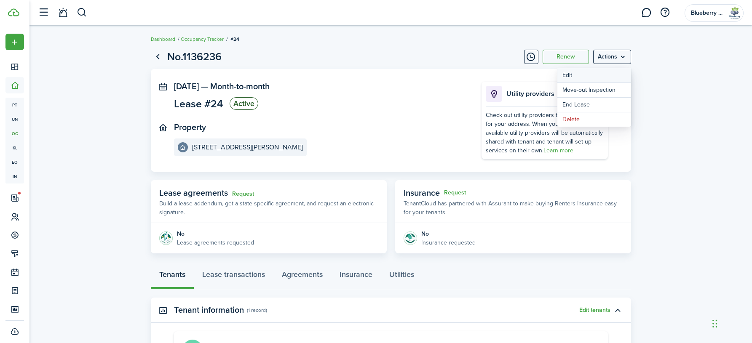
click at [497, 76] on button "Edit" at bounding box center [594, 75] width 74 height 14
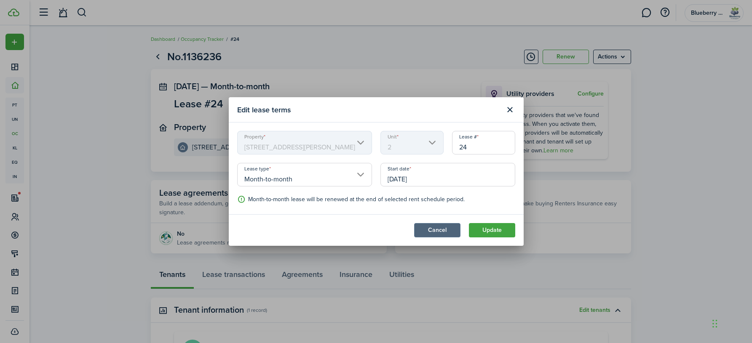
click at [444, 233] on button "Cancel" at bounding box center [437, 230] width 46 height 14
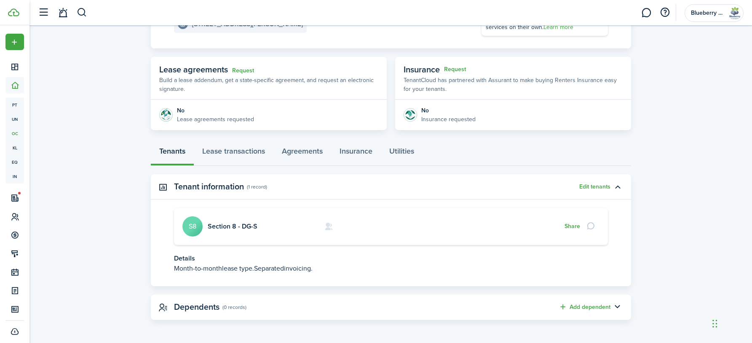
scroll to position [123, 0]
click at [252, 151] on link "Lease transactions" at bounding box center [234, 153] width 80 height 25
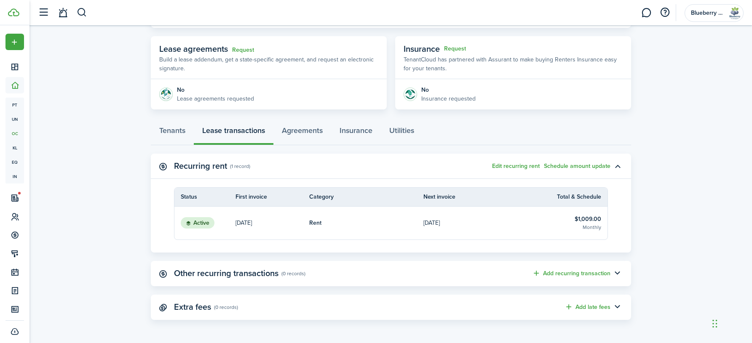
scroll to position [144, 0]
click at [497, 167] on button "Edit recurring rent" at bounding box center [516, 166] width 48 height 7
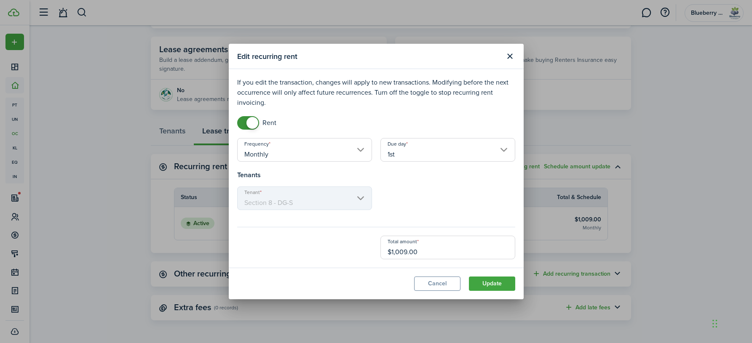
click at [440, 253] on input "$1,009.00" at bounding box center [447, 248] width 135 height 24
type input "$797.00"
click at [497, 290] on button "Update" at bounding box center [492, 284] width 46 height 14
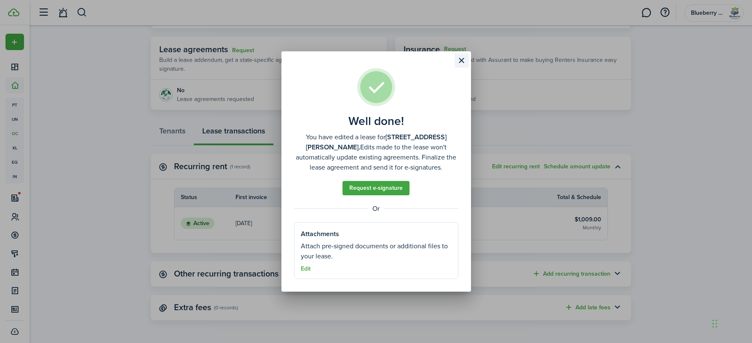
click at [460, 63] on button "Close modal" at bounding box center [461, 60] width 14 height 14
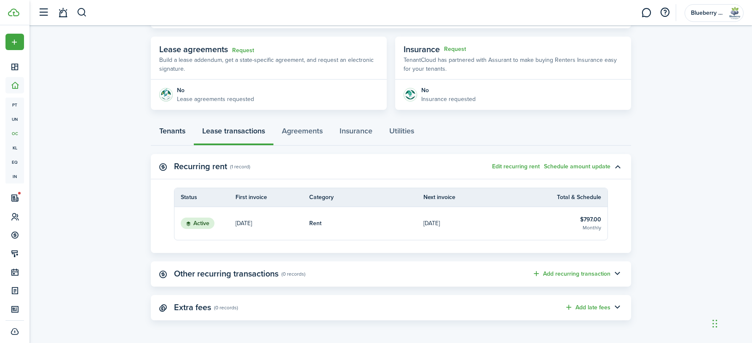
click at [181, 131] on link "Tenants" at bounding box center [172, 132] width 43 height 25
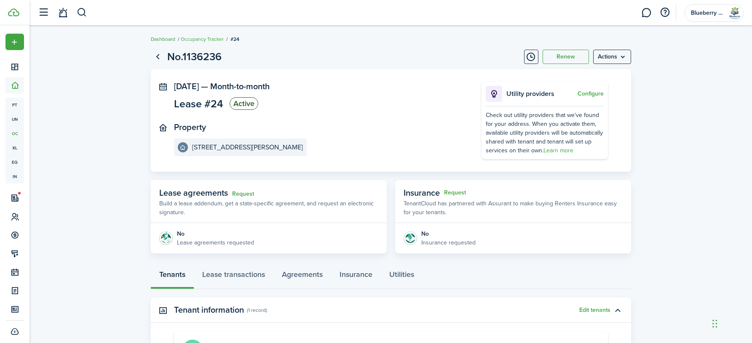
click at [163, 39] on link "Dashboard" at bounding box center [163, 39] width 24 height 8
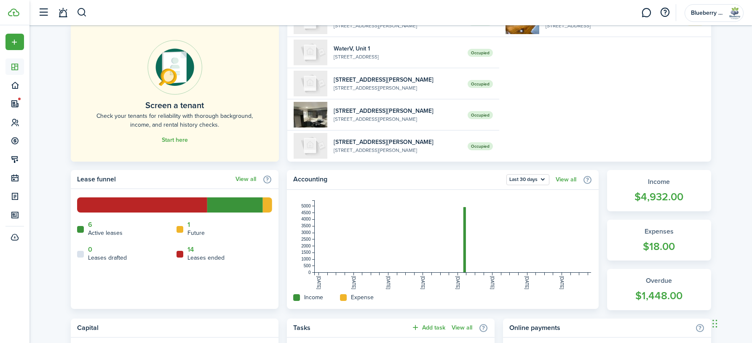
scroll to position [132, 0]
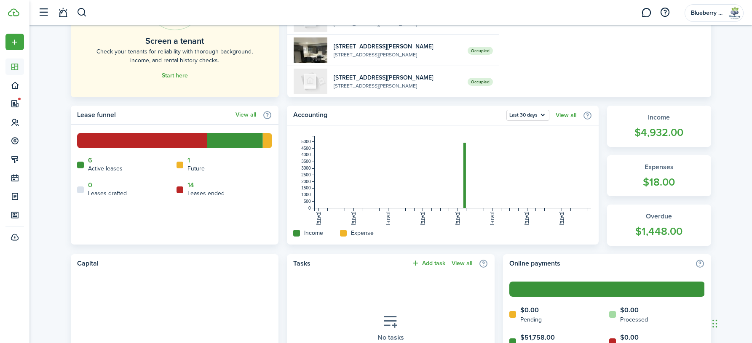
click at [91, 160] on link "6" at bounding box center [90, 161] width 4 height 8
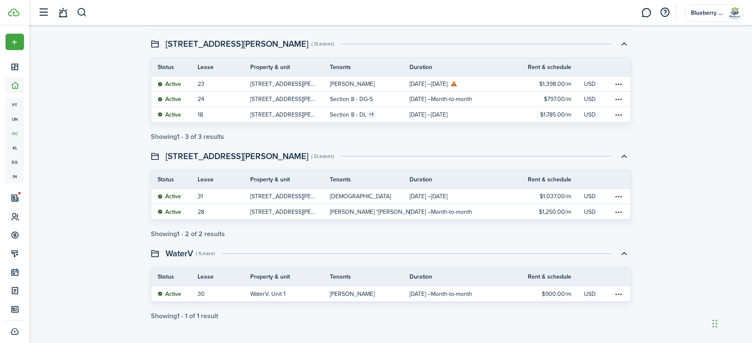
scroll to position [98, 0]
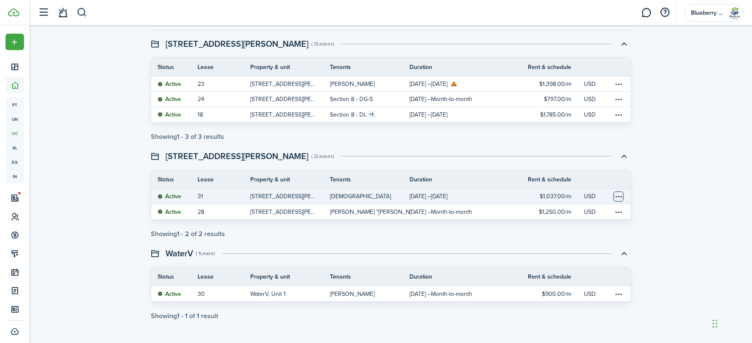
click at [497, 195] on table-menu-btn-icon at bounding box center [618, 197] width 10 height 10
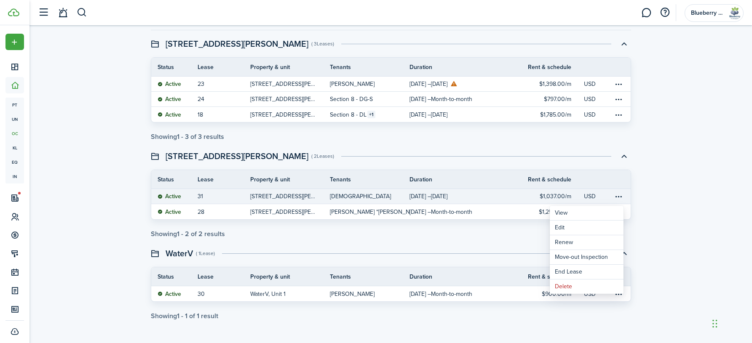
click at [497, 196] on div "Occupancy Tracker Move in Active leases 6 Lease expiration 0 In the upcoming 30…" at bounding box center [390, 136] width 722 height 378
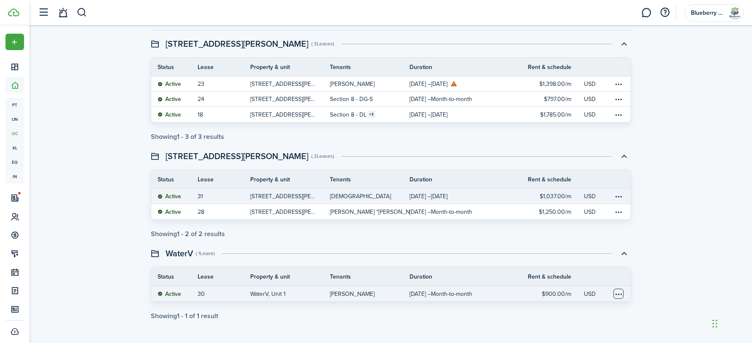
click at [497, 293] on table-menu-btn-icon at bounding box center [618, 294] width 10 height 10
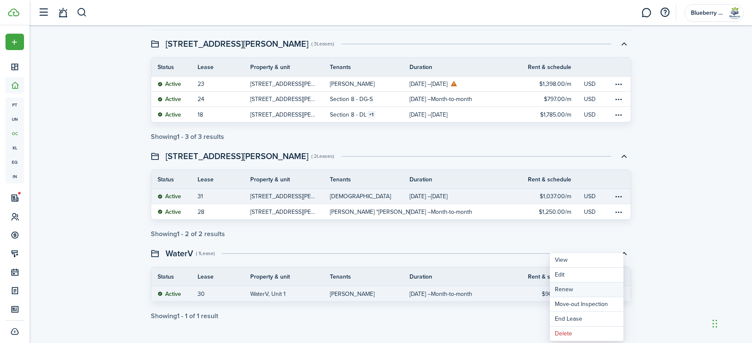
click at [497, 288] on link "Renew" at bounding box center [587, 290] width 74 height 14
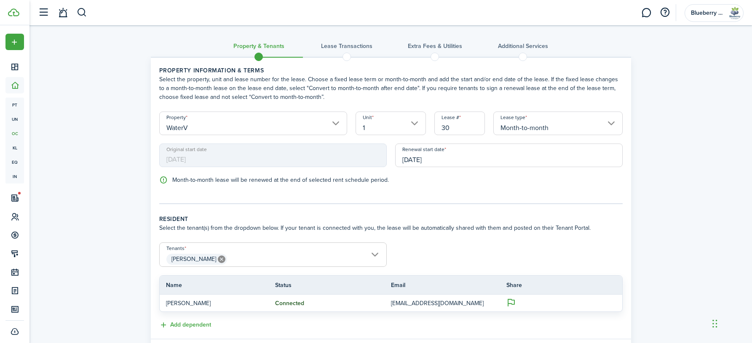
click at [478, 163] on input "[DATE]" at bounding box center [508, 156] width 227 height 24
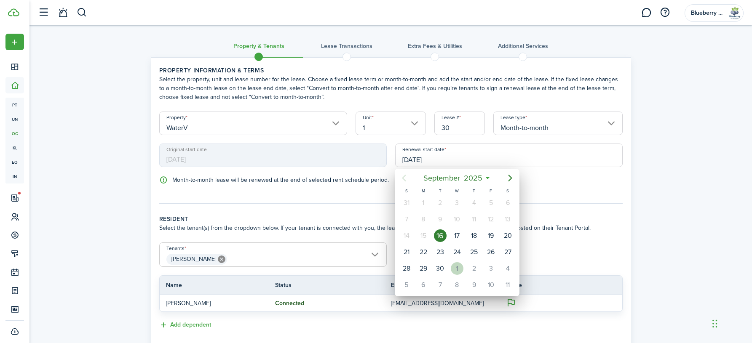
click at [459, 267] on div "1" at bounding box center [457, 268] width 13 height 13
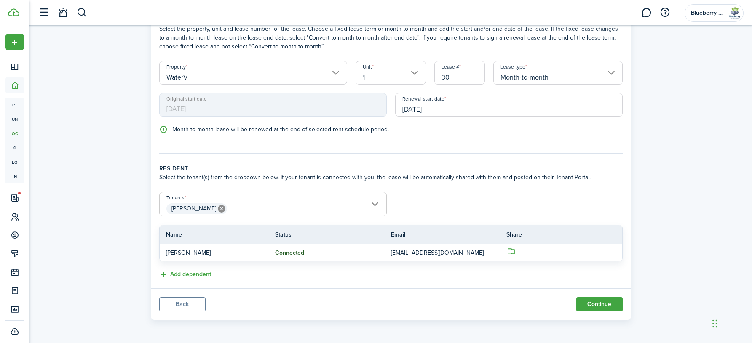
scroll to position [51, 0]
click at [429, 111] on input "[DATE]" at bounding box center [508, 105] width 227 height 24
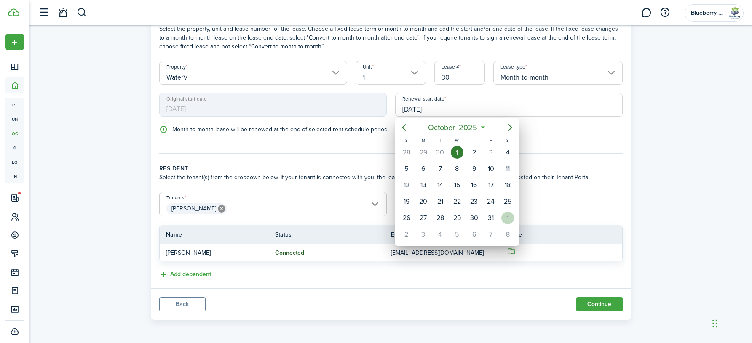
click at [497, 218] on div "1" at bounding box center [507, 218] width 13 height 13
type input "[DATE]"
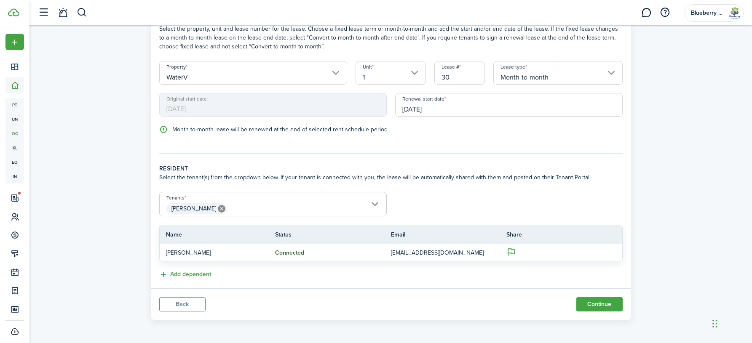
click at [497, 74] on input "Month-to-month" at bounding box center [557, 73] width 129 height 24
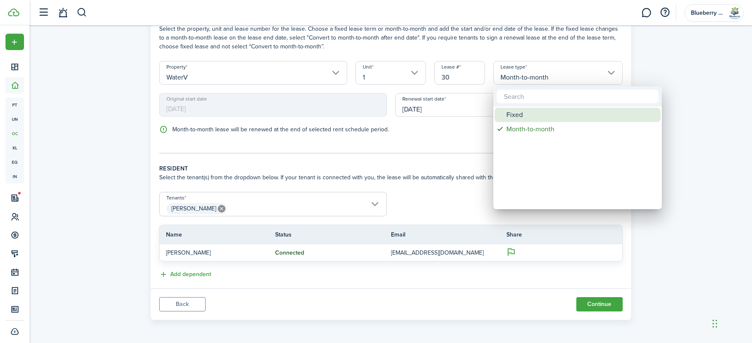
click at [497, 120] on div "Fixed" at bounding box center [580, 115] width 149 height 14
type input "Fixed"
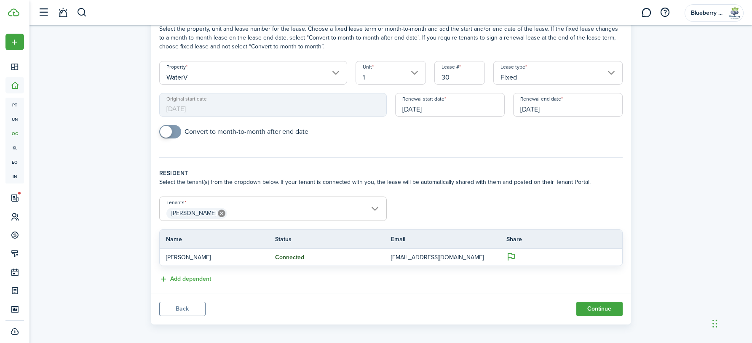
click at [497, 111] on input "[DATE]" at bounding box center [567, 105] width 109 height 24
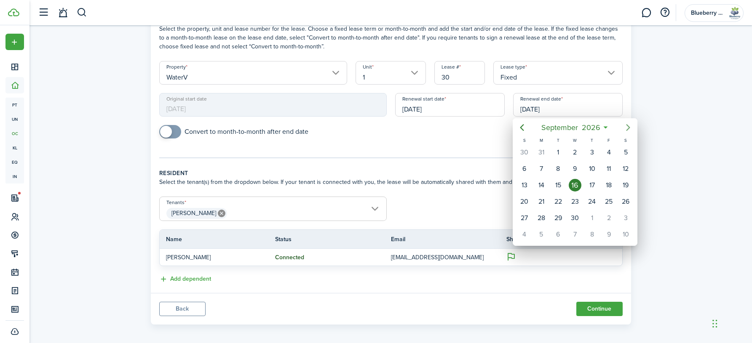
click at [497, 128] on icon "Next page" at bounding box center [628, 128] width 10 height 10
click at [497, 130] on icon "Previous page" at bounding box center [522, 127] width 4 height 7
click at [497, 222] on div "31" at bounding box center [625, 218] width 13 height 13
type input "[DATE]"
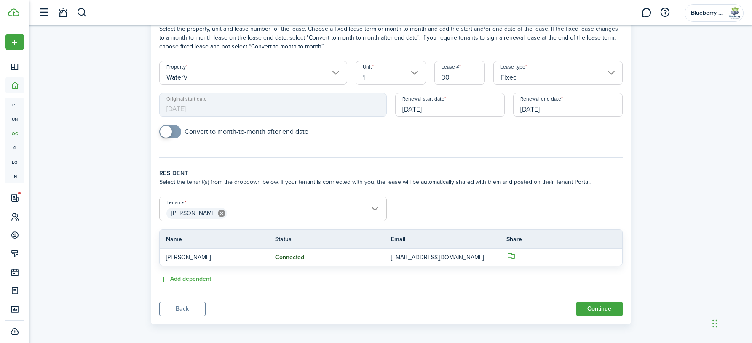
checkbox input "true"
click at [170, 131] on span at bounding box center [166, 132] width 12 height 12
click at [497, 308] on button "Continue" at bounding box center [599, 309] width 46 height 14
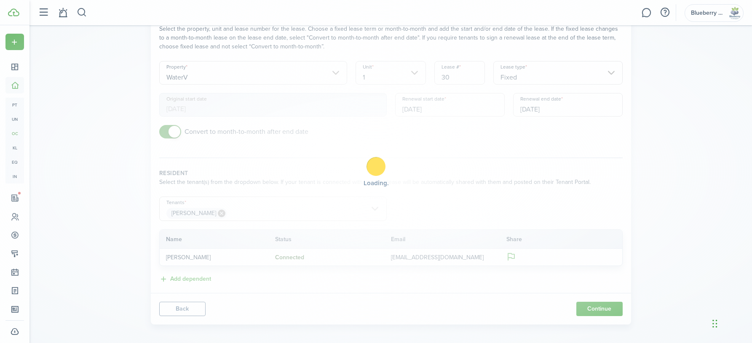
scroll to position [0, 0]
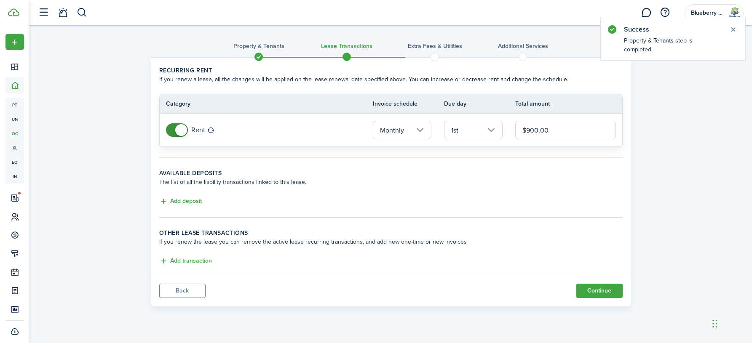
click at [497, 131] on input "$900.00" at bounding box center [565, 130] width 100 height 19
type input "$1,050.00"
click at [497, 174] on wizard-step-header-title "Available deposits" at bounding box center [390, 173] width 463 height 9
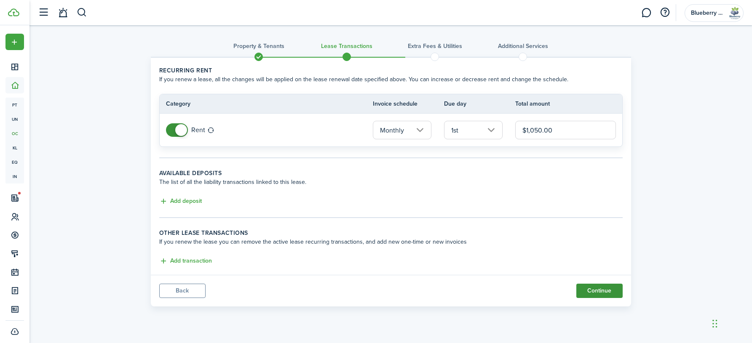
click at [497, 292] on button "Continue" at bounding box center [599, 291] width 46 height 14
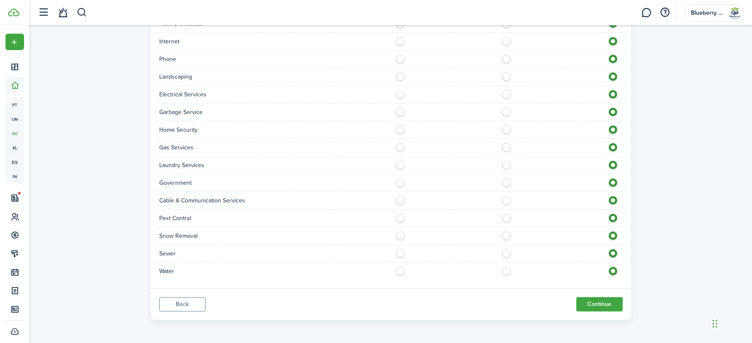
scroll to position [666, 0]
click at [497, 305] on button "Continue" at bounding box center [599, 304] width 46 height 14
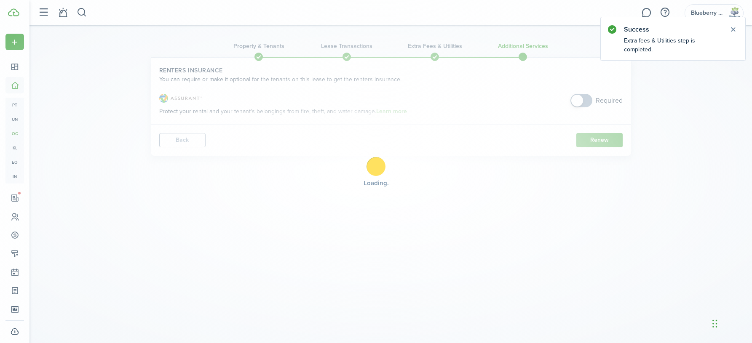
scroll to position [0, 0]
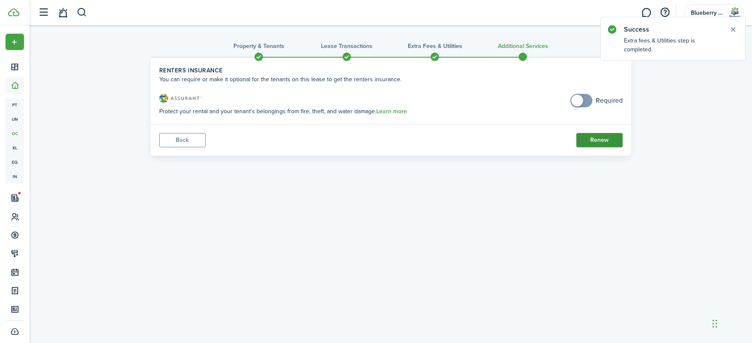
click at [497, 141] on button "Renew" at bounding box center [599, 140] width 46 height 14
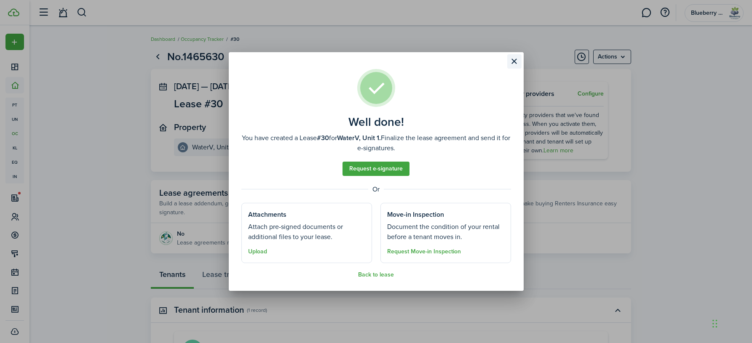
click at [497, 60] on button "Close modal" at bounding box center [514, 61] width 14 height 14
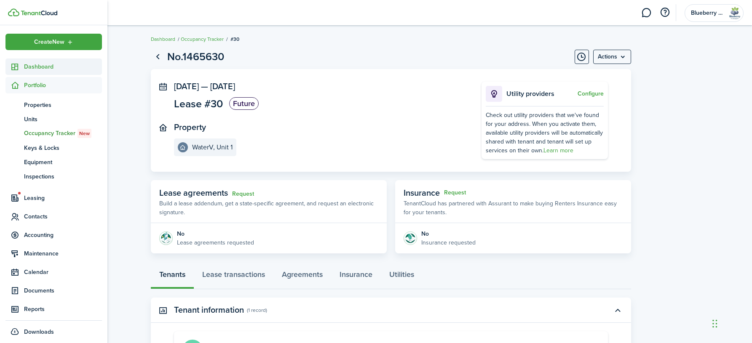
click at [41, 68] on span "Dashboard" at bounding box center [63, 66] width 78 height 9
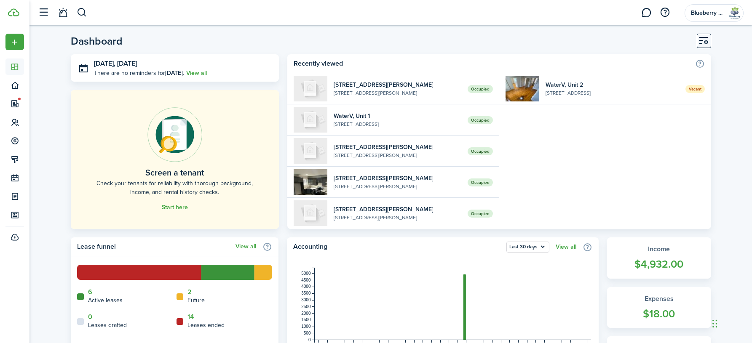
click at [283, 74] on div "[DATE], [DATE] There are no reminders for [DATE] . View all Screen a tenant Che…" at bounding box center [391, 141] width 640 height 175
click at [190, 292] on link "2" at bounding box center [189, 292] width 4 height 8
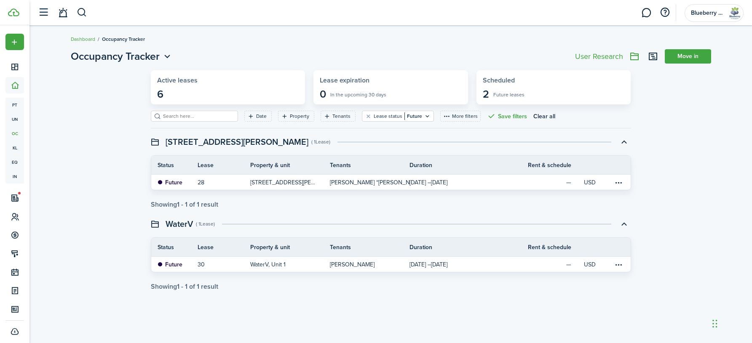
click at [160, 95] on widget-stats-description "6" at bounding box center [160, 94] width 6 height 12
click at [497, 57] on link "Move in" at bounding box center [688, 56] width 46 height 14
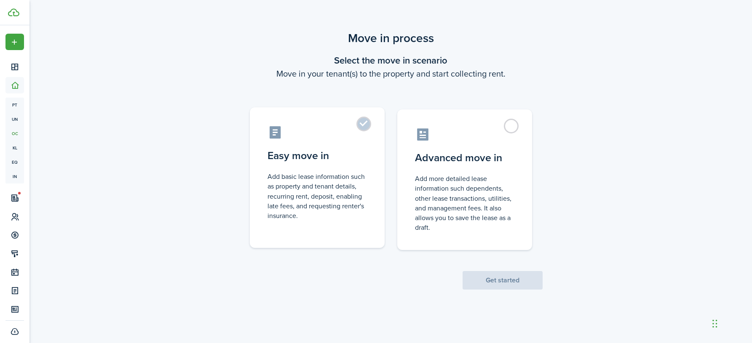
click at [362, 131] on label "Easy move in Add basic lease information such as property and tenant details, r…" at bounding box center [317, 177] width 135 height 141
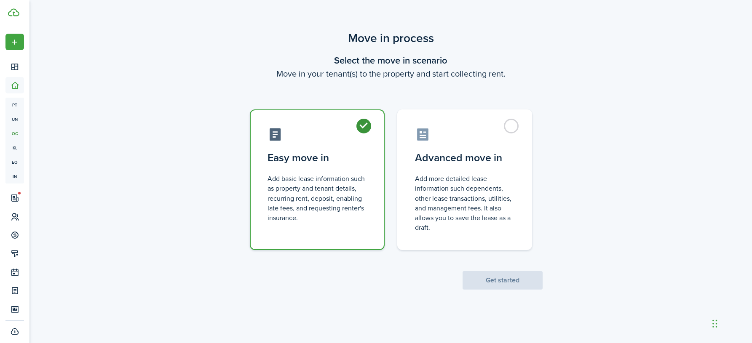
radio input "true"
click at [497, 280] on button "Get started" at bounding box center [502, 280] width 80 height 19
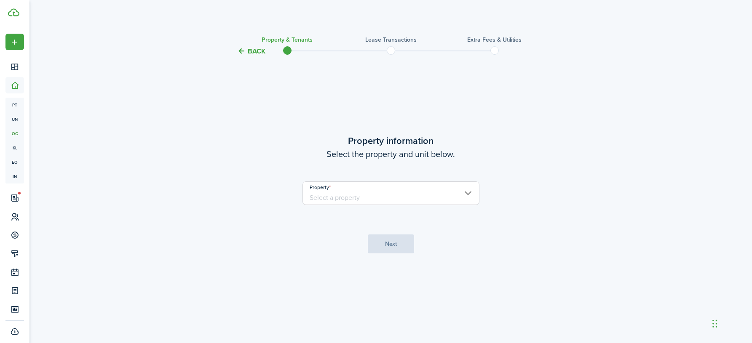
click at [424, 199] on input "Property" at bounding box center [390, 194] width 177 height 24
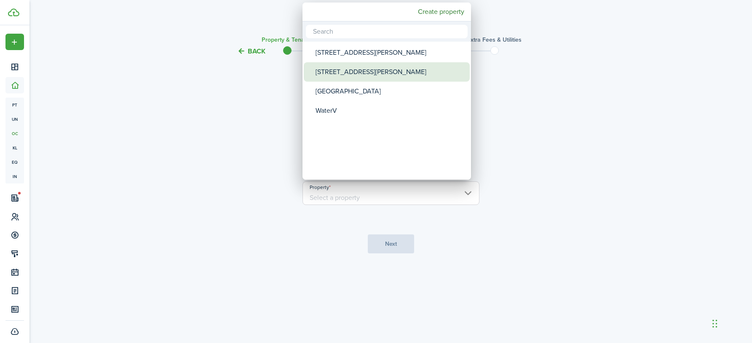
click at [384, 75] on div "[STREET_ADDRESS][PERSON_NAME]" at bounding box center [389, 71] width 149 height 19
type input "[STREET_ADDRESS][PERSON_NAME]"
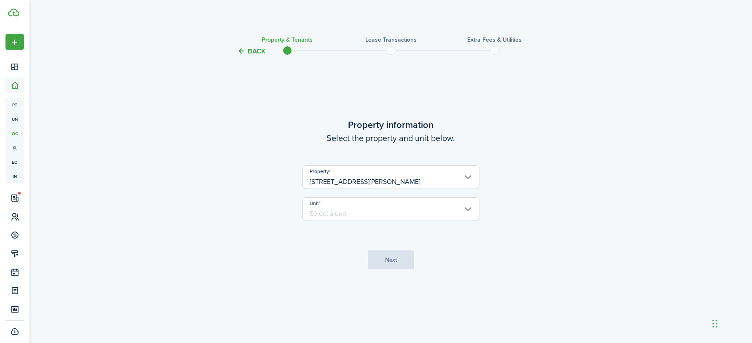
click at [383, 204] on input "Unit" at bounding box center [390, 210] width 177 height 24
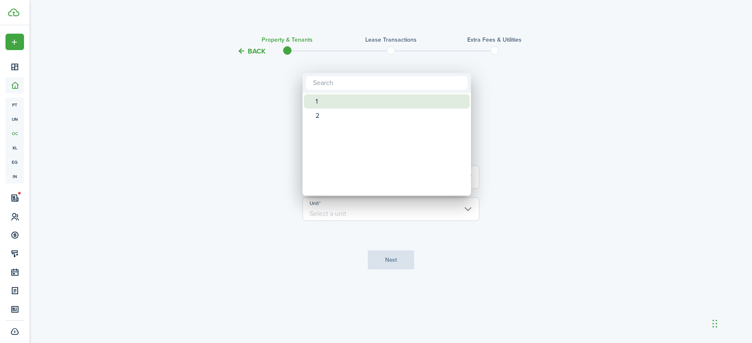
click at [374, 102] on div "1" at bounding box center [389, 101] width 149 height 14
type input "1"
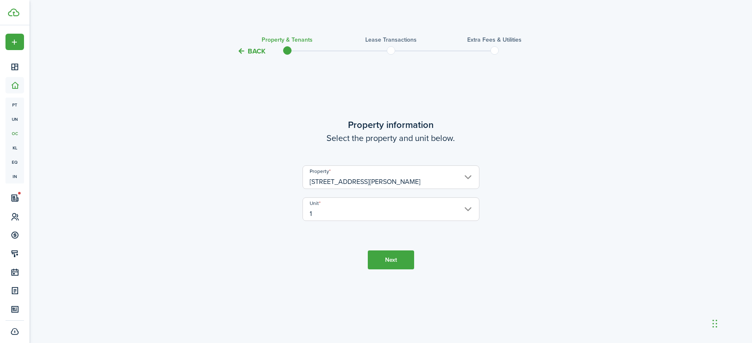
click at [395, 259] on button "Next" at bounding box center [391, 260] width 46 height 19
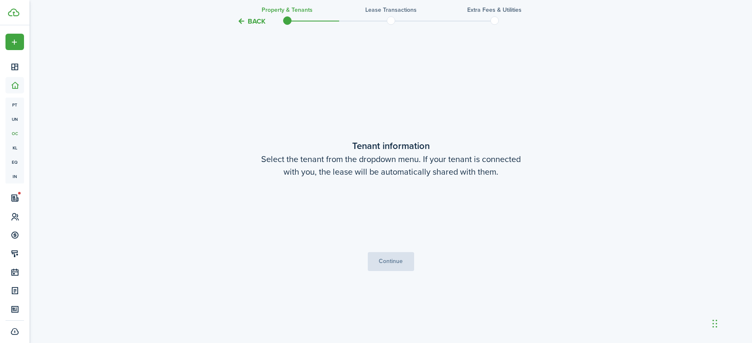
scroll to position [286, 0]
click at [385, 214] on span "Choose a tenant" at bounding box center [391, 216] width 176 height 14
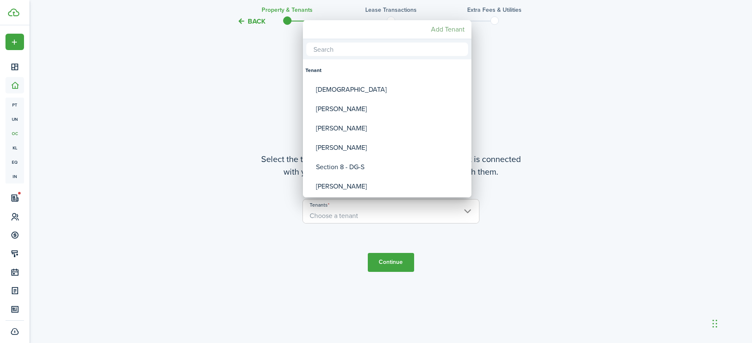
click at [453, 28] on mbsc-button "Add Tenant" at bounding box center [447, 29] width 40 height 15
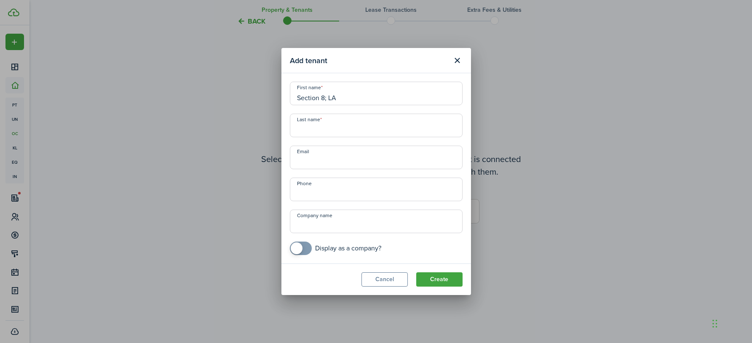
type input "Section 8; LA"
checkbox input "true"
click at [303, 251] on span at bounding box center [300, 248] width 8 height 13
click at [318, 100] on input "Section 8; LA" at bounding box center [376, 94] width 173 height 24
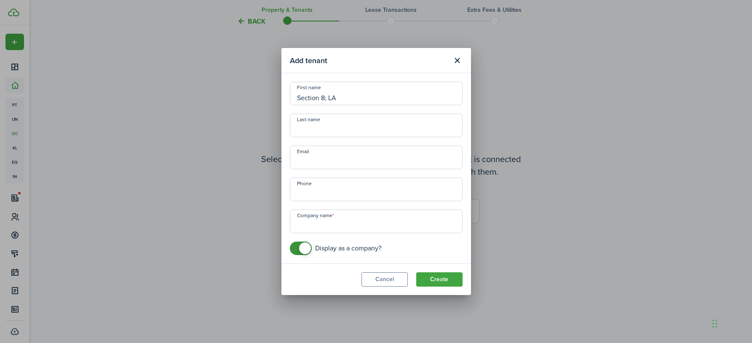
click at [318, 100] on input "Section 8; LA" at bounding box center [376, 94] width 173 height 24
click at [347, 224] on input "Company name" at bounding box center [376, 222] width 173 height 24
paste input "Section 8; LA"
type input "Section 8; LA 114-1"
click at [442, 280] on button "Create" at bounding box center [439, 279] width 46 height 14
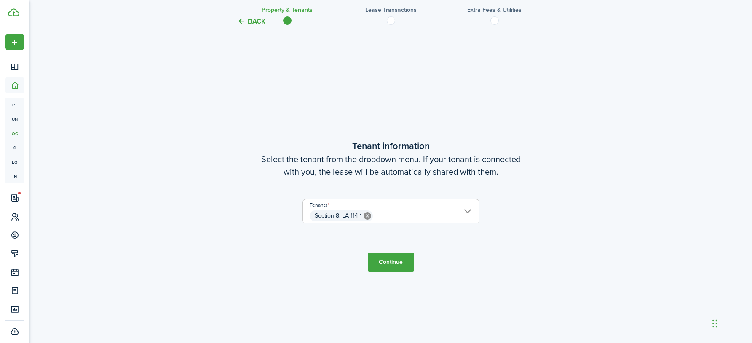
click at [392, 263] on button "Continue" at bounding box center [391, 262] width 46 height 19
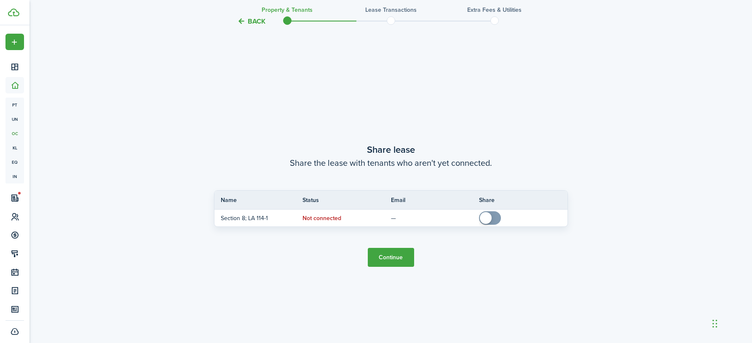
scroll to position [630, 0]
click at [397, 259] on button "Continue" at bounding box center [391, 257] width 46 height 19
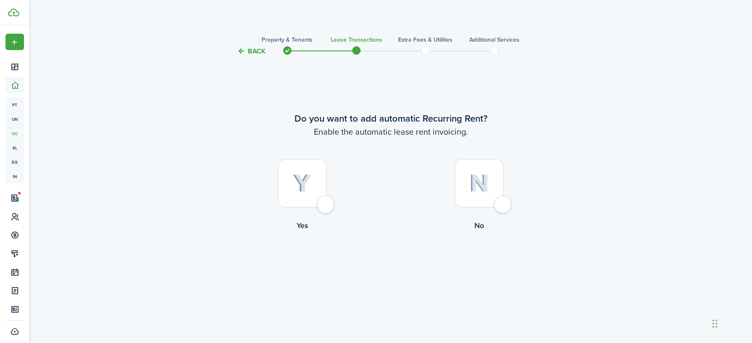
click at [497, 207] on div at bounding box center [479, 183] width 48 height 48
radio input "true"
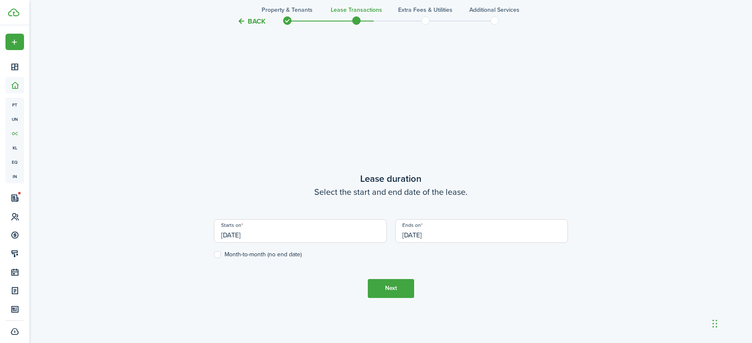
scroll to position [286, 0]
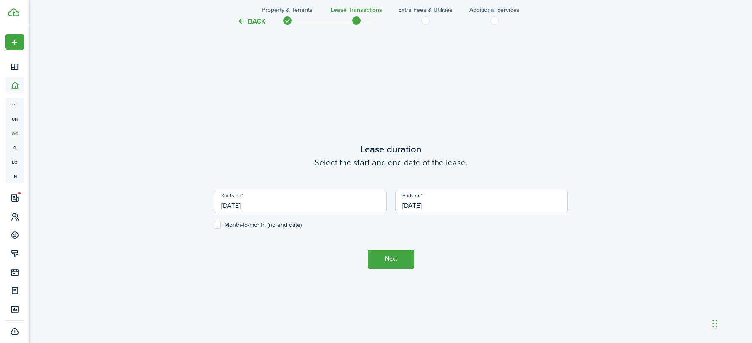
click at [448, 209] on input "[DATE]" at bounding box center [481, 202] width 173 height 24
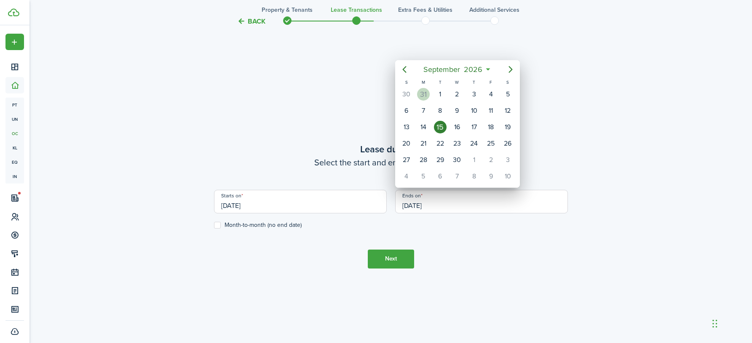
click at [423, 93] on div "31" at bounding box center [423, 94] width 13 height 13
type input "[DATE]"
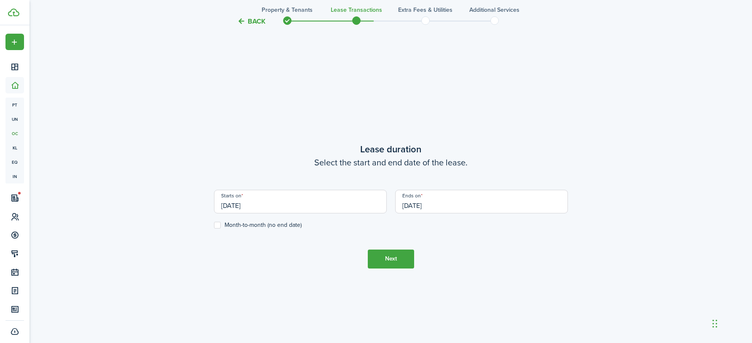
click at [397, 259] on button "Next" at bounding box center [391, 259] width 46 height 19
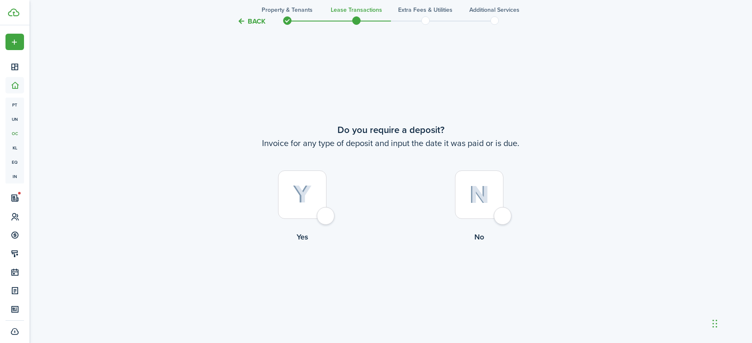
scroll to position [630, 0]
click at [497, 218] on div at bounding box center [479, 195] width 48 height 48
radio input "true"
click at [326, 214] on div at bounding box center [302, 195] width 48 height 48
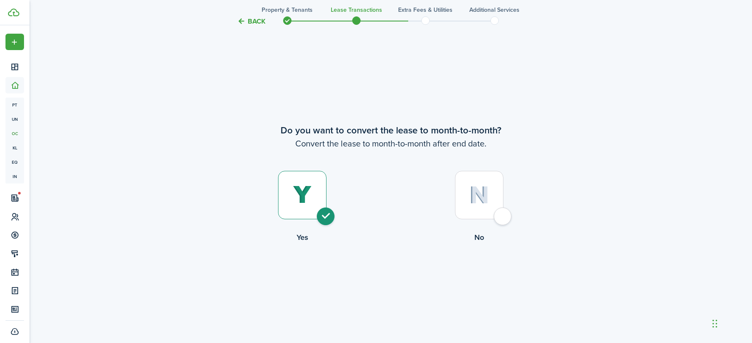
radio input "true"
click at [395, 268] on button "Continue" at bounding box center [391, 277] width 46 height 19
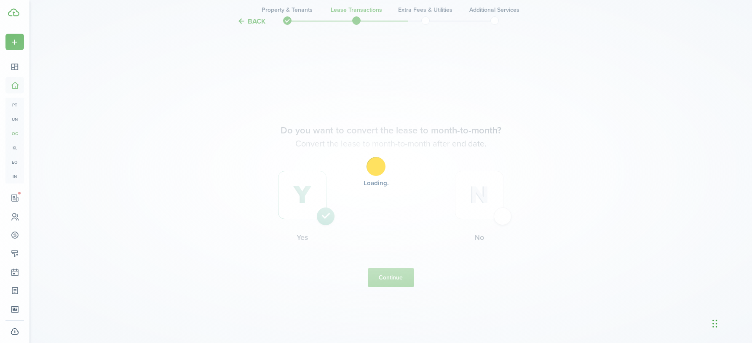
scroll to position [0, 0]
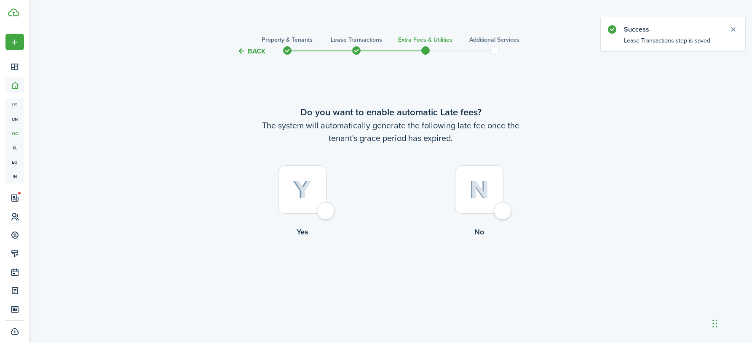
click at [497, 209] on div at bounding box center [479, 189] width 48 height 48
radio input "true"
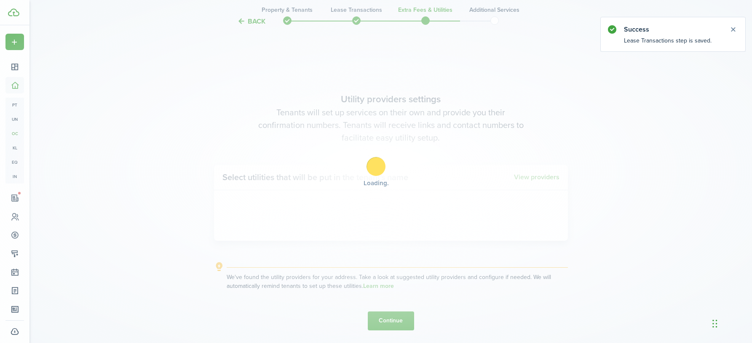
scroll to position [286, 0]
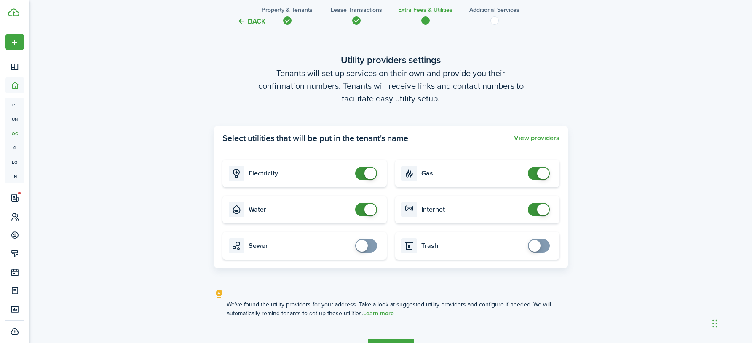
checkbox input "false"
click at [366, 173] on span at bounding box center [370, 174] width 12 height 12
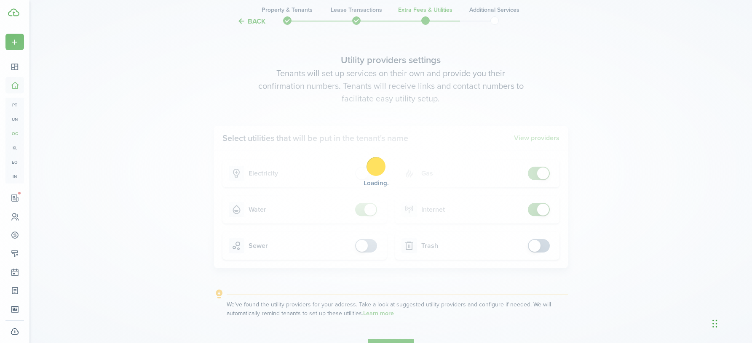
click at [367, 214] on div "Loading" at bounding box center [376, 171] width 752 height 343
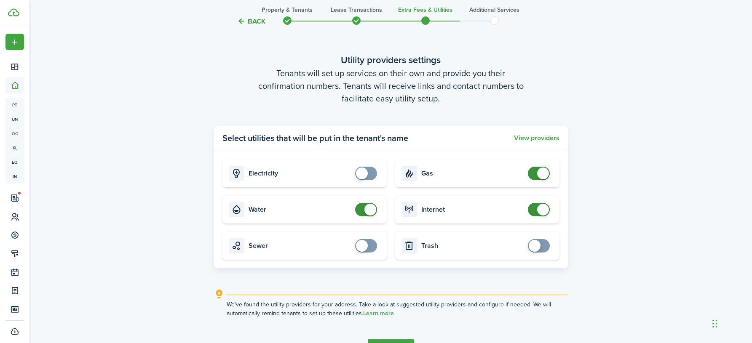
checkbox input "false"
click at [366, 209] on span at bounding box center [370, 210] width 12 height 12
checkbox input "false"
click at [497, 173] on span at bounding box center [543, 174] width 12 height 12
checkbox input "false"
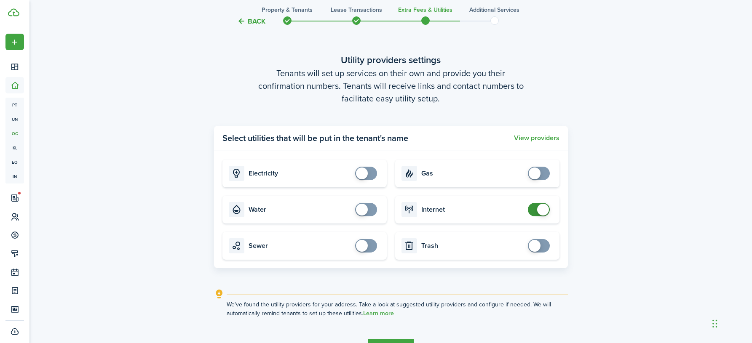
click at [497, 208] on span at bounding box center [543, 210] width 12 height 12
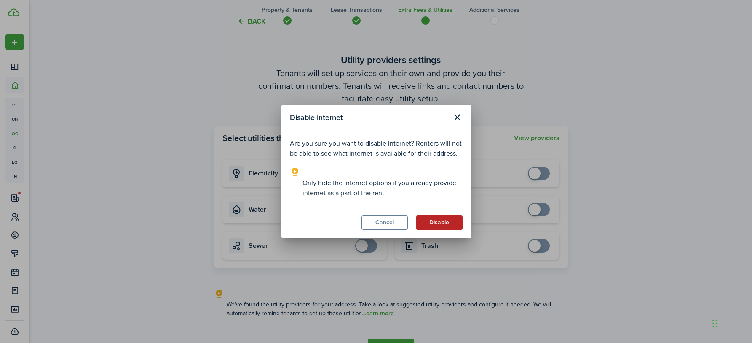
click at [438, 222] on button "Disable" at bounding box center [439, 223] width 46 height 14
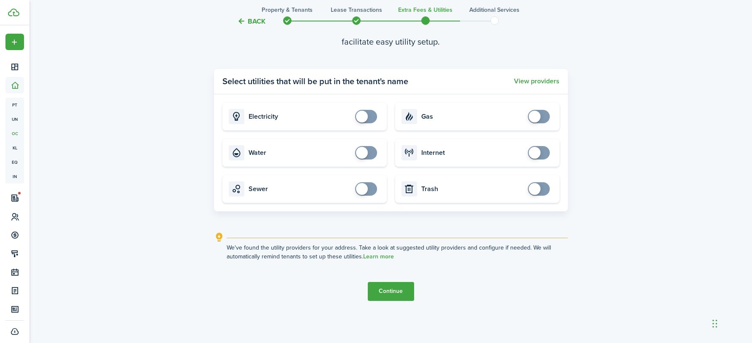
scroll to position [343, 0]
click at [393, 289] on button "Continue" at bounding box center [391, 291] width 46 height 19
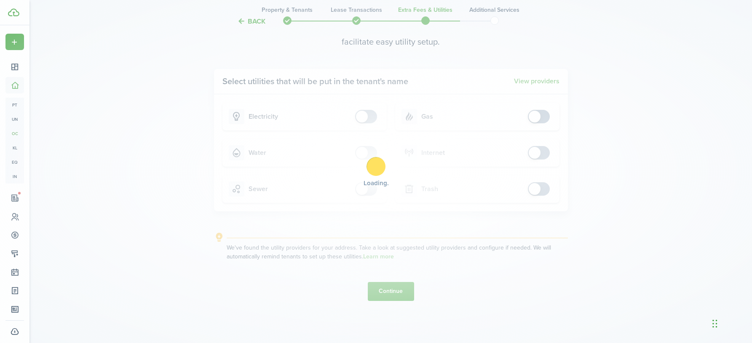
scroll to position [0, 0]
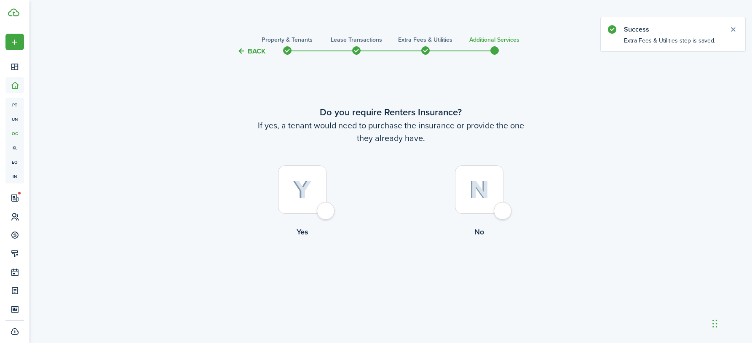
click at [497, 212] on div at bounding box center [479, 189] width 48 height 48
radio input "true"
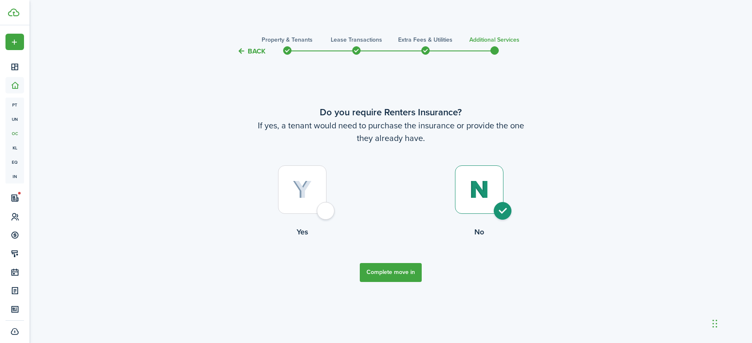
click at [356, 42] on h3 "Lease Transactions" at bounding box center [356, 39] width 51 height 9
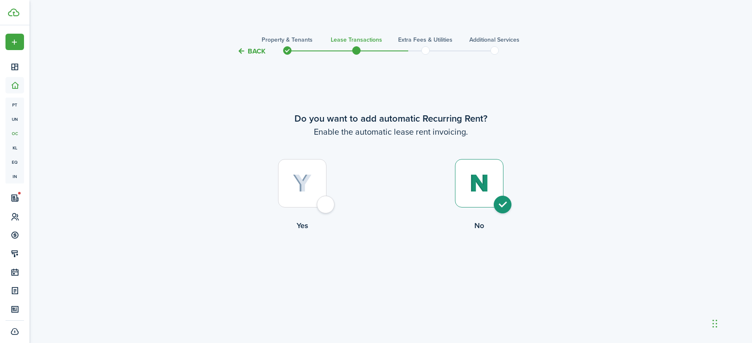
click at [301, 41] on h3 "Property & Tenants" at bounding box center [287, 39] width 51 height 9
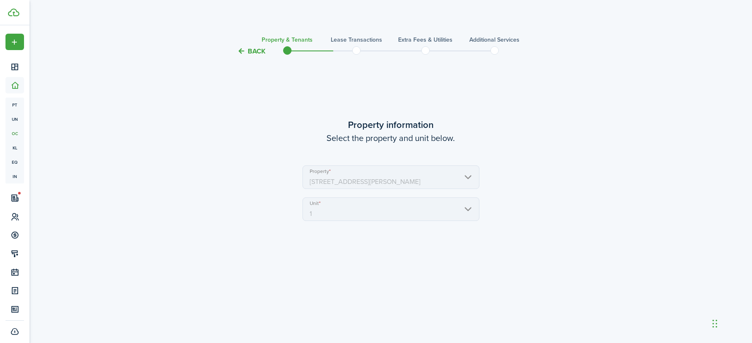
click at [493, 39] on h3 "Additional Services" at bounding box center [494, 39] width 50 height 9
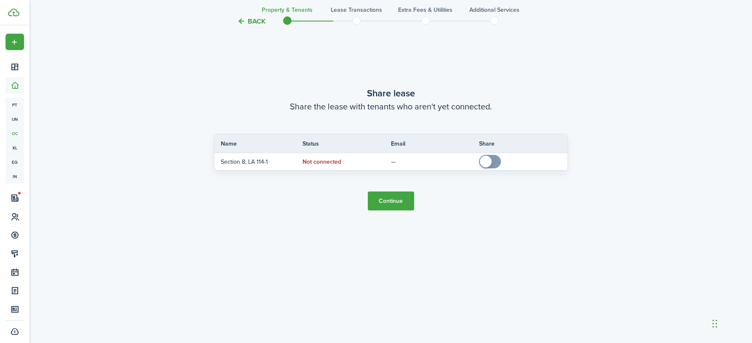
scroll to position [686, 0]
click at [398, 208] on button "Continue" at bounding box center [391, 201] width 46 height 19
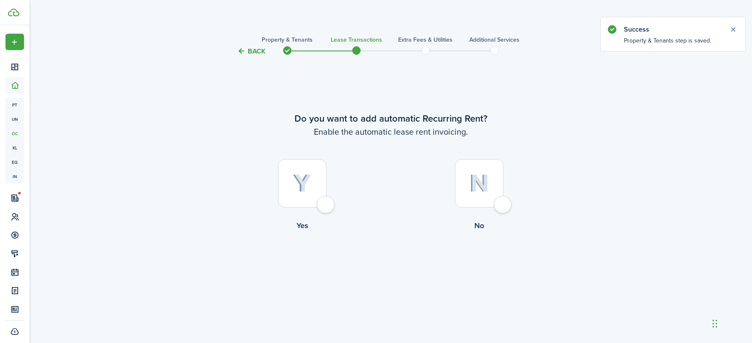
scroll to position [0, 0]
click at [426, 43] on h3 "Extra fees & Utilities" at bounding box center [425, 39] width 54 height 9
click at [326, 206] on div at bounding box center [302, 183] width 48 height 48
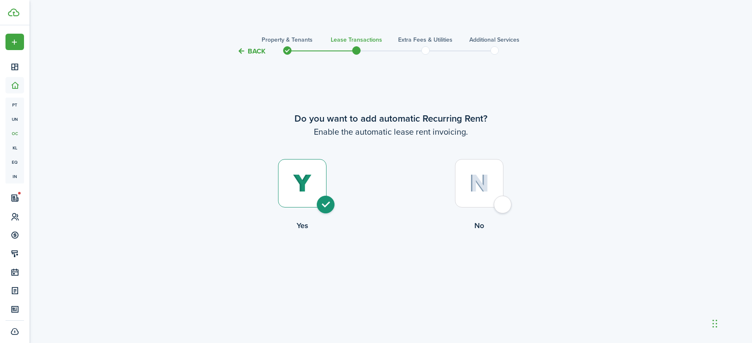
radio input "true"
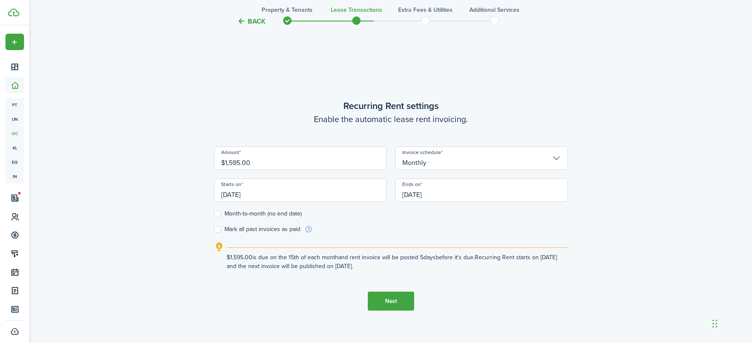
scroll to position [286, 0]
click at [334, 160] on input "$1,595.00" at bounding box center [300, 159] width 173 height 24
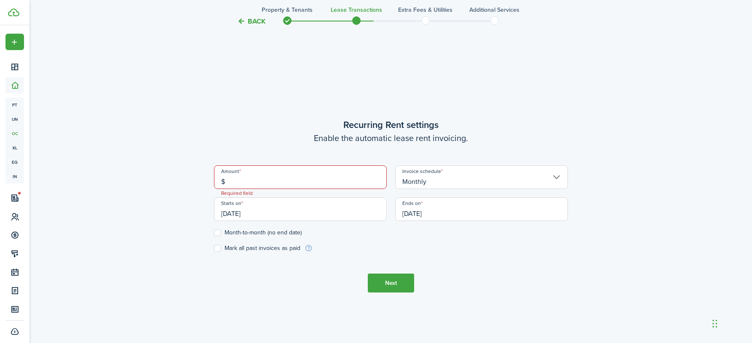
click at [287, 182] on input "$" at bounding box center [300, 177] width 173 height 24
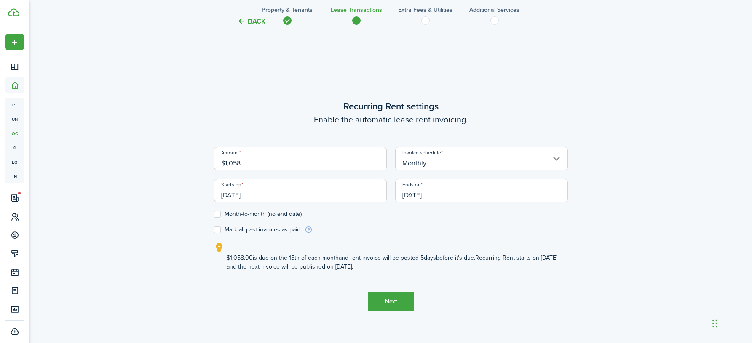
click at [441, 165] on input "Monthly" at bounding box center [481, 159] width 173 height 24
type input "$1,058.00"
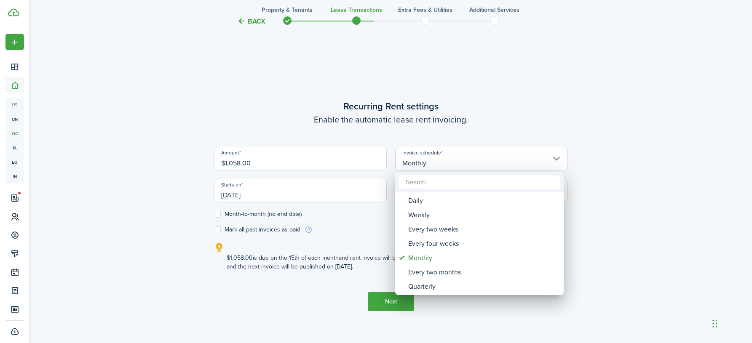
click at [441, 165] on div at bounding box center [376, 172] width 886 height 478
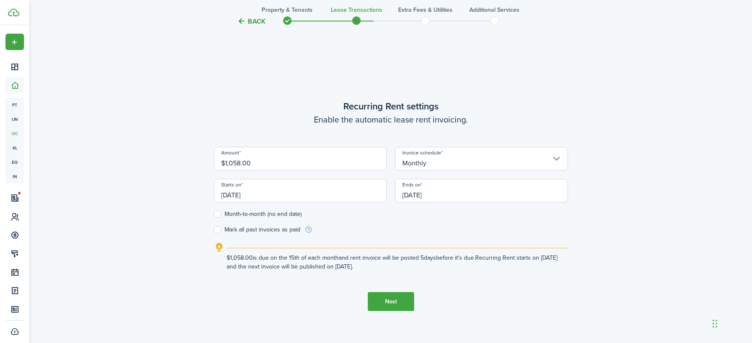
click at [332, 198] on input "[DATE]" at bounding box center [300, 191] width 173 height 24
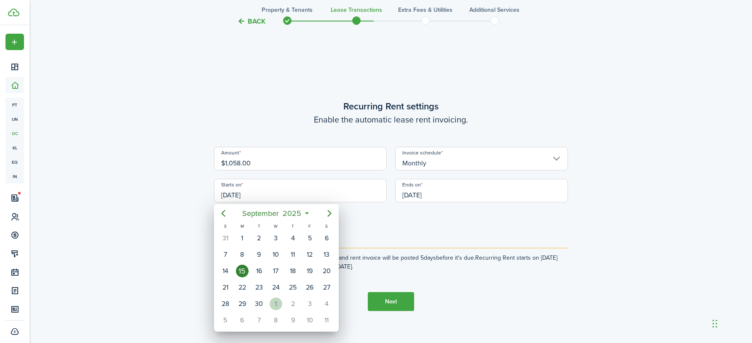
click at [273, 304] on div "1" at bounding box center [276, 304] width 13 height 13
type input "[DATE]"
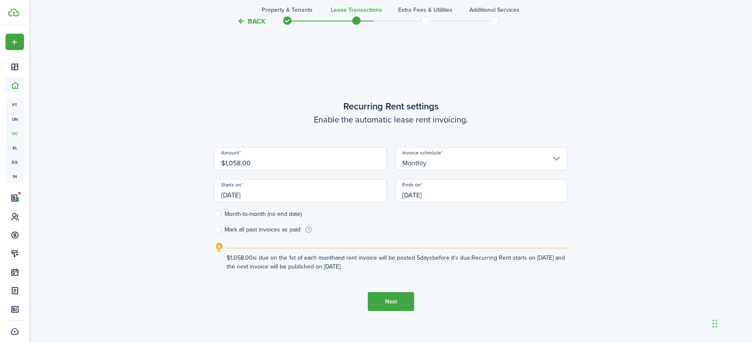
scroll to position [0, 0]
click at [429, 194] on input "[DATE]" at bounding box center [481, 191] width 173 height 24
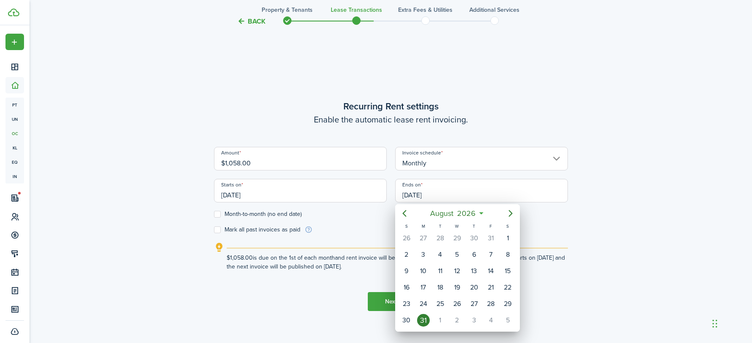
click at [423, 321] on div "31" at bounding box center [423, 320] width 13 height 13
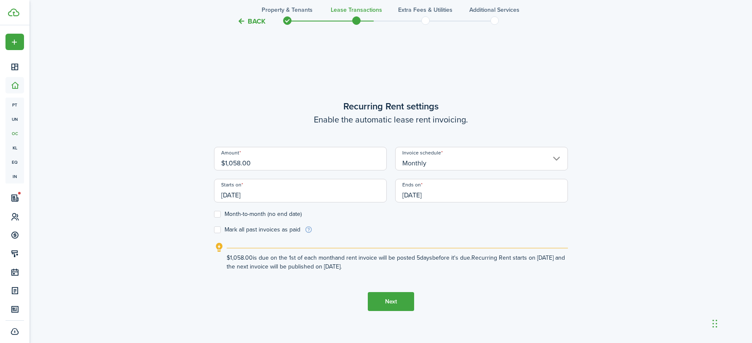
click at [346, 236] on lease-wizard-rent-recurring "Recurring Rent settings Enable the automatic lease rent invoicing. Amount $1,05…" at bounding box center [391, 185] width 354 height 172
click at [390, 302] on button "Next" at bounding box center [391, 301] width 46 height 19
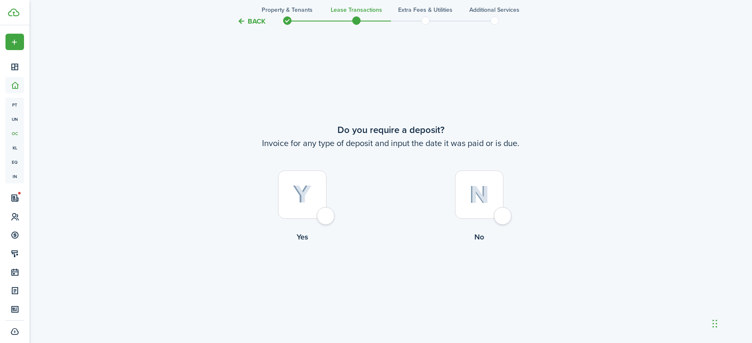
scroll to position [630, 0]
click at [323, 219] on div at bounding box center [302, 195] width 48 height 48
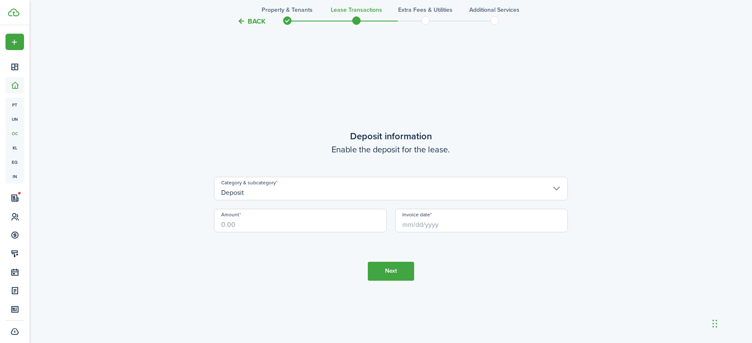
scroll to position [973, 0]
click at [337, 227] on input "Amount" at bounding box center [300, 221] width 173 height 24
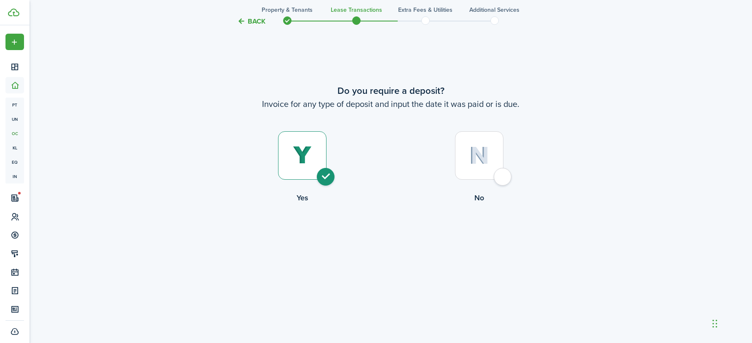
click at [495, 171] on div at bounding box center [479, 155] width 48 height 48
radio input "false"
radio input "true"
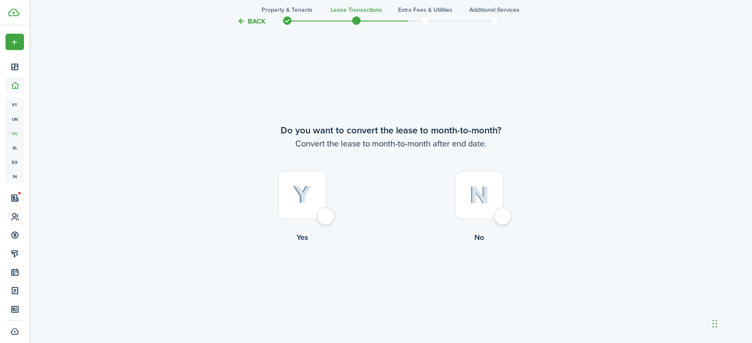
click at [326, 214] on div at bounding box center [302, 195] width 48 height 48
radio input "true"
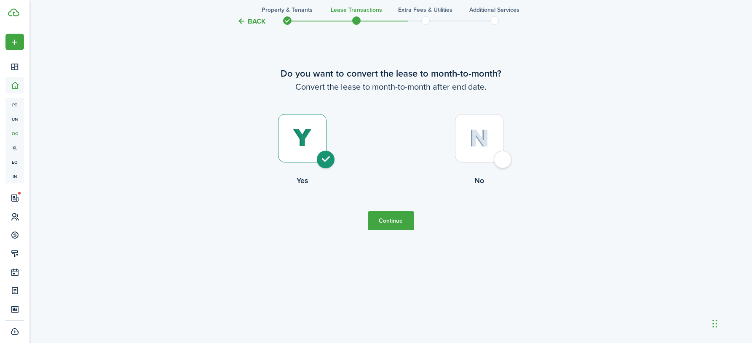
scroll to position [1030, 0]
click at [400, 216] on button "Continue" at bounding box center [391, 220] width 46 height 19
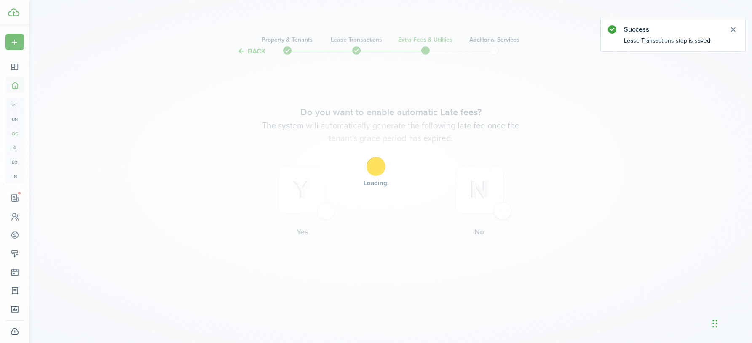
scroll to position [0, 0]
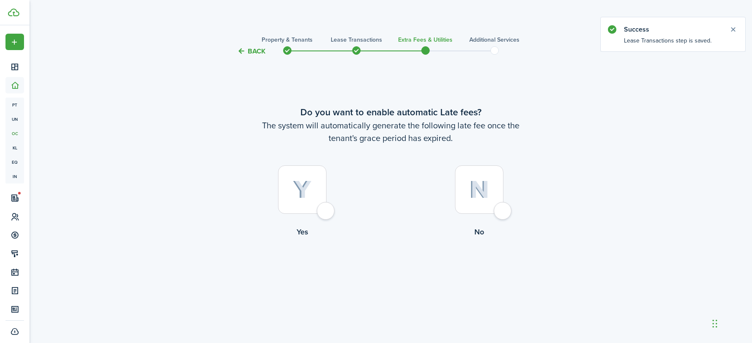
click at [497, 210] on div at bounding box center [479, 189] width 48 height 48
radio input "true"
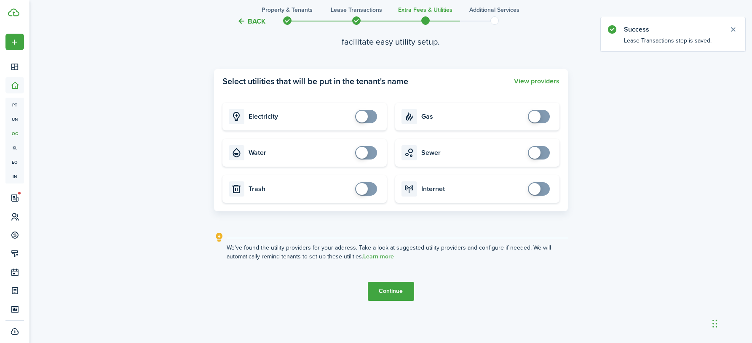
scroll to position [343, 0]
click at [391, 287] on button "Continue" at bounding box center [391, 291] width 46 height 19
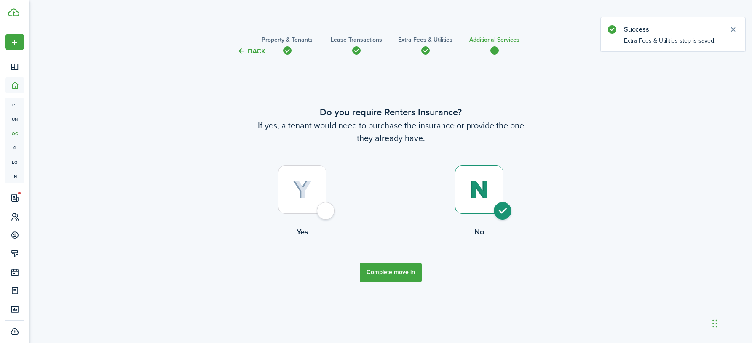
scroll to position [0, 0]
click at [400, 271] on button "Complete move in" at bounding box center [391, 272] width 62 height 19
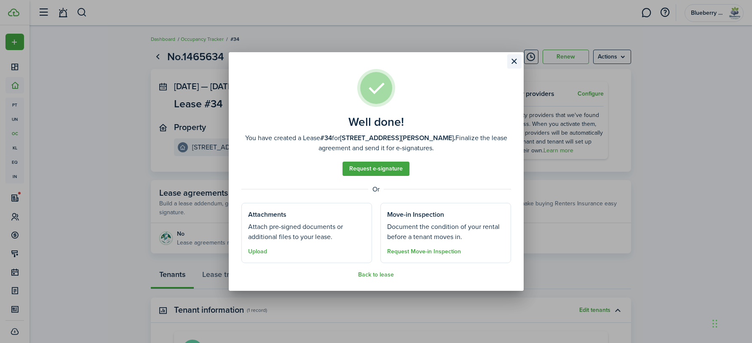
click at [497, 62] on button "Close modal" at bounding box center [514, 61] width 14 height 14
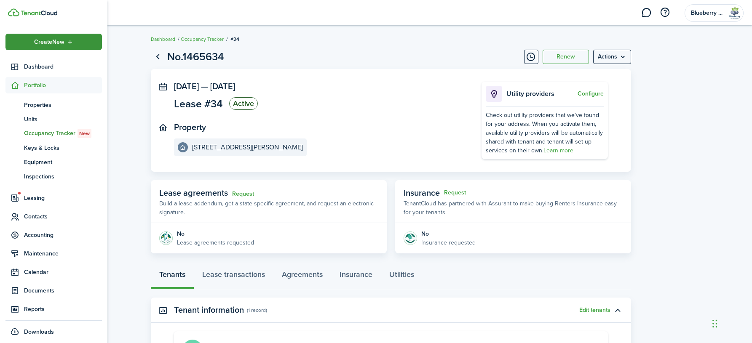
click at [64, 43] on span "Create New" at bounding box center [49, 42] width 30 height 6
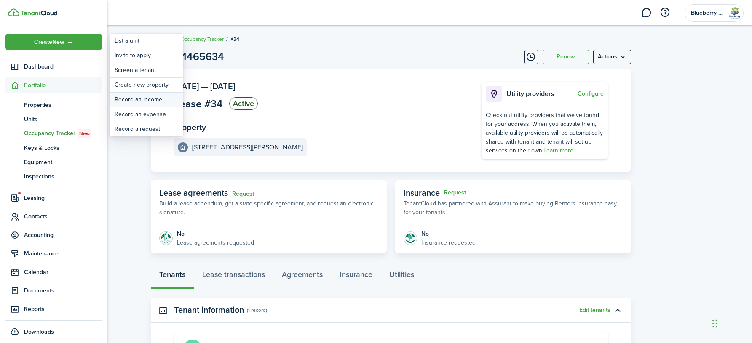
click at [161, 98] on link "Record an income" at bounding box center [146, 100] width 74 height 14
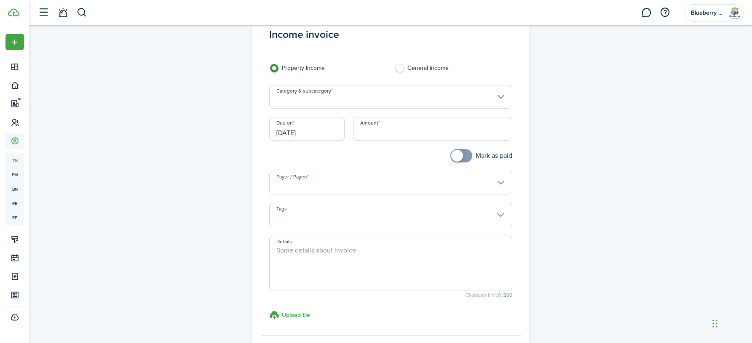
scroll to position [11, 0]
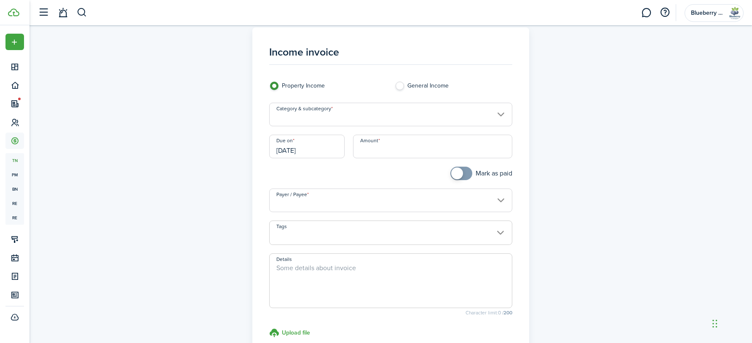
click at [358, 116] on input "Category & subcategory" at bounding box center [390, 115] width 243 height 24
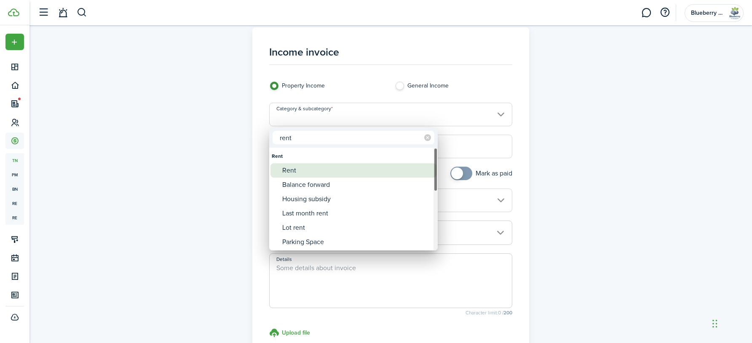
type input "rent"
click at [337, 173] on div "Rent" at bounding box center [356, 170] width 149 height 14
type input "Rent"
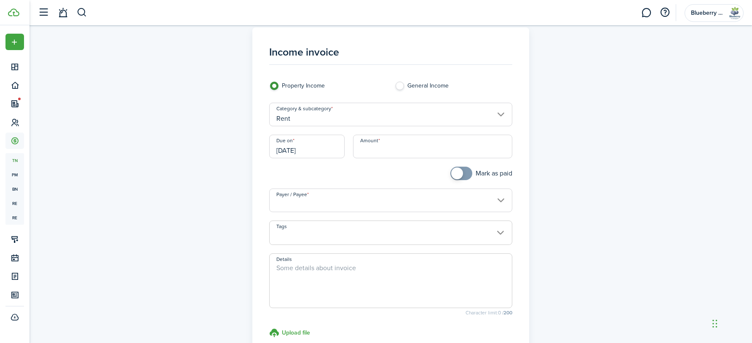
click at [398, 149] on input "Amount" at bounding box center [432, 147] width 159 height 24
click at [307, 150] on input "[DATE]" at bounding box center [306, 147] width 75 height 24
type input "$564.00"
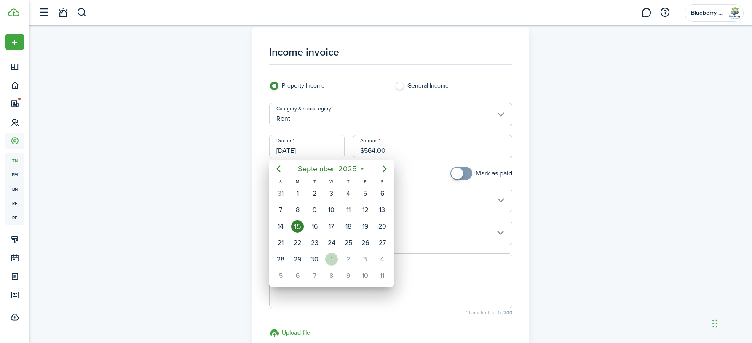
click at [332, 261] on div "1" at bounding box center [331, 259] width 13 height 13
type input "[DATE]"
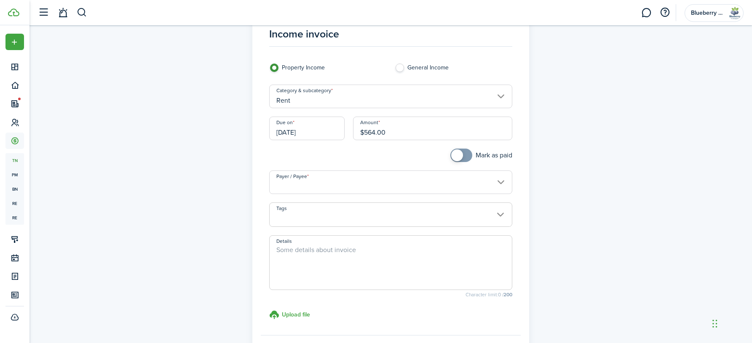
scroll to position [44, 0]
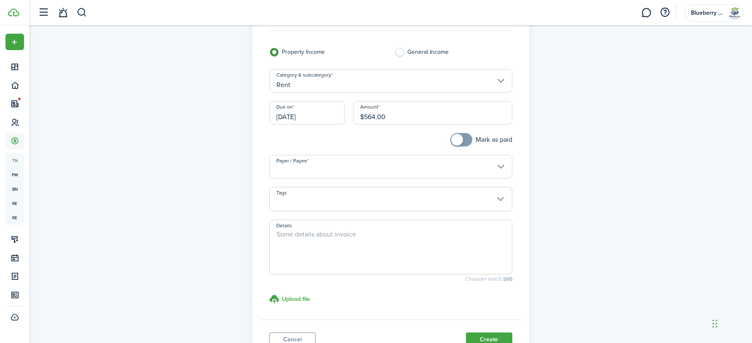
click at [330, 167] on input "Payer / Payee" at bounding box center [390, 167] width 243 height 24
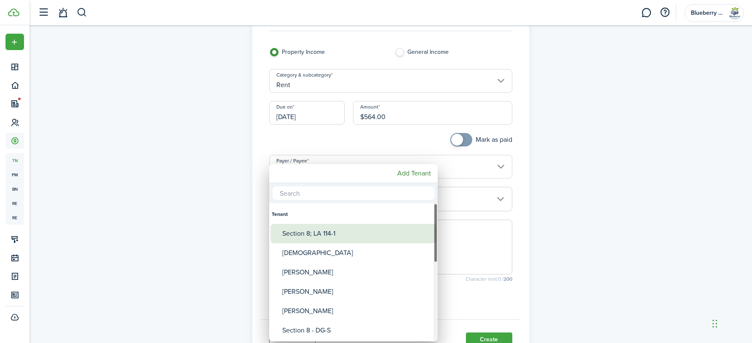
click at [347, 232] on div "Section 8; LA 114-1" at bounding box center [356, 233] width 149 height 19
type input "Section 8; LA 114-1"
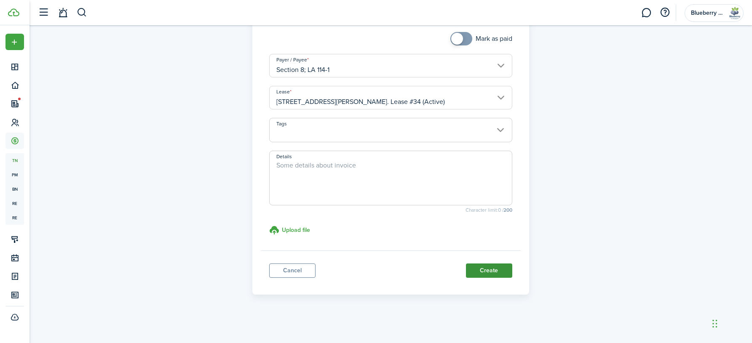
scroll to position [145, 0]
click at [488, 272] on button "Create" at bounding box center [489, 271] width 46 height 14
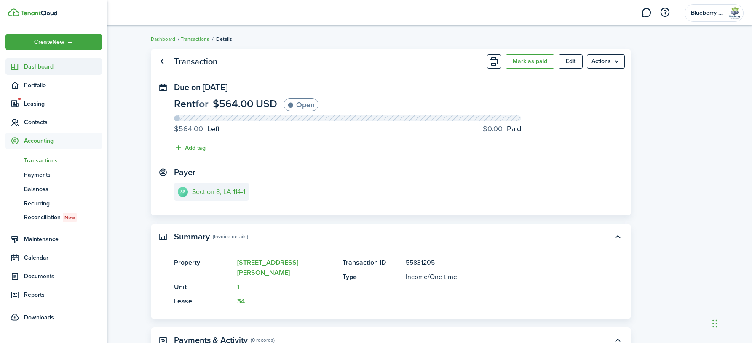
click at [38, 69] on span "Dashboard" at bounding box center [63, 66] width 78 height 9
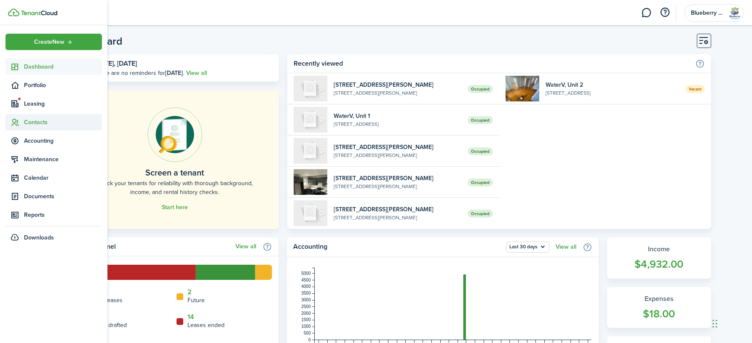
click at [33, 120] on span "Contacts" at bounding box center [63, 122] width 78 height 9
click at [39, 143] on span "Tenants" at bounding box center [63, 142] width 78 height 9
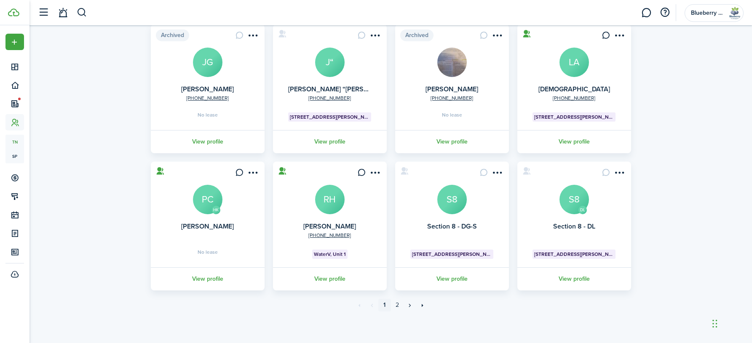
scroll to position [207, 0]
click at [423, 306] on link "»»" at bounding box center [422, 305] width 13 height 13
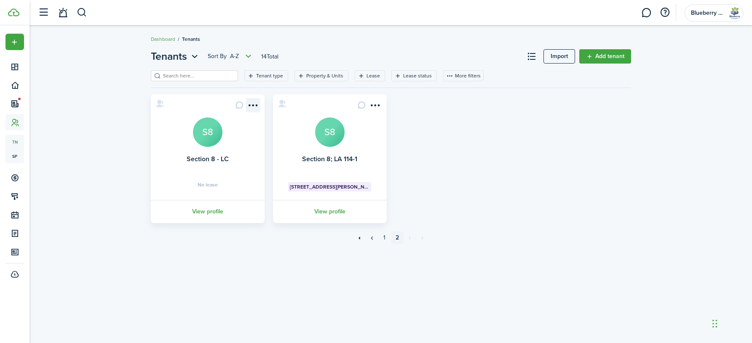
click at [253, 107] on menu-btn-icon "Open menu" at bounding box center [253, 105] width 14 height 14
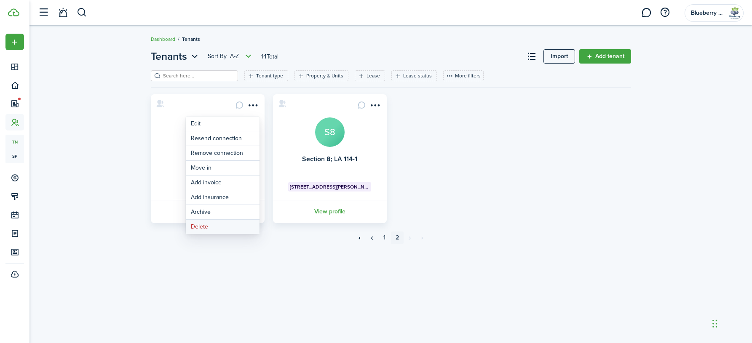
click at [225, 227] on button "Delete" at bounding box center [223, 227] width 74 height 14
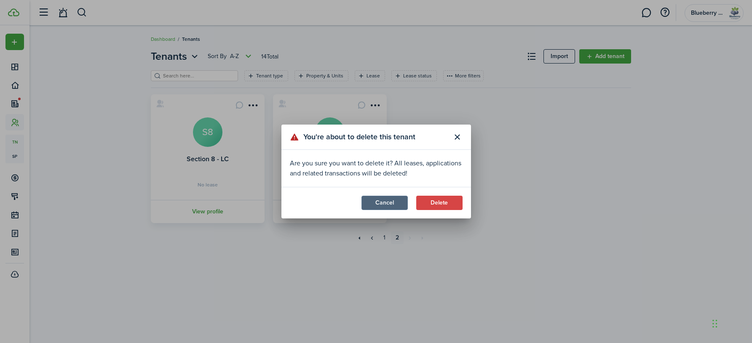
click at [395, 205] on button "Cancel" at bounding box center [384, 203] width 46 height 14
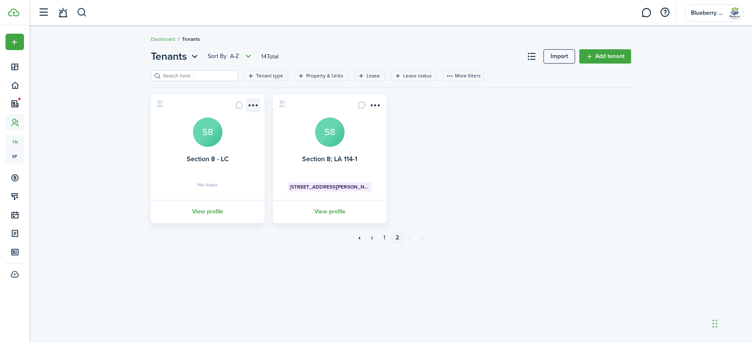
click at [254, 105] on menu-btn-icon "Open menu" at bounding box center [253, 105] width 14 height 14
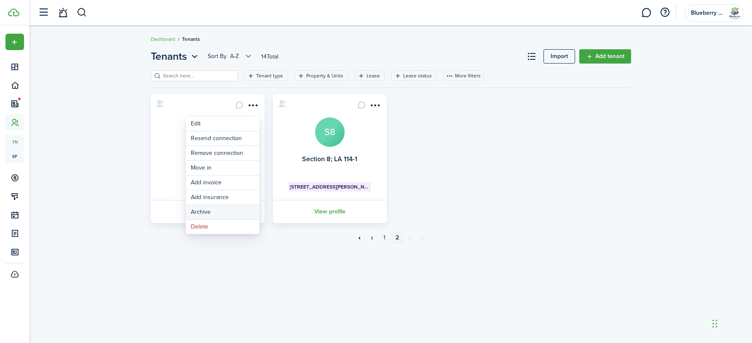
click at [236, 212] on button "Archive" at bounding box center [223, 212] width 74 height 14
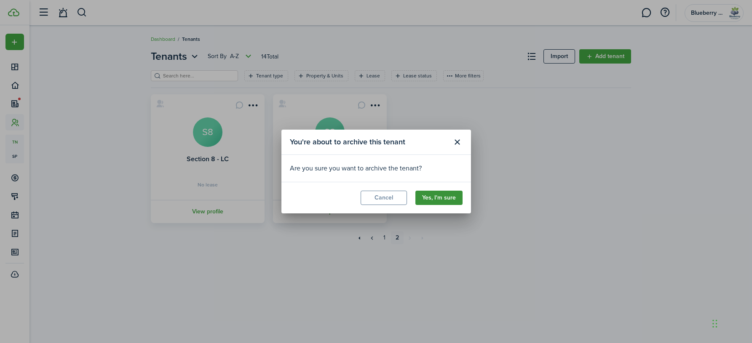
click at [452, 200] on button "Yes, I'm sure" at bounding box center [438, 198] width 47 height 14
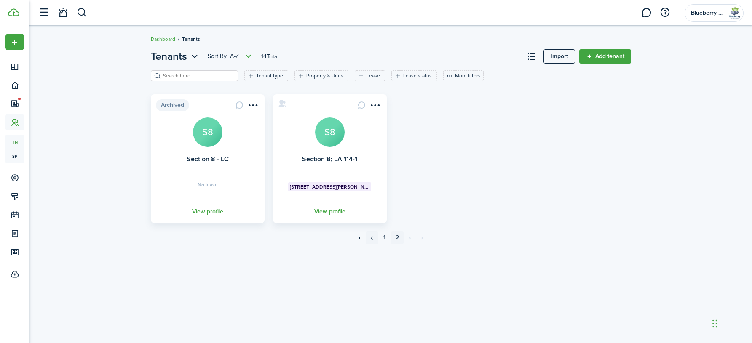
click at [372, 239] on link "«" at bounding box center [372, 238] width 13 height 13
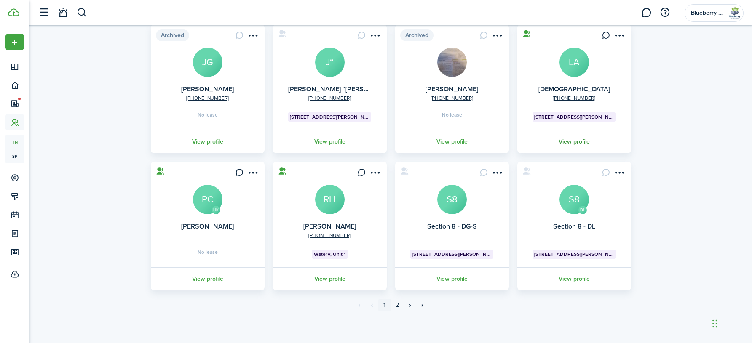
scroll to position [207, 0]
click at [497, 141] on link "View profile" at bounding box center [574, 141] width 116 height 23
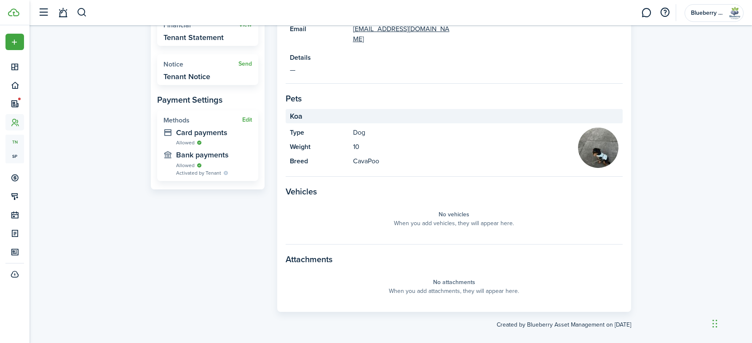
scroll to position [278, 0]
click at [453, 271] on panel-main-placeholder "No attachments When you add attachments, they will appear here." at bounding box center [454, 288] width 337 height 34
click at [471, 279] on panel-main-placeholder-title "No attachments" at bounding box center [454, 283] width 42 height 9
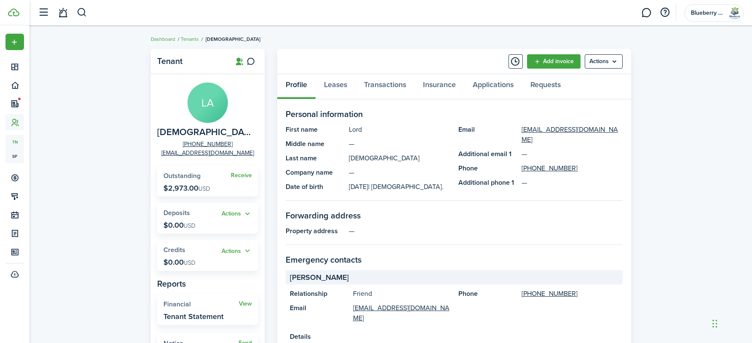
scroll to position [0, 0]
click at [497, 65] on menu-btn "Actions" at bounding box center [604, 61] width 38 height 14
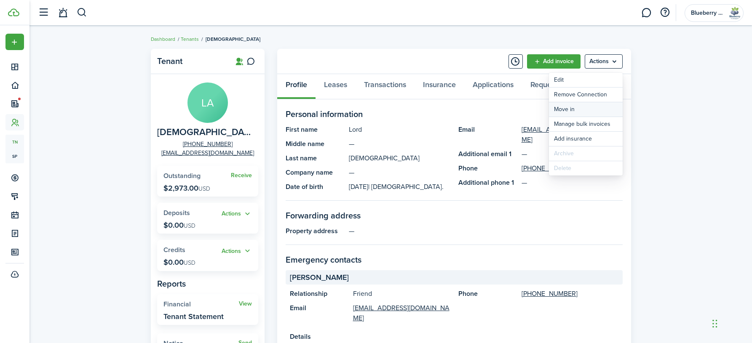
click at [497, 110] on link "Move in" at bounding box center [586, 109] width 74 height 14
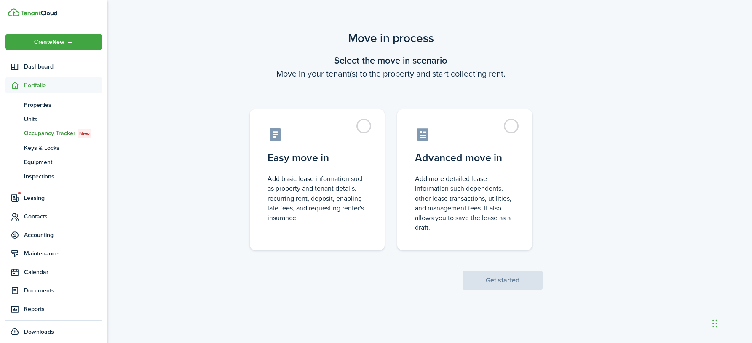
click at [33, 81] on span "Portfolio" at bounding box center [63, 85] width 78 height 9
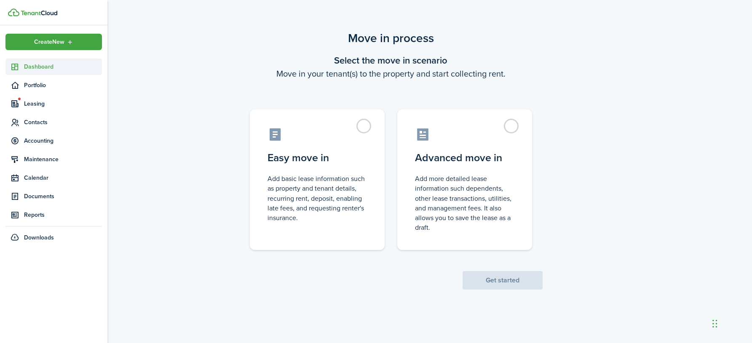
click at [37, 66] on span "Dashboard" at bounding box center [63, 66] width 78 height 9
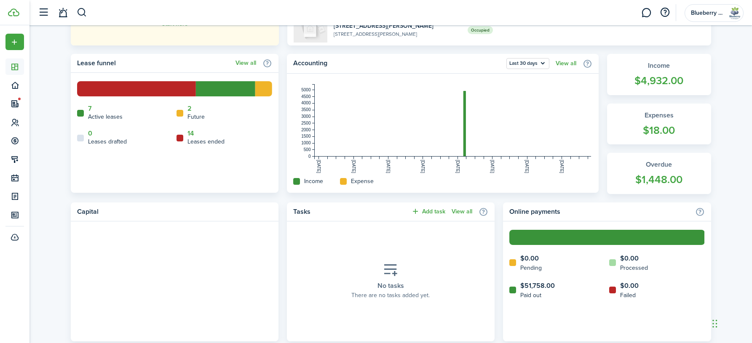
scroll to position [180, 0]
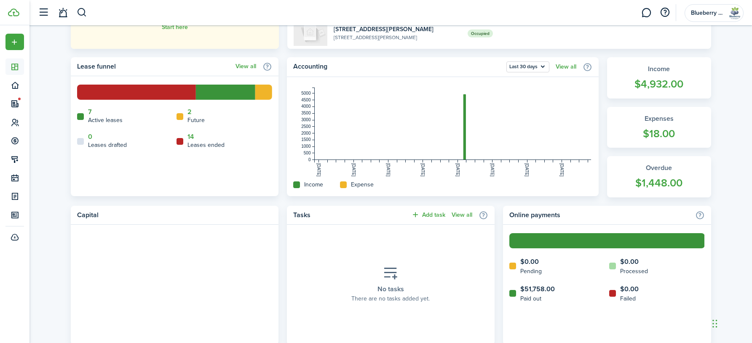
click at [88, 111] on link "7" at bounding box center [90, 112] width 4 height 8
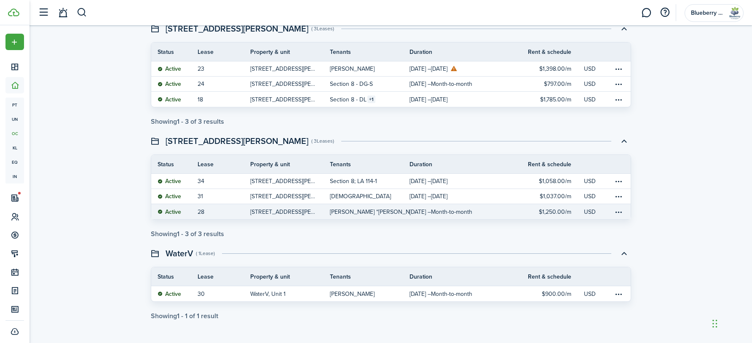
scroll to position [113, 0]
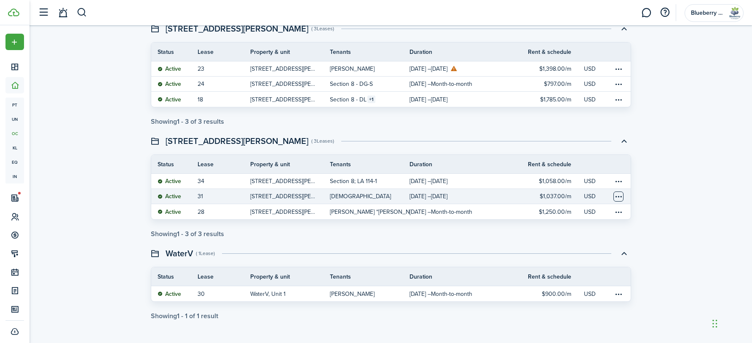
click at [497, 196] on table-menu-btn-icon at bounding box center [618, 197] width 10 height 10
click at [497, 216] on link "View" at bounding box center [587, 213] width 74 height 15
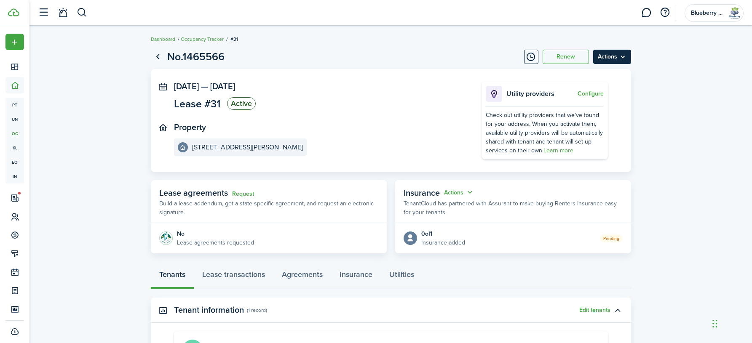
click at [497, 59] on menu-btn "Actions" at bounding box center [612, 57] width 38 height 14
click at [497, 57] on button "Timeline" at bounding box center [531, 57] width 14 height 14
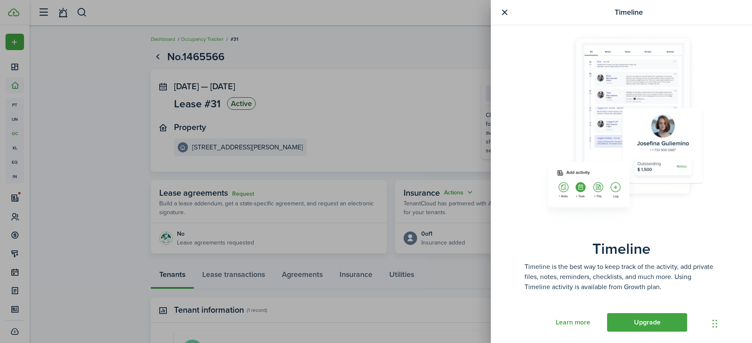
click at [497, 9] on button "button" at bounding box center [504, 12] width 11 height 11
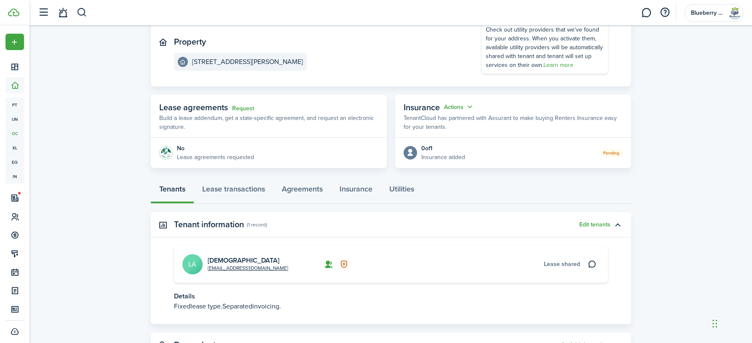
scroll to position [86, 0]
click at [248, 107] on link "Request" at bounding box center [243, 107] width 22 height 7
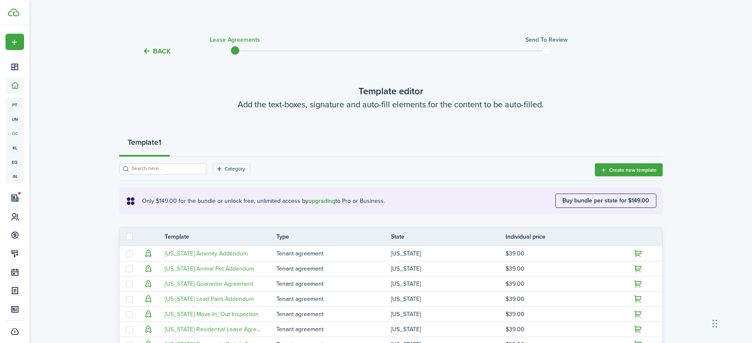
click at [162, 48] on button "Back" at bounding box center [156, 51] width 28 height 9
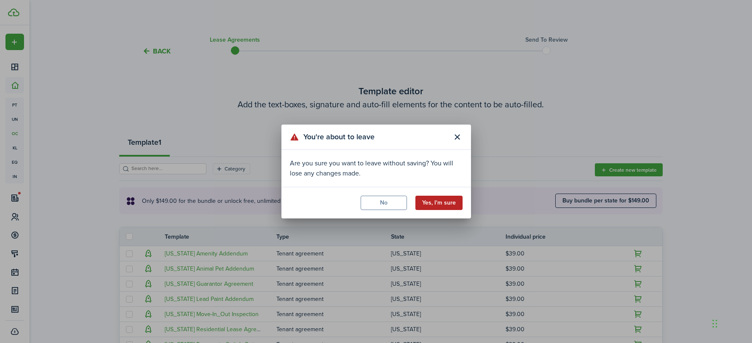
click at [432, 202] on button "Yes, I'm sure" at bounding box center [438, 203] width 47 height 14
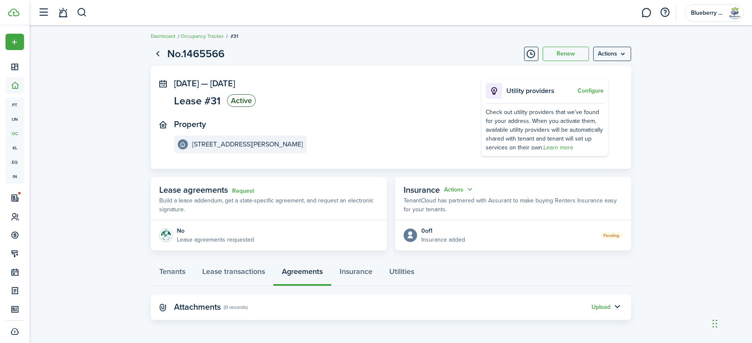
scroll to position [3, 0]
click at [497, 305] on button "Upload" at bounding box center [600, 307] width 19 height 7
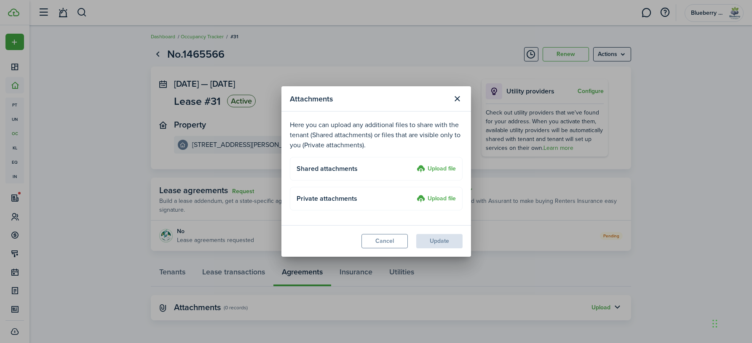
click at [434, 169] on label "Upload file" at bounding box center [435, 169] width 39 height 10
click at [414, 164] on input "Upload file" at bounding box center [414, 164] width 0 height 0
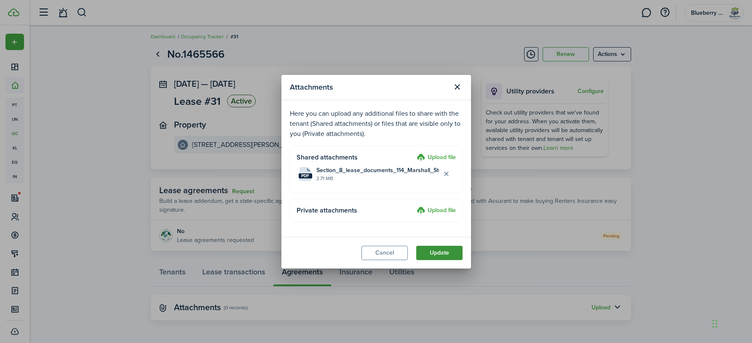
click at [436, 253] on button "Update" at bounding box center [439, 253] width 46 height 14
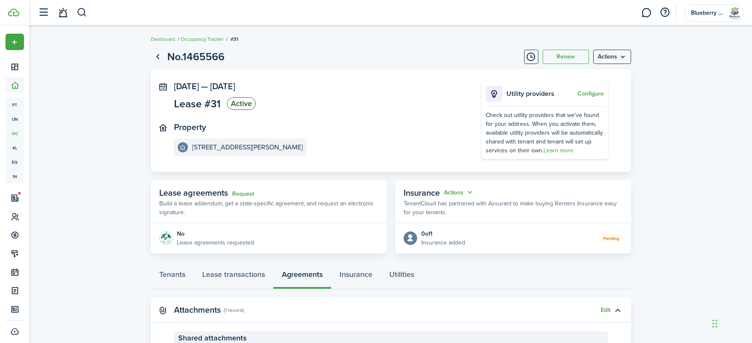
scroll to position [0, 0]
click at [497, 56] on menu-btn "Actions" at bounding box center [612, 57] width 38 height 14
click at [483, 45] on page-view-layout "No.1465566 Renew Actions [DATE] — [DATE] Lease #31 Active Property [STREET_ADDR…" at bounding box center [391, 248] width 488 height 406
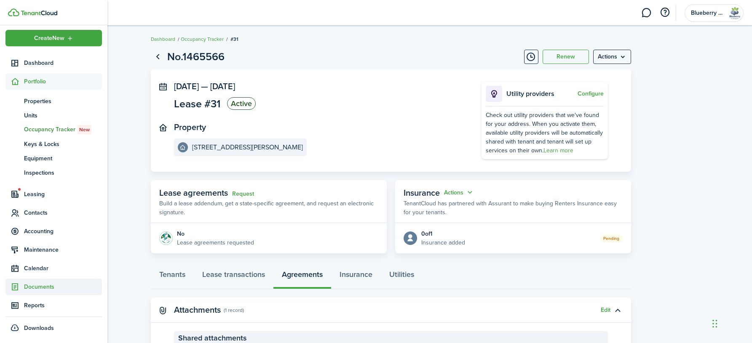
scroll to position [4, 0]
click at [47, 288] on span "Documents" at bounding box center [63, 287] width 78 height 9
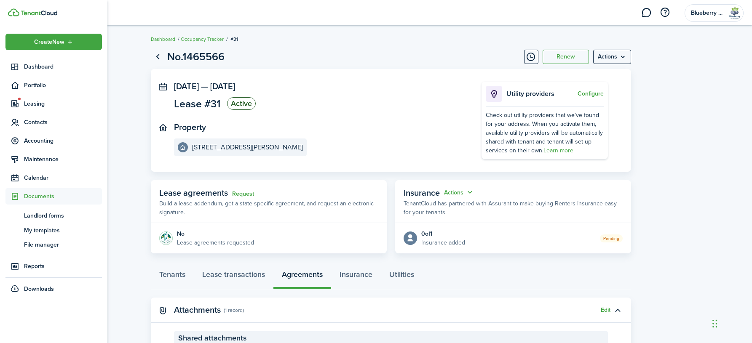
scroll to position [0, 0]
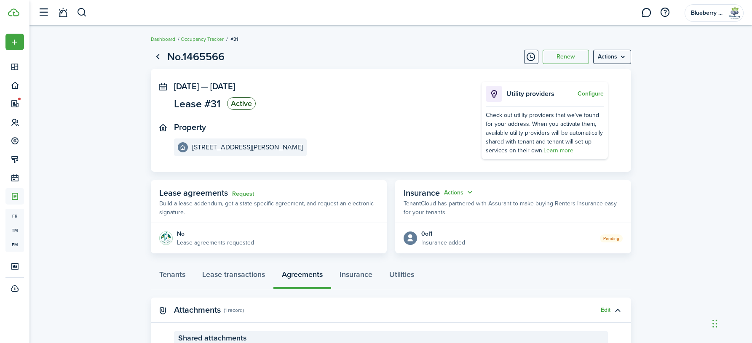
click at [128, 202] on lease-view "No.1465566 Renew Actions [DATE] — [DATE] Lease #31 Active Property [STREET_ADDR…" at bounding box center [390, 248] width 722 height 406
